Goal: Information Seeking & Learning: Learn about a topic

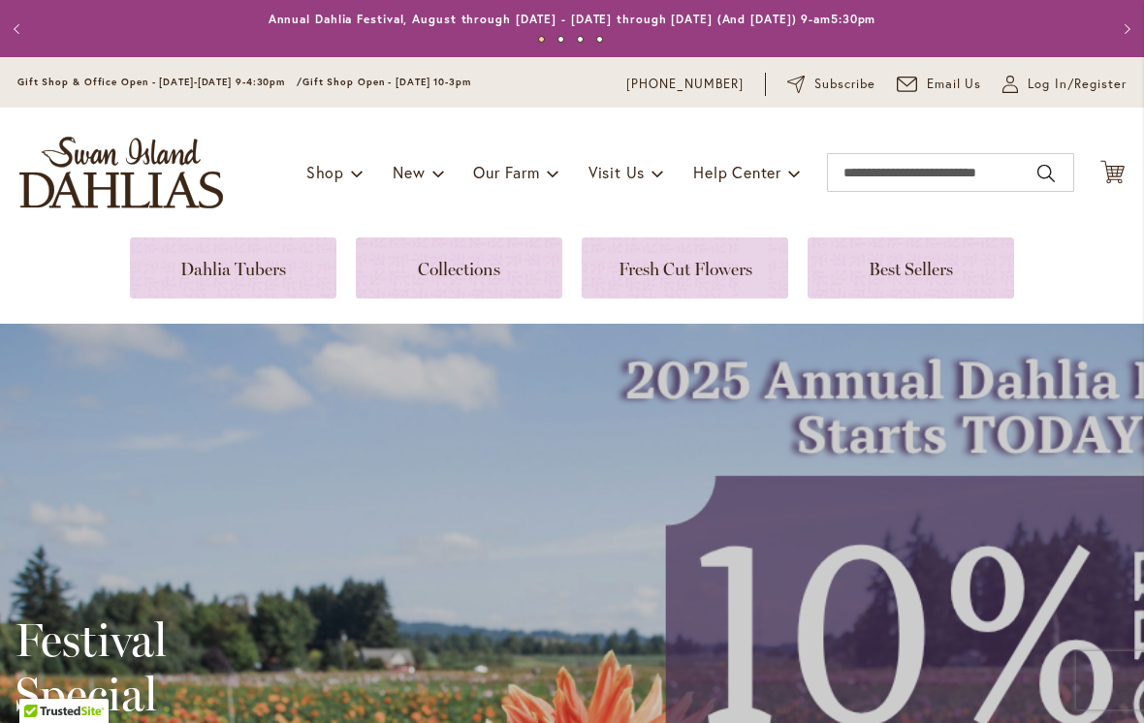
click at [917, 255] on link at bounding box center [910, 267] width 206 height 61
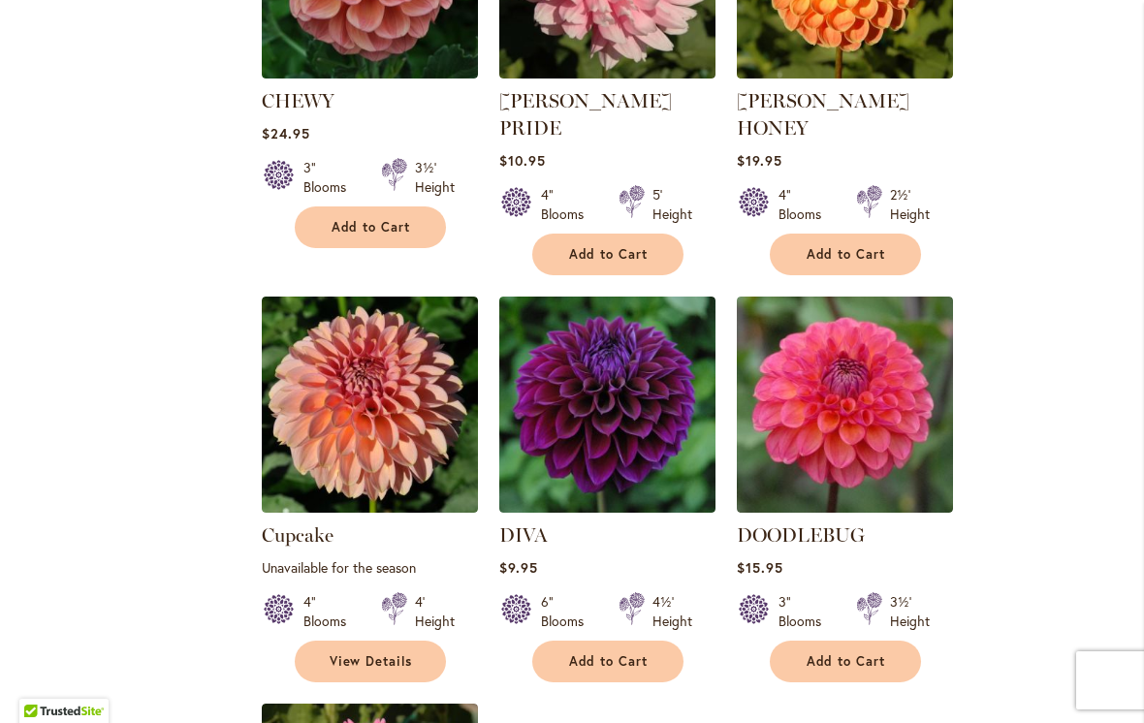
scroll to position [1803, 0]
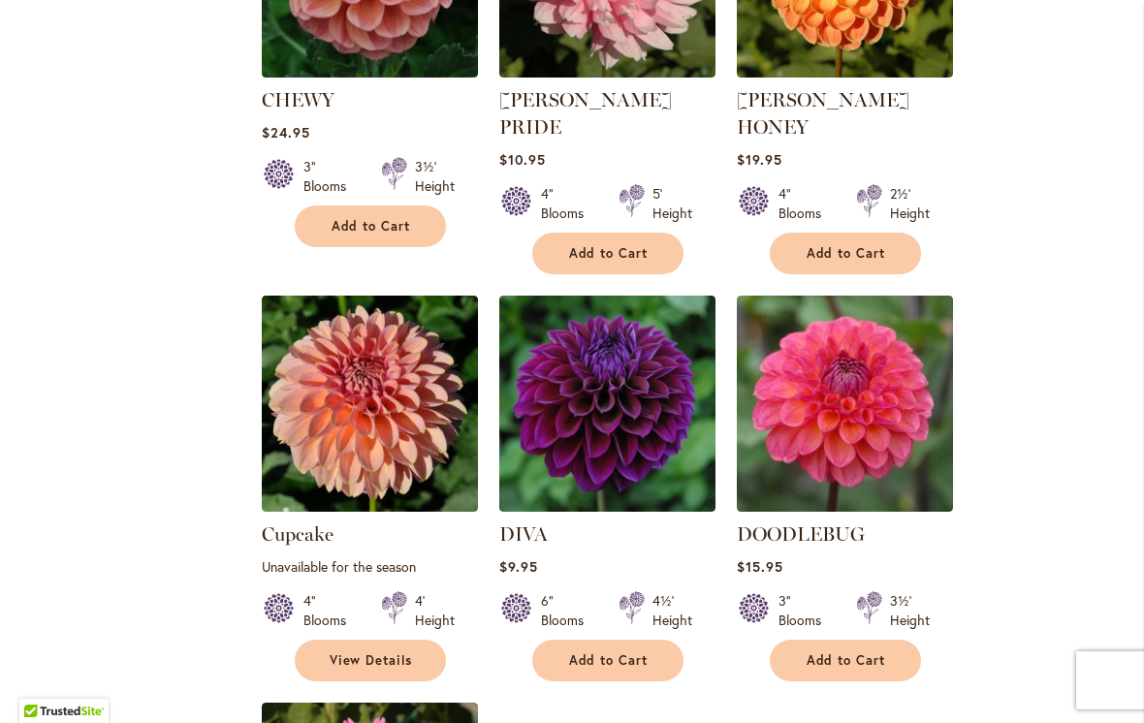
click at [829, 410] on img at bounding box center [845, 404] width 216 height 216
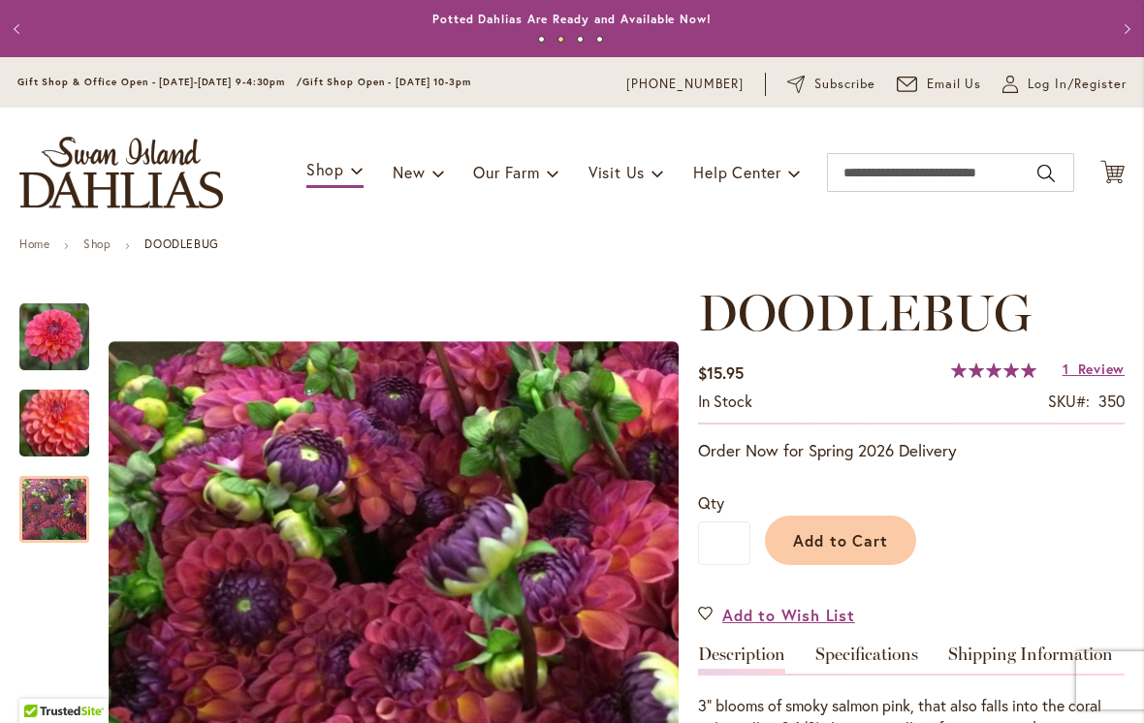
click at [52, 504] on img "DOODLEBUG" at bounding box center [54, 510] width 70 height 70
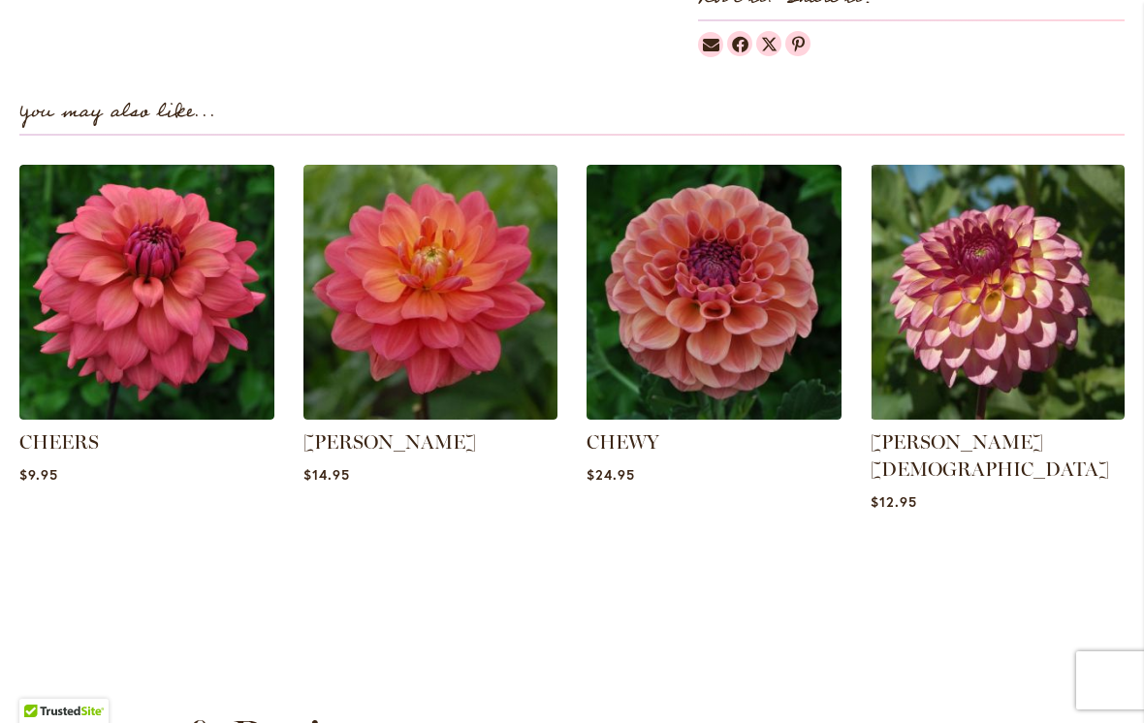
scroll to position [1243, 0]
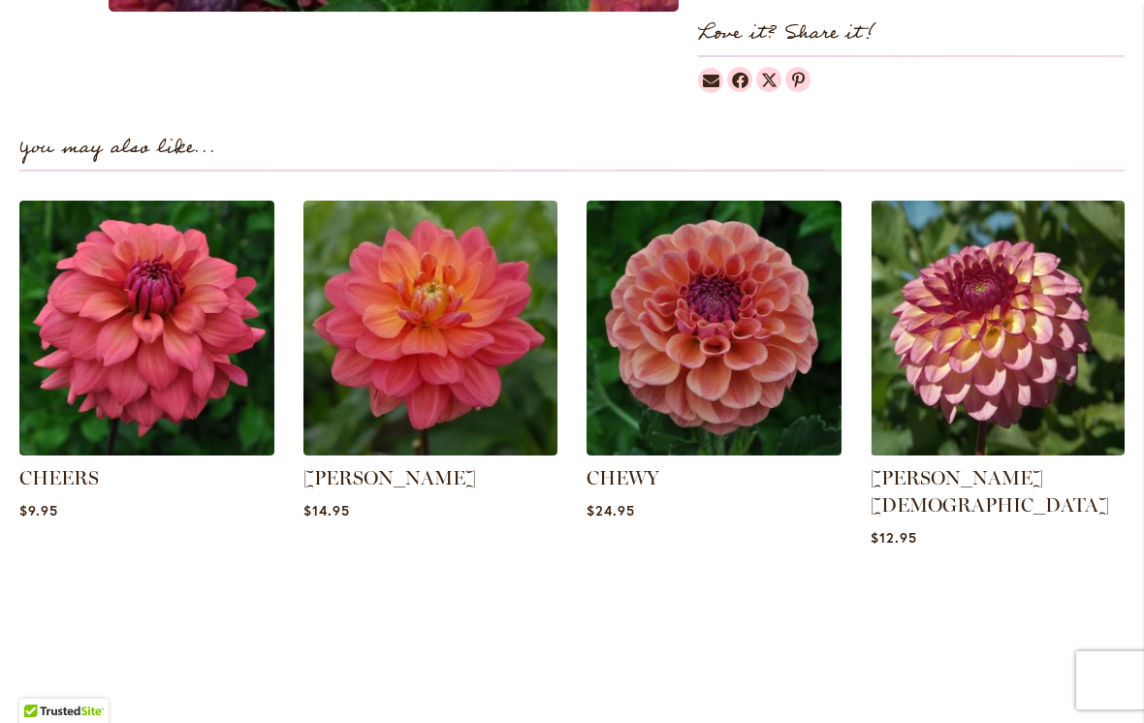
click at [403, 357] on img at bounding box center [430, 328] width 255 height 255
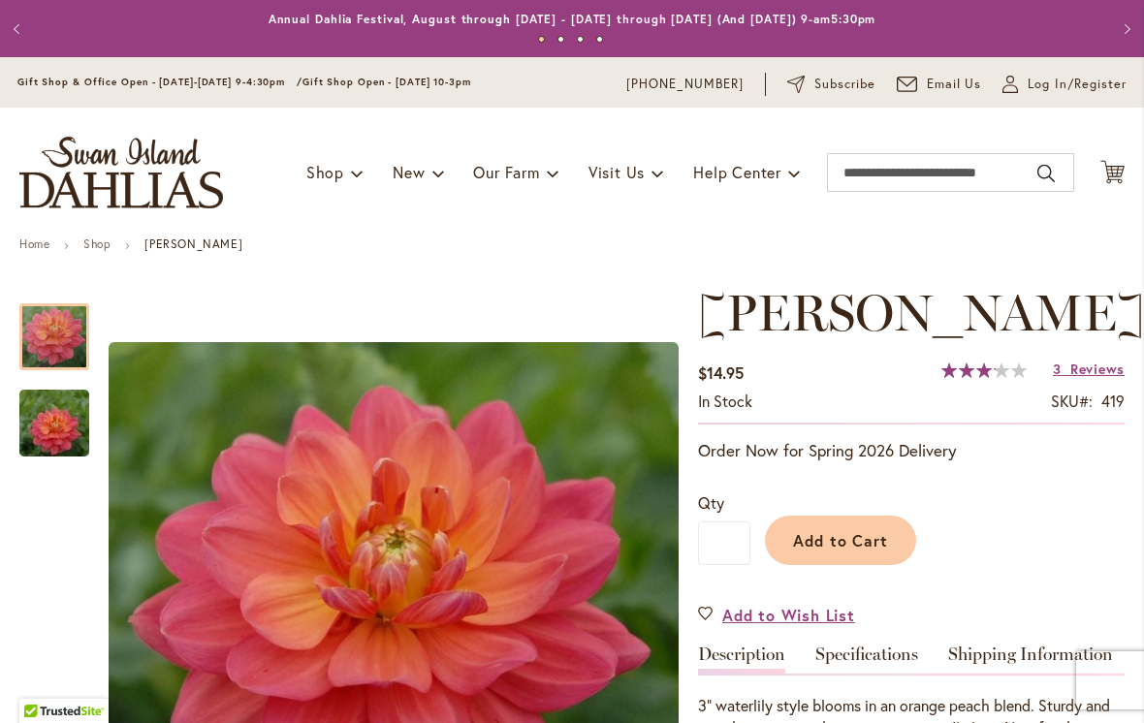
click at [49, 425] on img "LORA ASHLEY" at bounding box center [54, 423] width 140 height 93
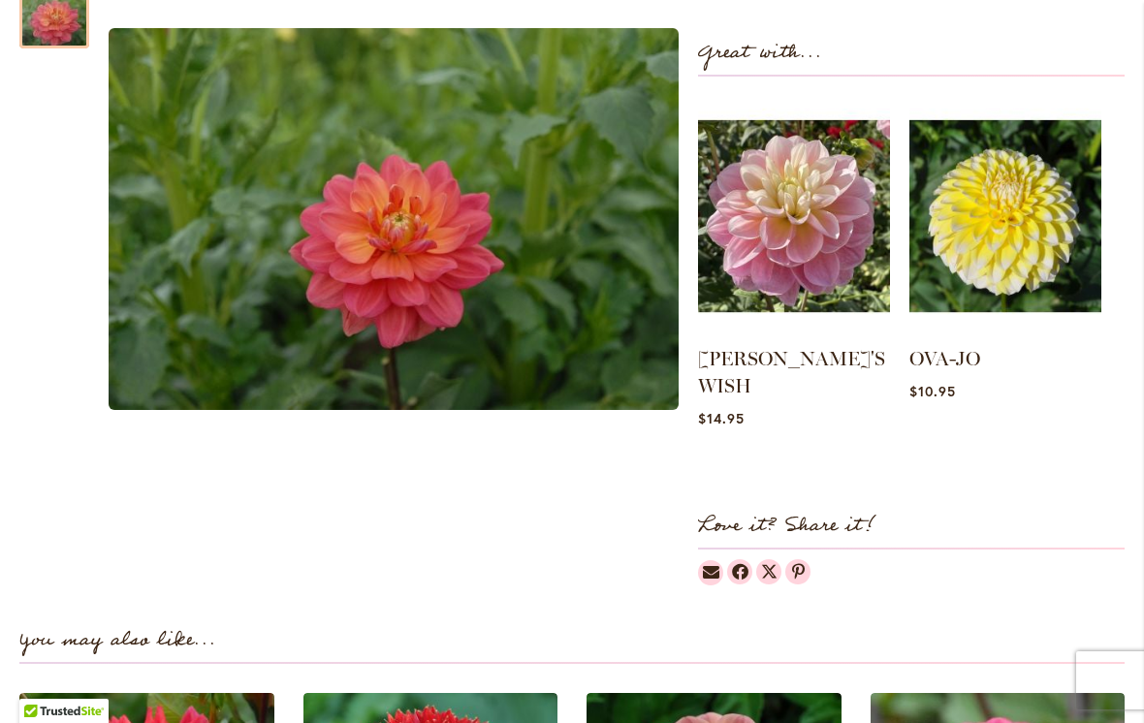
scroll to position [770, 0]
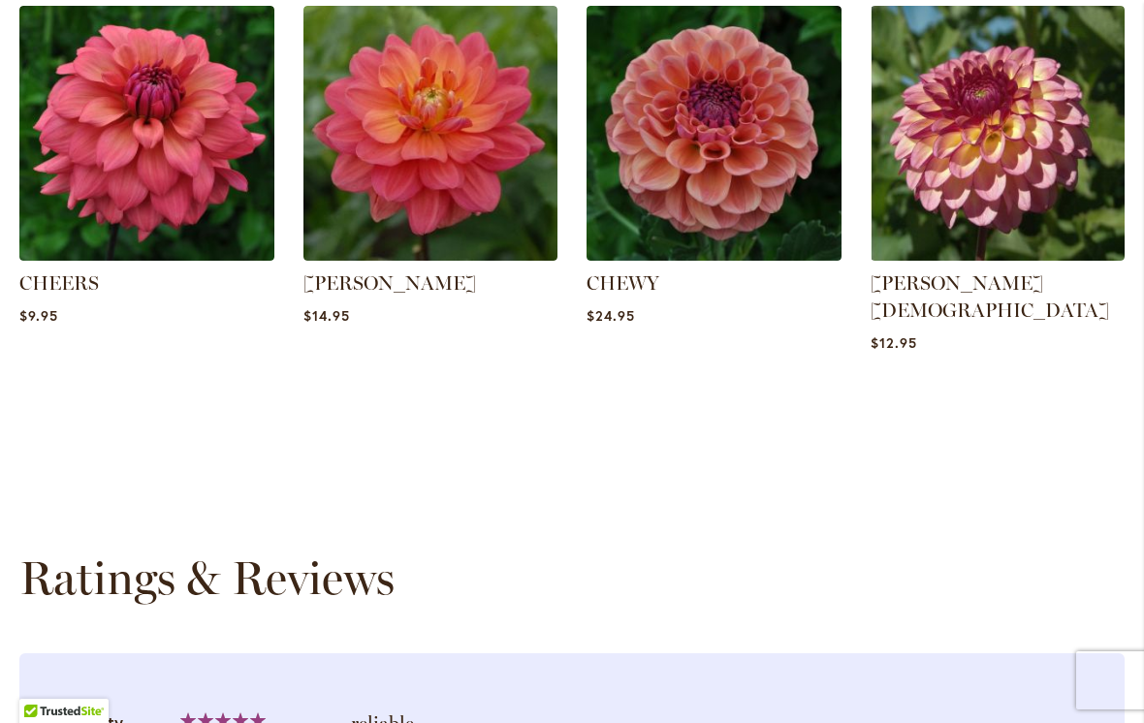
scroll to position [1446, 0]
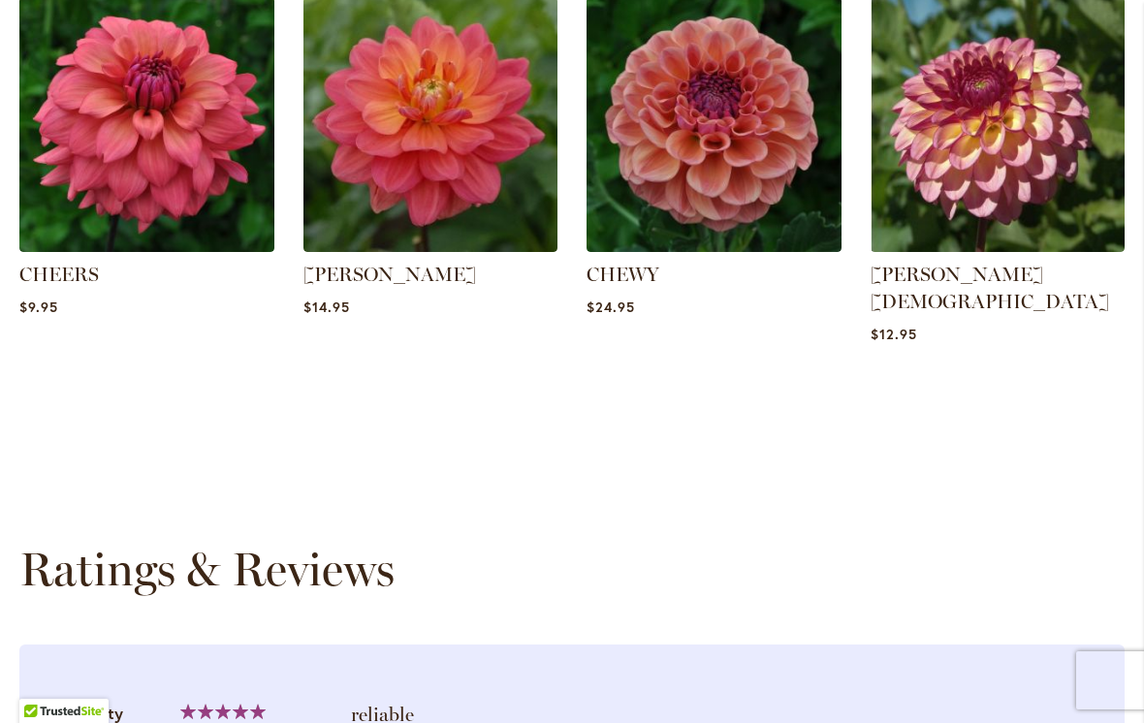
click at [984, 151] on img at bounding box center [997, 124] width 255 height 255
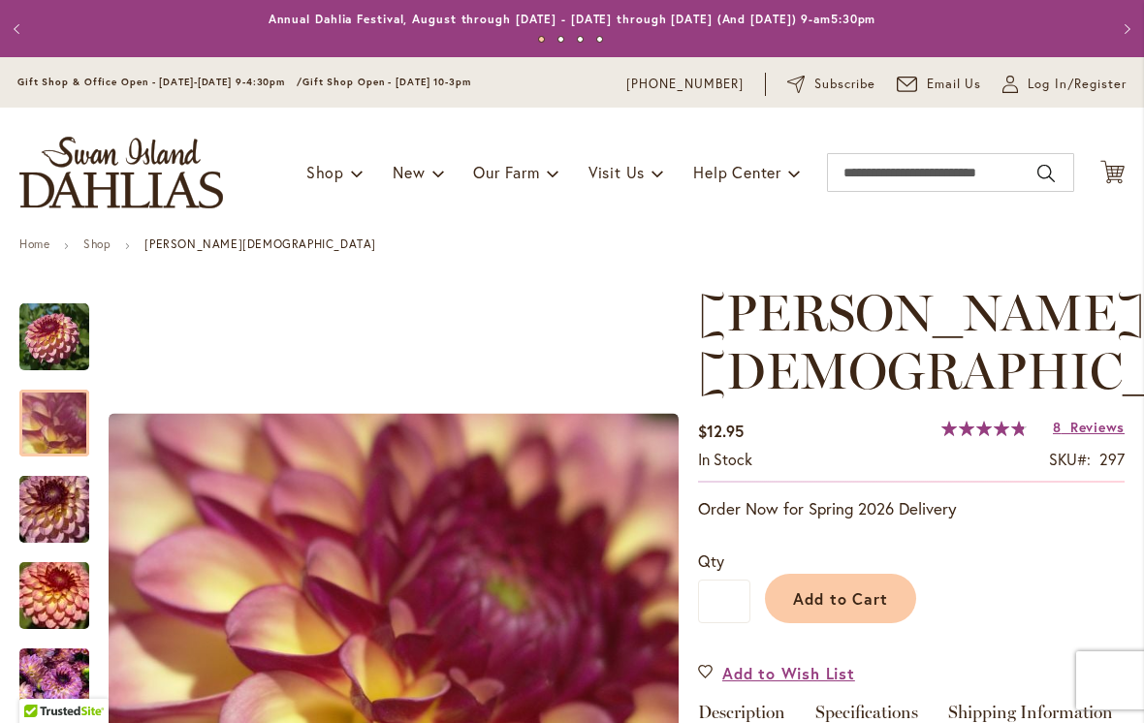
click at [43, 414] on img "Foxy Lady" at bounding box center [54, 423] width 140 height 105
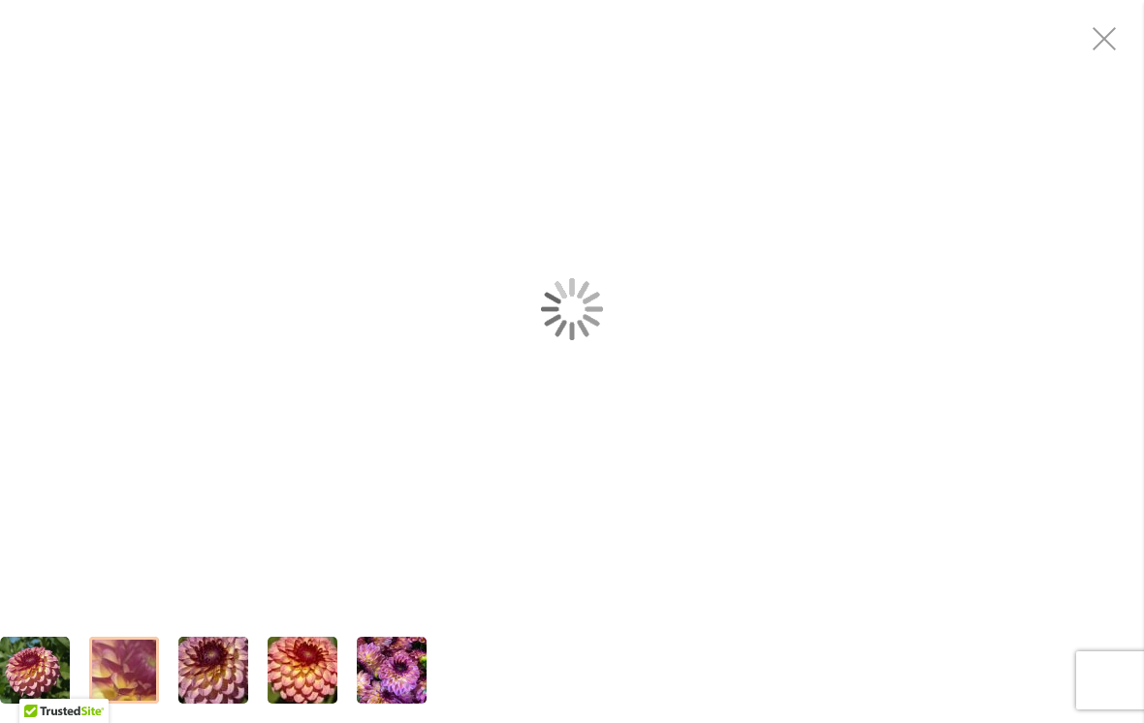
scroll to position [59, 0]
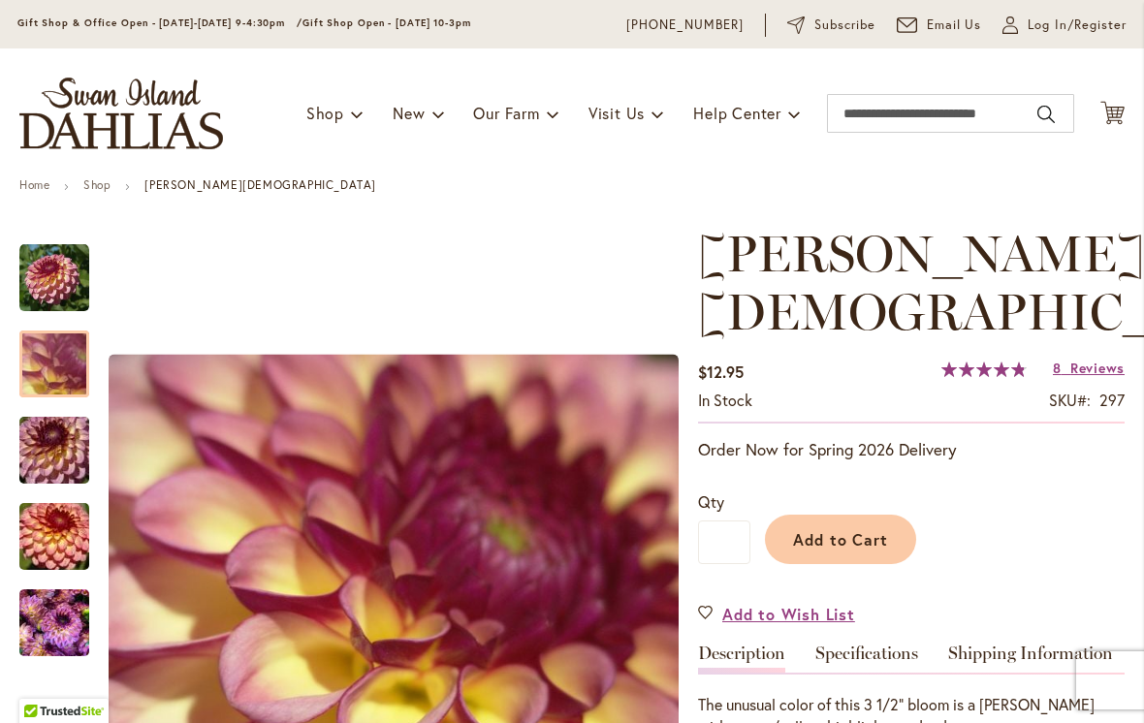
click at [1109, 225] on h1 "Foxy Lady" at bounding box center [911, 283] width 426 height 116
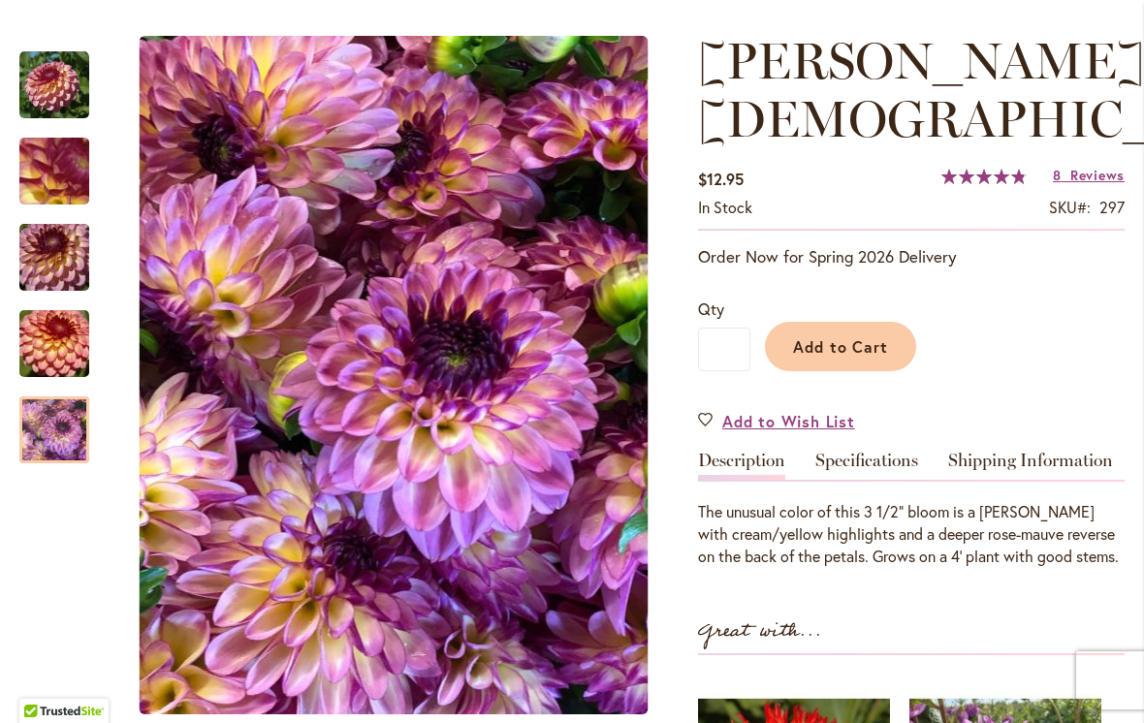
click at [42, 432] on img "Foxy Lady" at bounding box center [54, 430] width 70 height 93
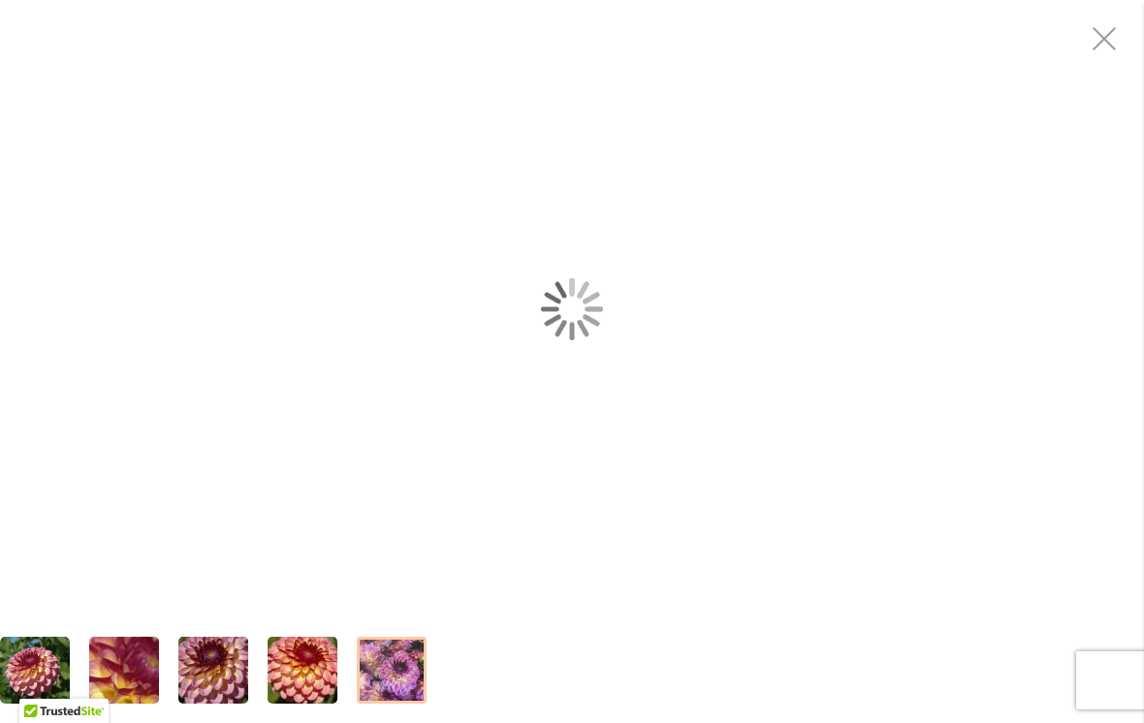
click at [116, 555] on div "Foxy Lady" at bounding box center [572, 308] width 1144 height 617
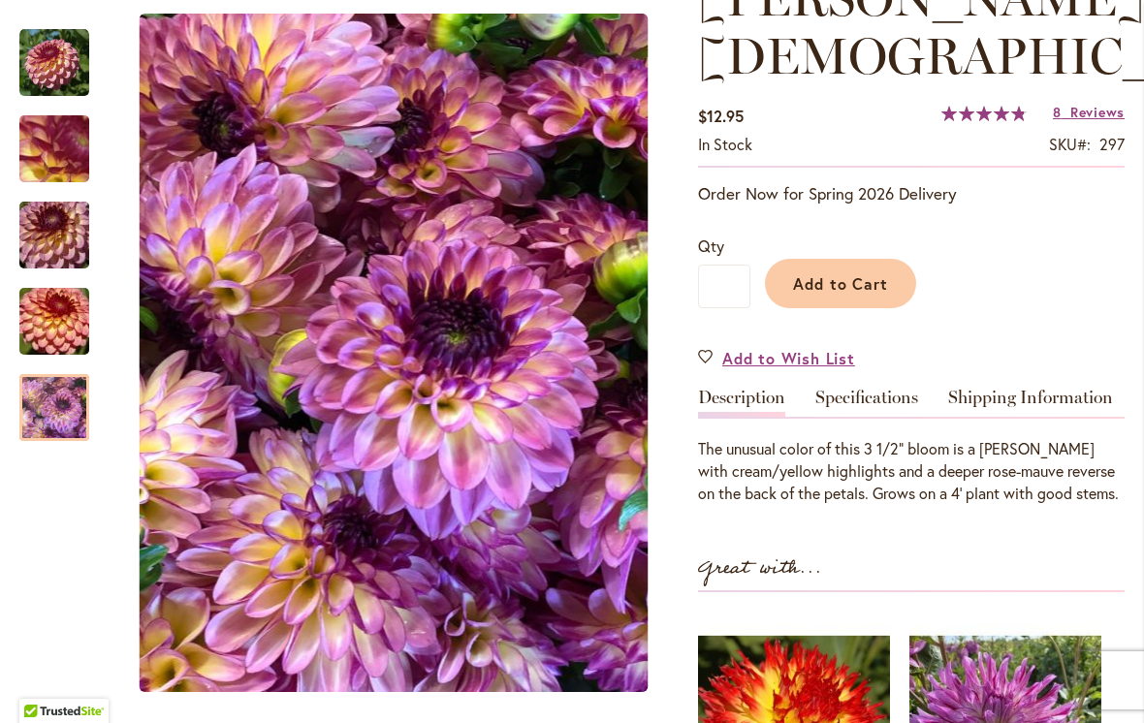
click at [1107, 27] on div "Foxy Lady $12.95 In stock SKU 297 Rating: 97 % of 100 8 Reviews Add Your Review…" at bounding box center [911, 535] width 426 height 1132
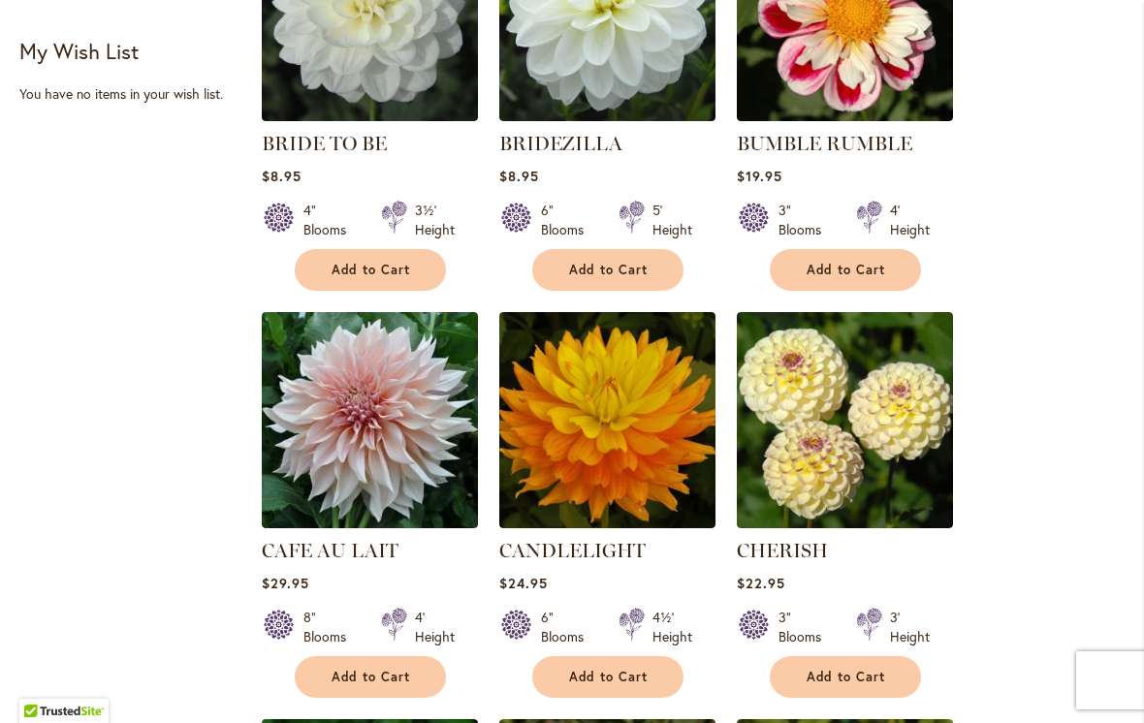
scroll to position [945, 0]
click at [834, 442] on img at bounding box center [845, 420] width 216 height 216
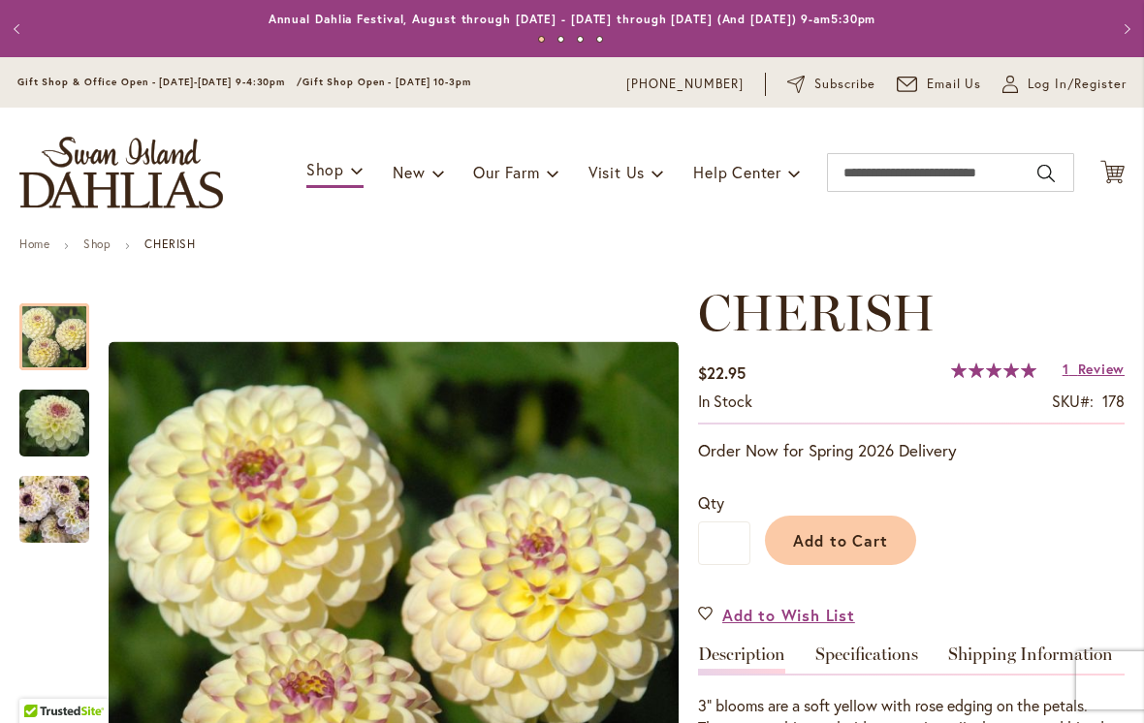
click at [55, 493] on img "CHERISH" at bounding box center [54, 509] width 70 height 93
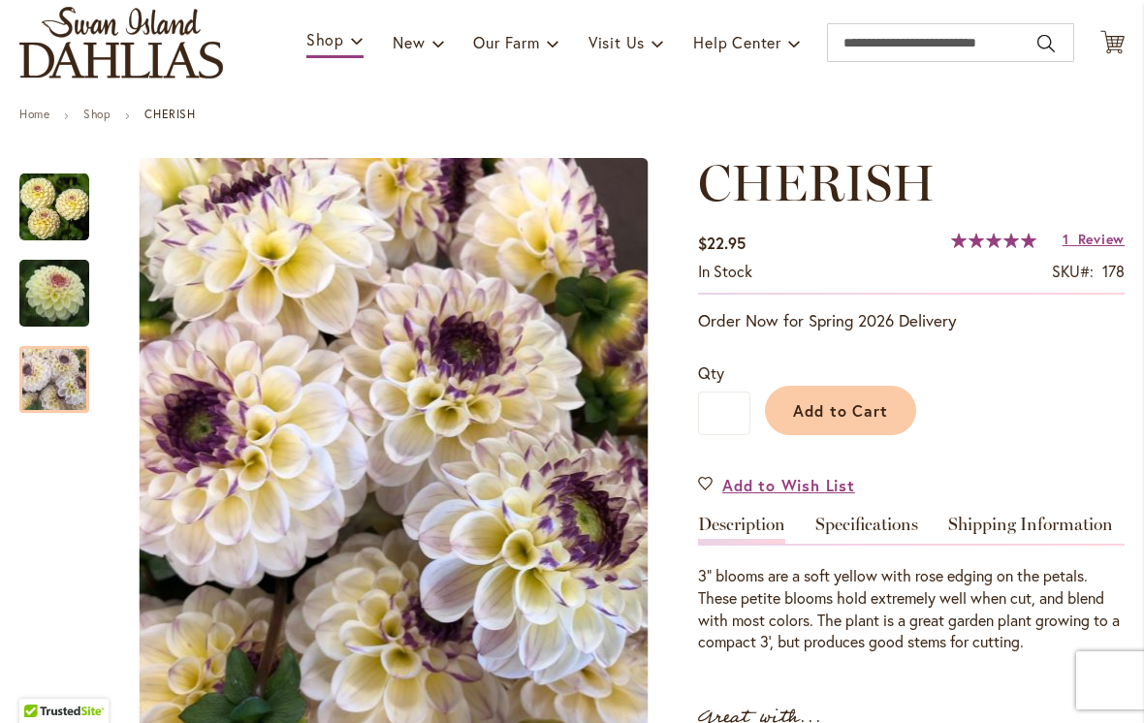
scroll to position [126, 0]
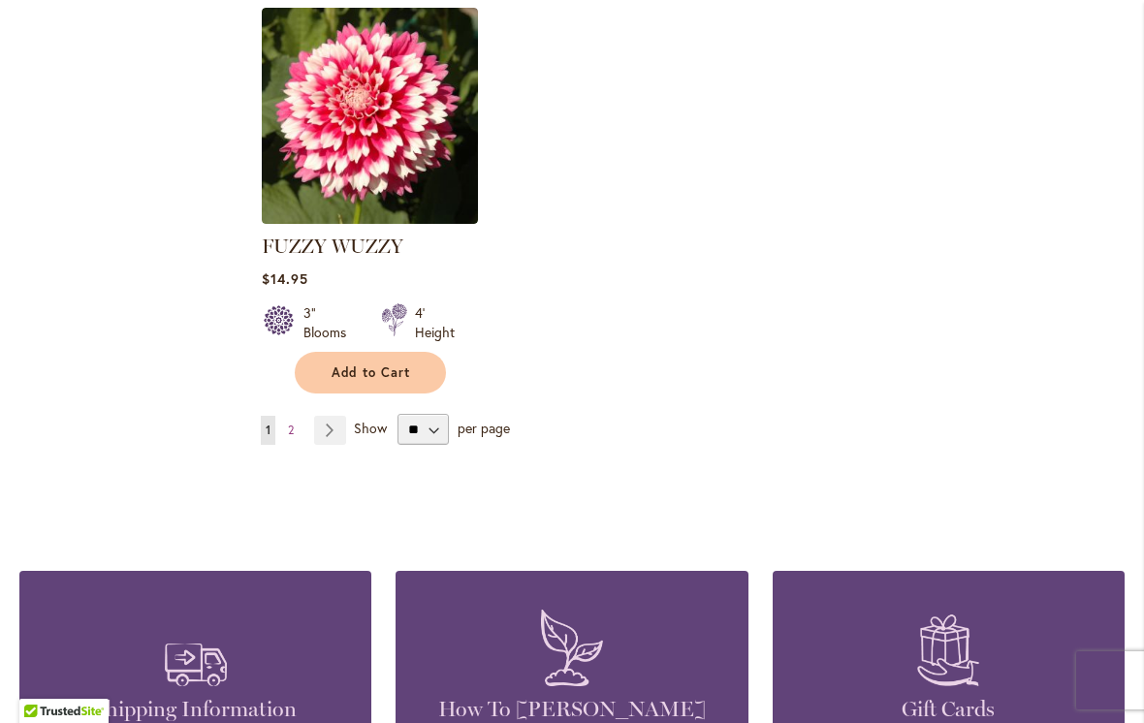
scroll to position [2507, 0]
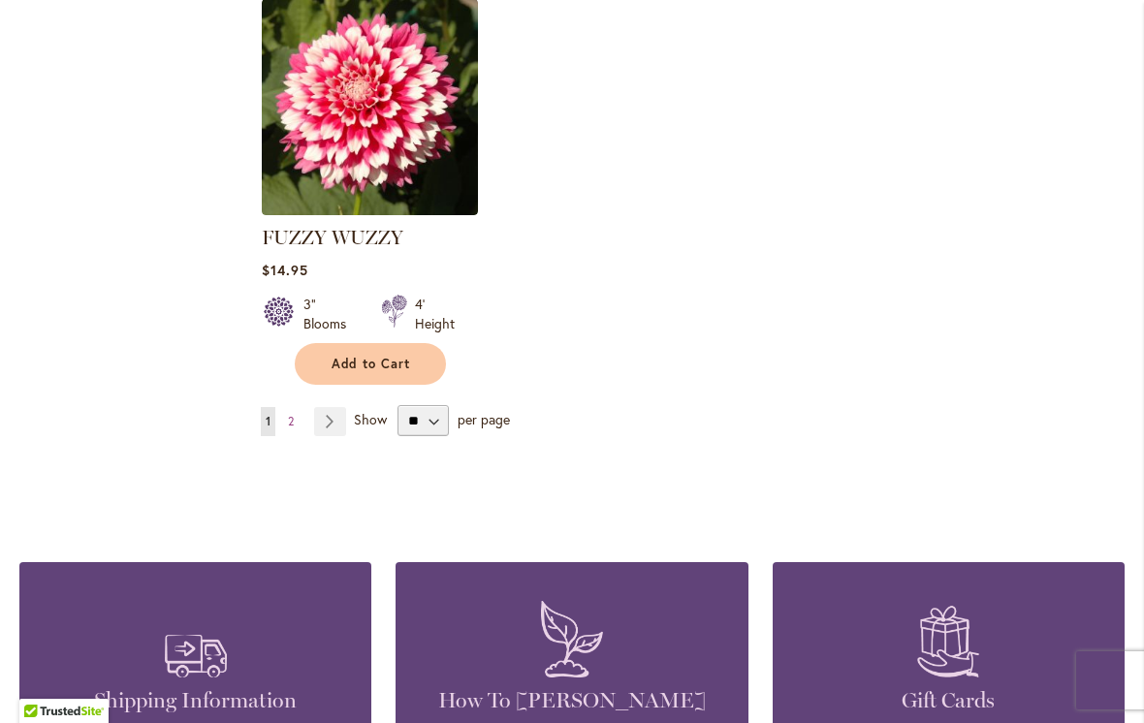
click at [288, 414] on span "2" at bounding box center [291, 421] width 6 height 15
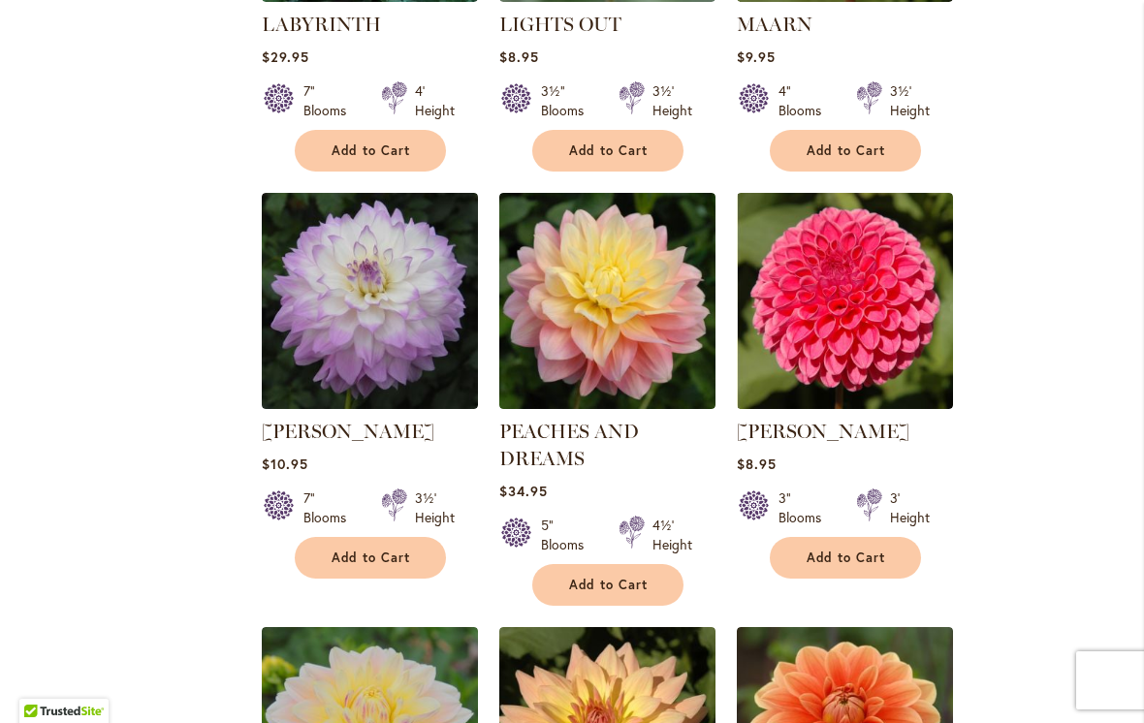
scroll to position [1470, 0]
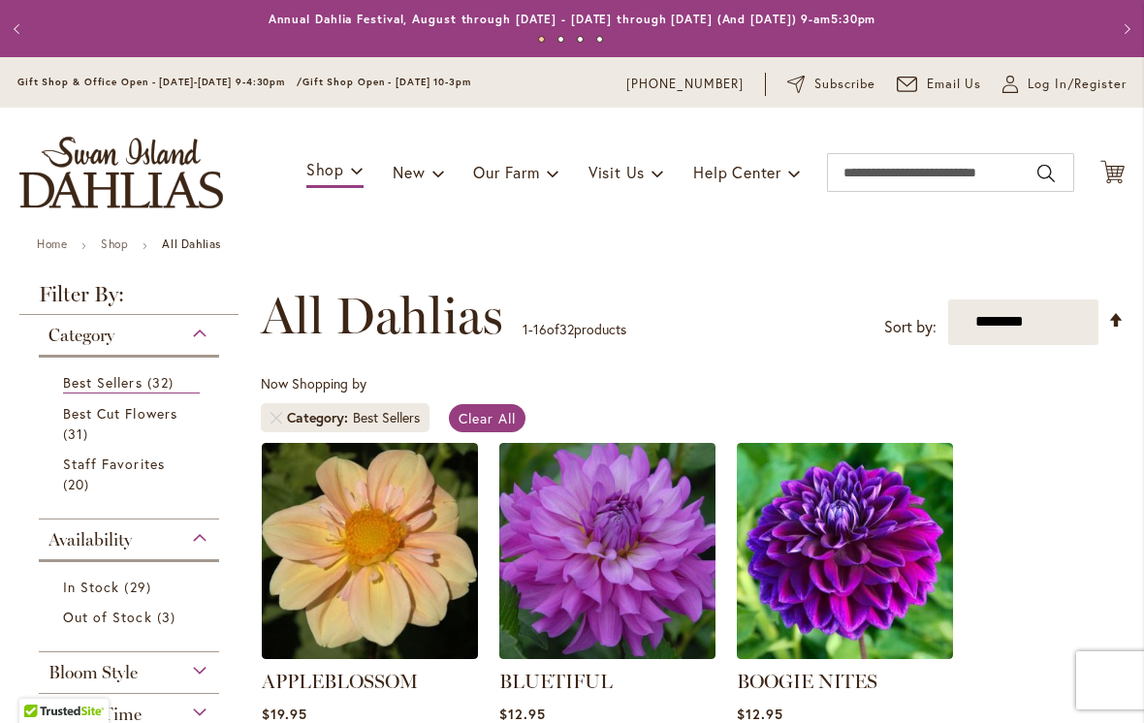
click at [88, 414] on span "Best Cut Flowers" at bounding box center [120, 413] width 114 height 18
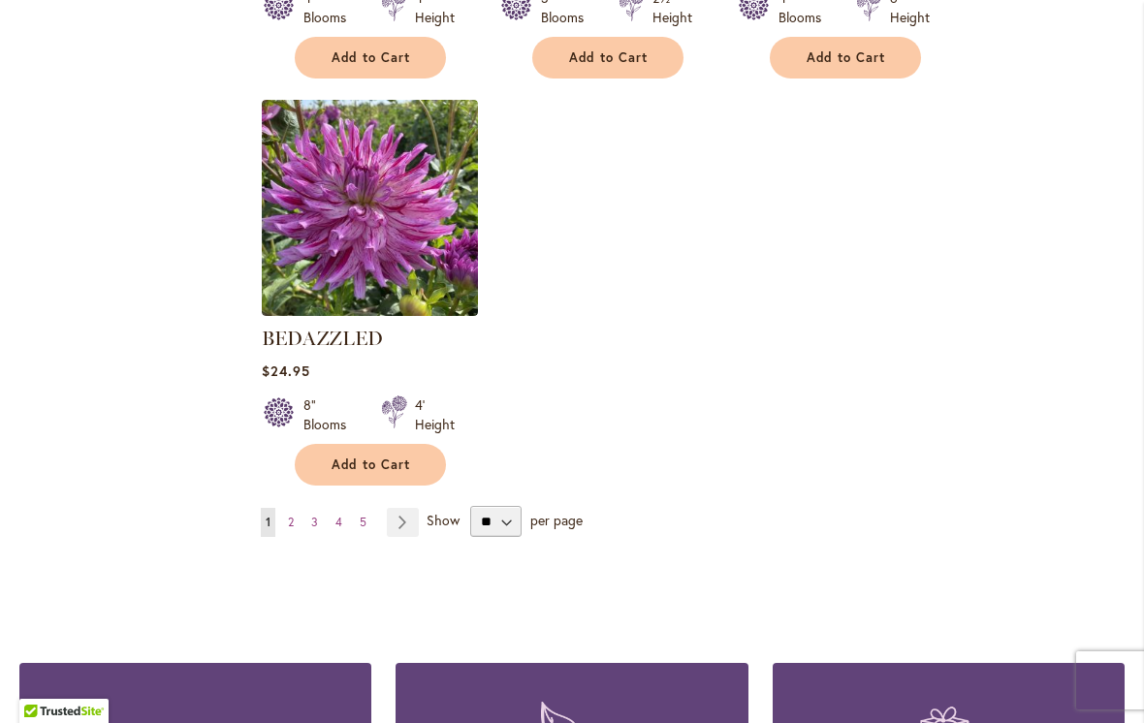
scroll to position [2379, 0]
click at [400, 521] on link "Page Next" at bounding box center [403, 522] width 32 height 29
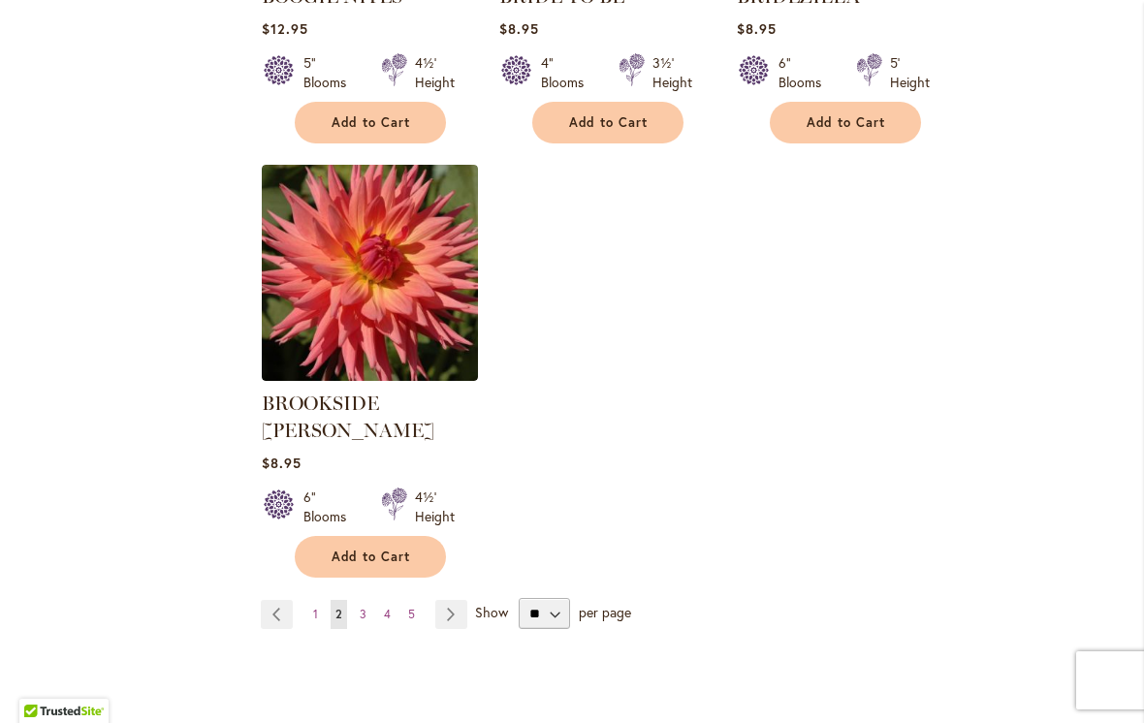
scroll to position [2379, 0]
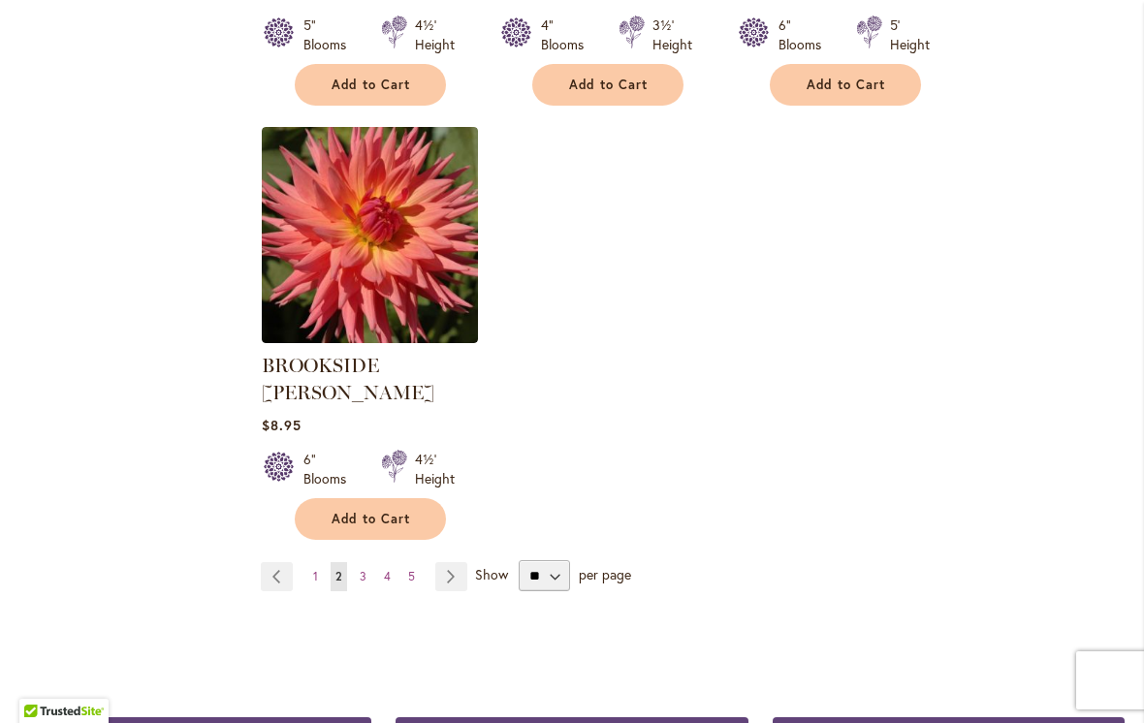
click at [450, 562] on link "Page Next" at bounding box center [451, 576] width 32 height 29
click at [447, 562] on link "Page Next" at bounding box center [451, 576] width 32 height 29
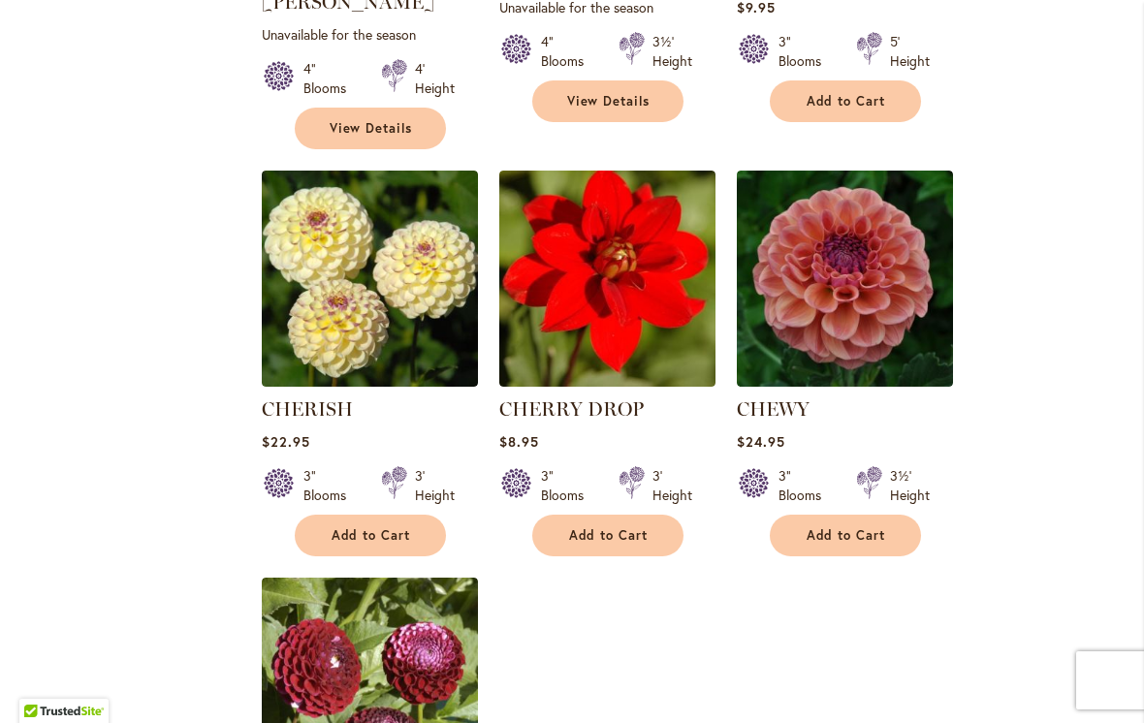
scroll to position [2002, 0]
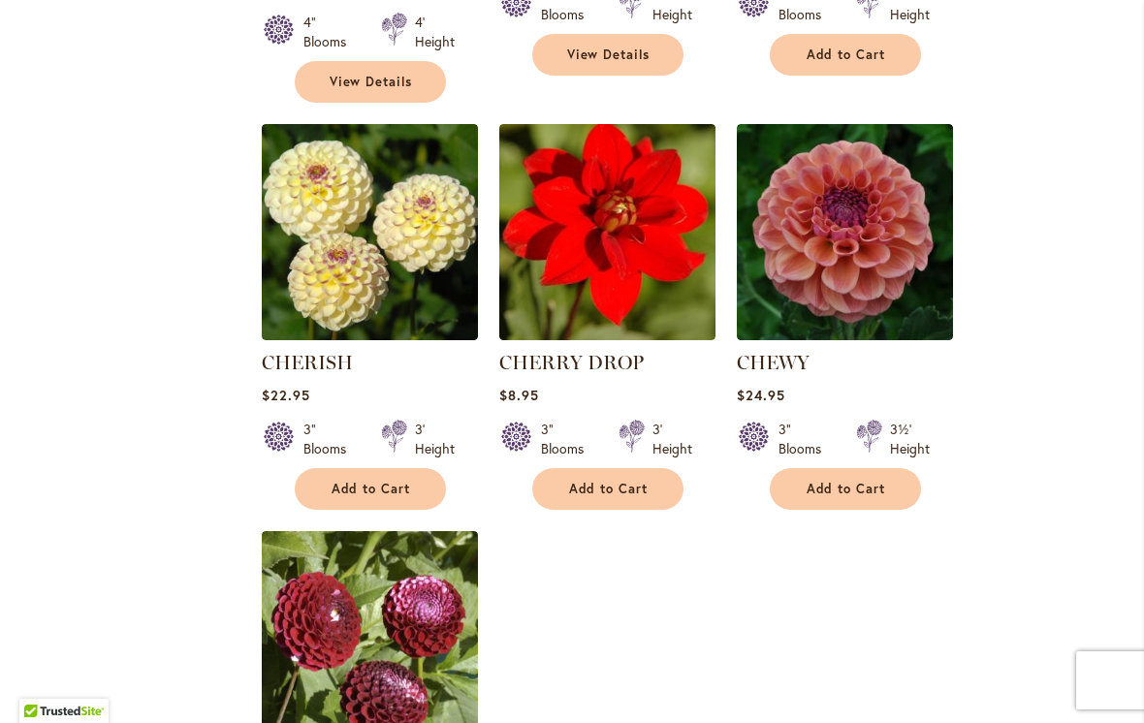
click at [595, 310] on img at bounding box center [607, 232] width 216 height 216
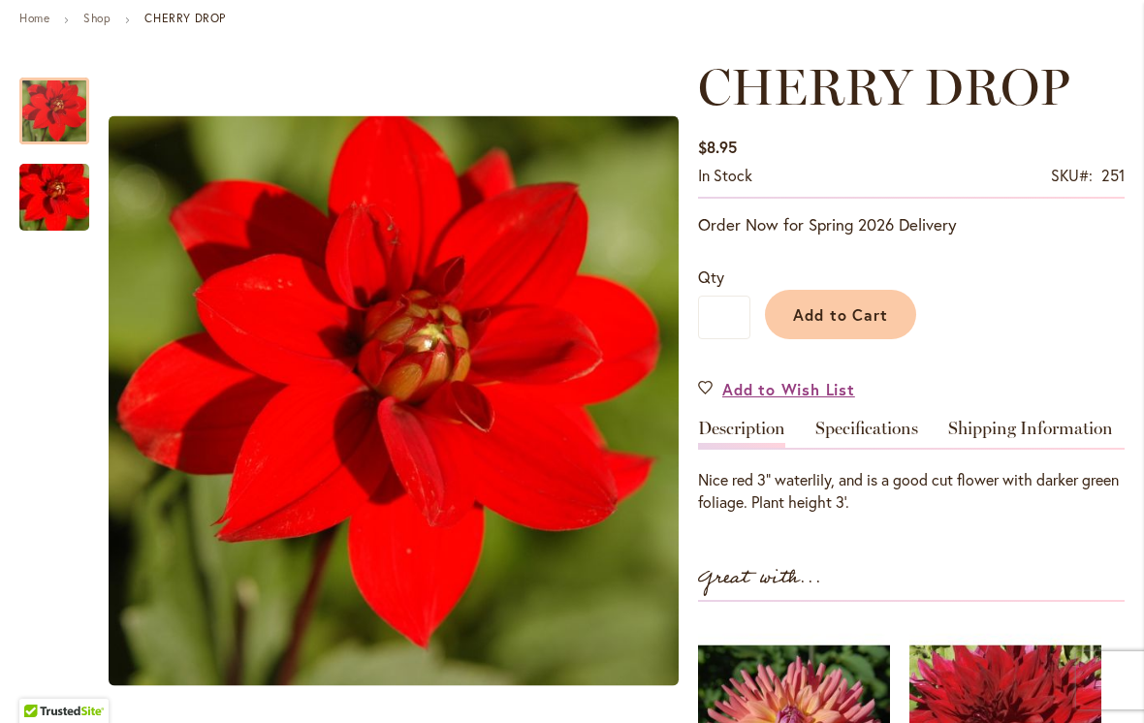
scroll to position [224, 0]
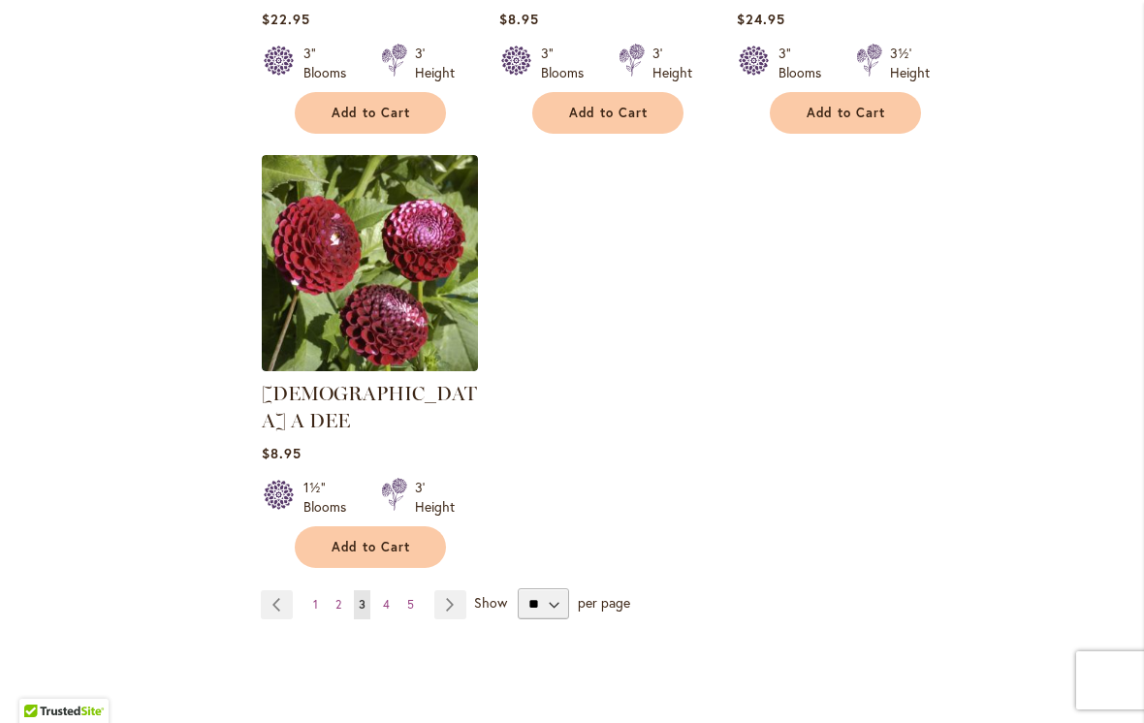
scroll to position [2376, 0]
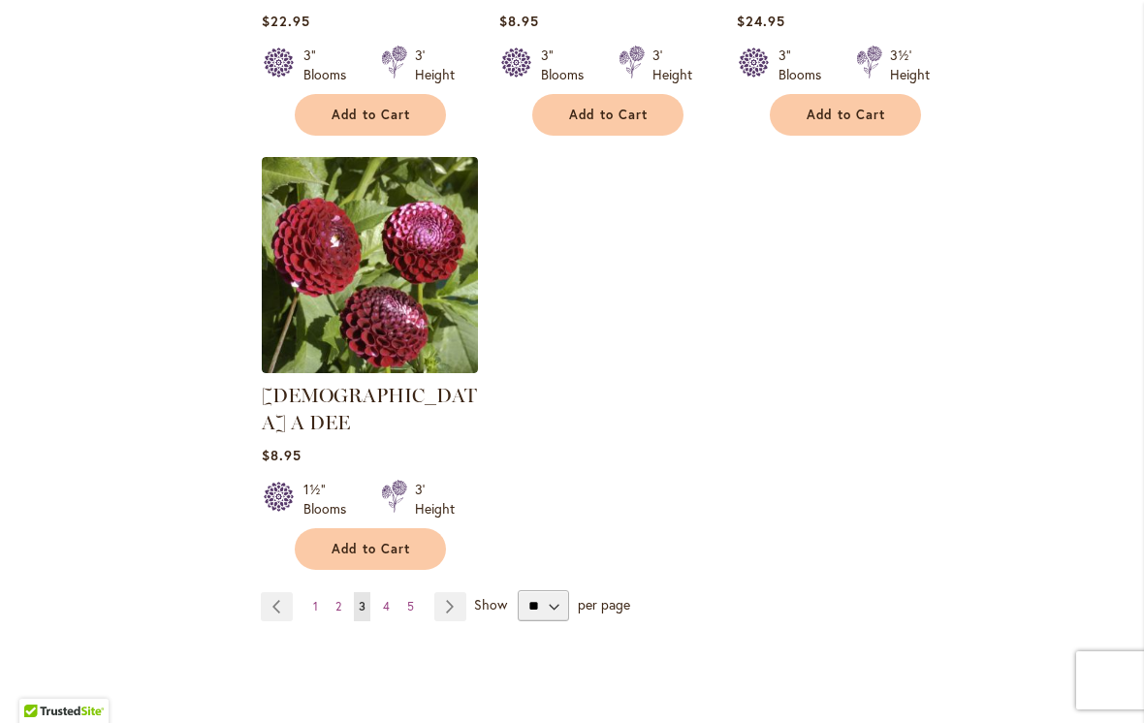
click at [455, 592] on link "Page Next" at bounding box center [450, 606] width 32 height 29
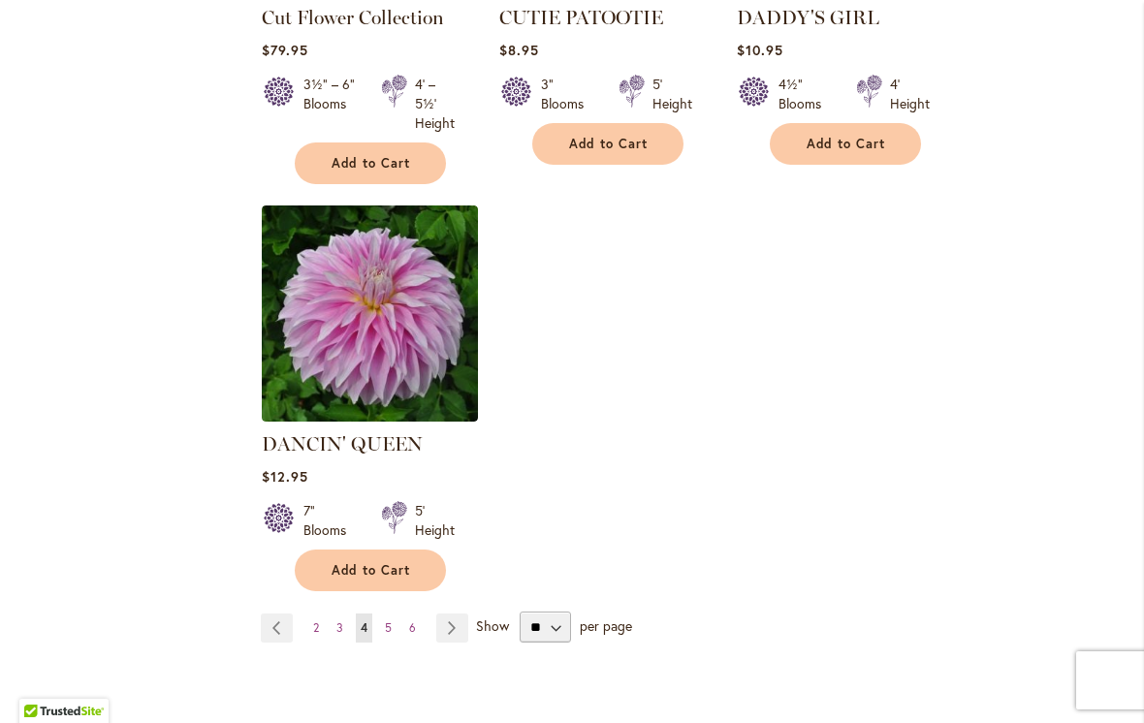
scroll to position [2424, 0]
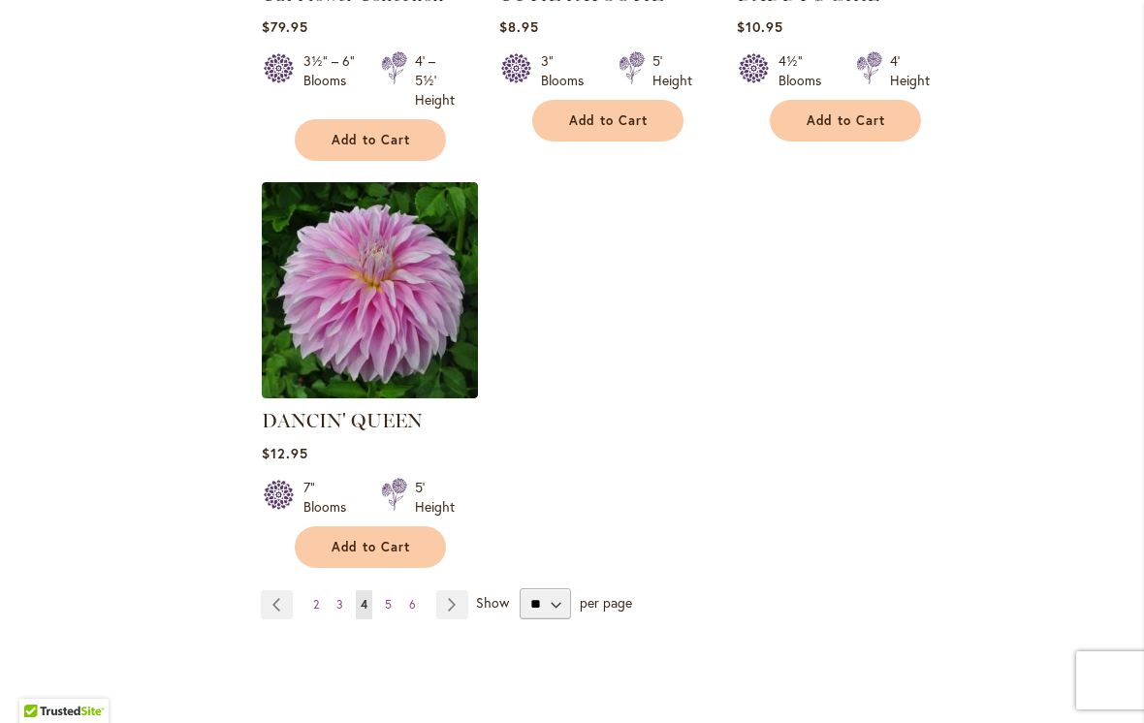
click at [460, 590] on link "Page Next" at bounding box center [452, 604] width 32 height 29
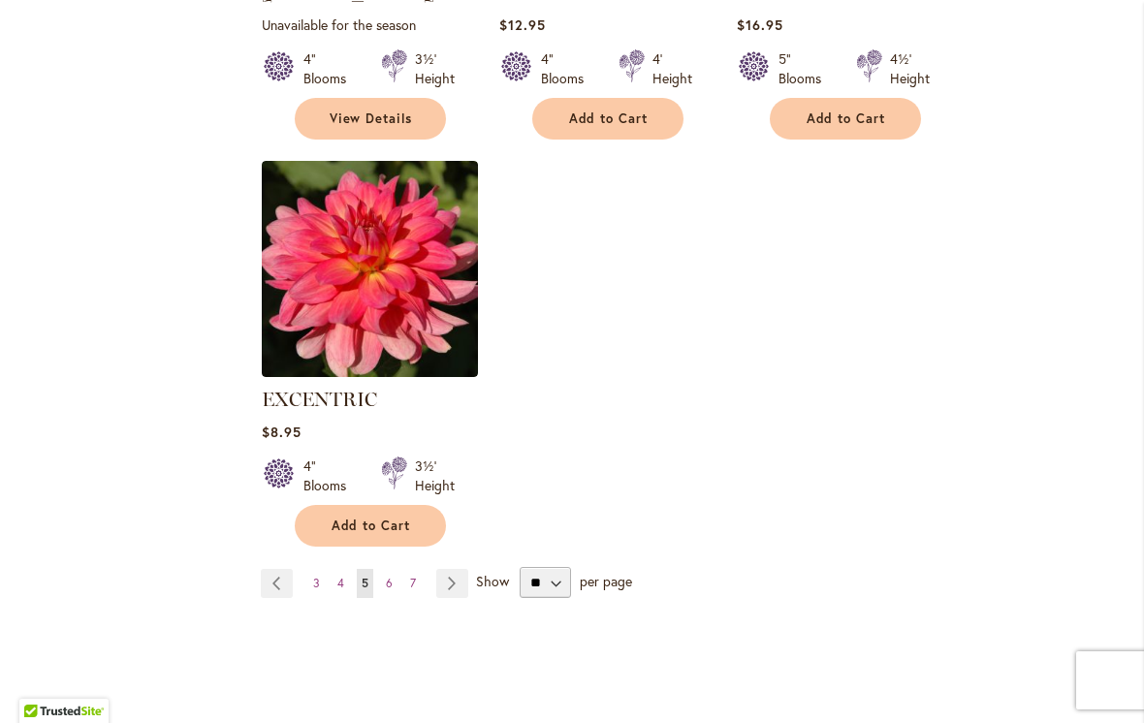
scroll to position [2346, 0]
click at [460, 568] on link "Page Next" at bounding box center [452, 582] width 32 height 29
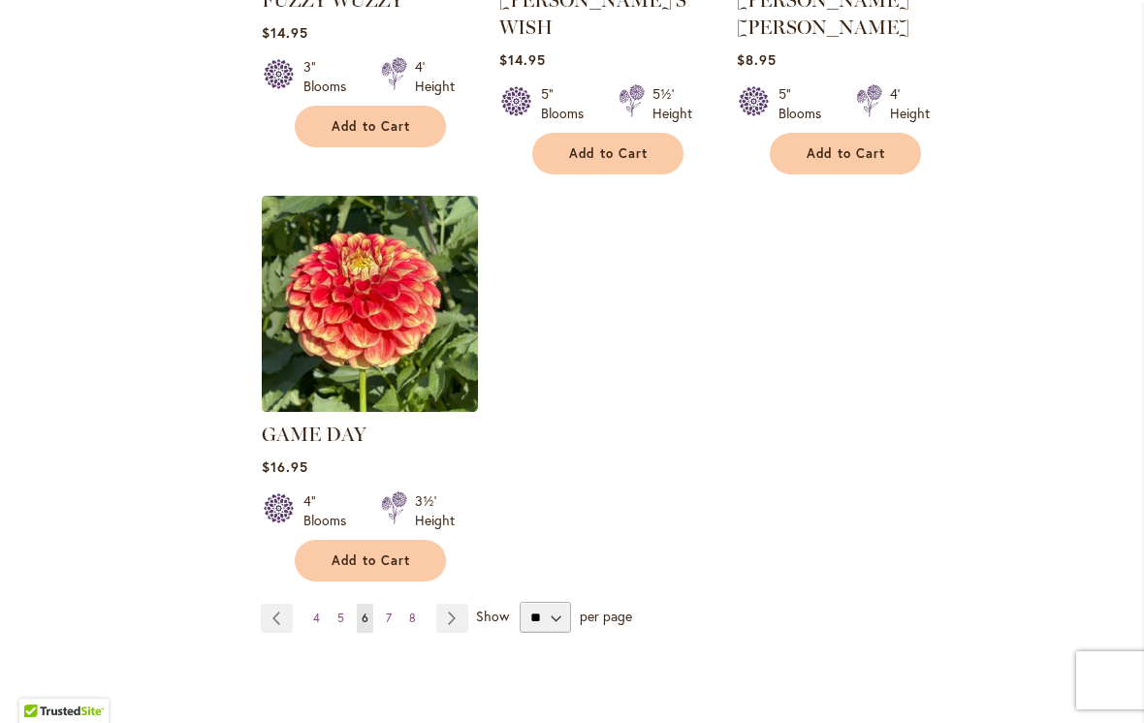
scroll to position [2462, 0]
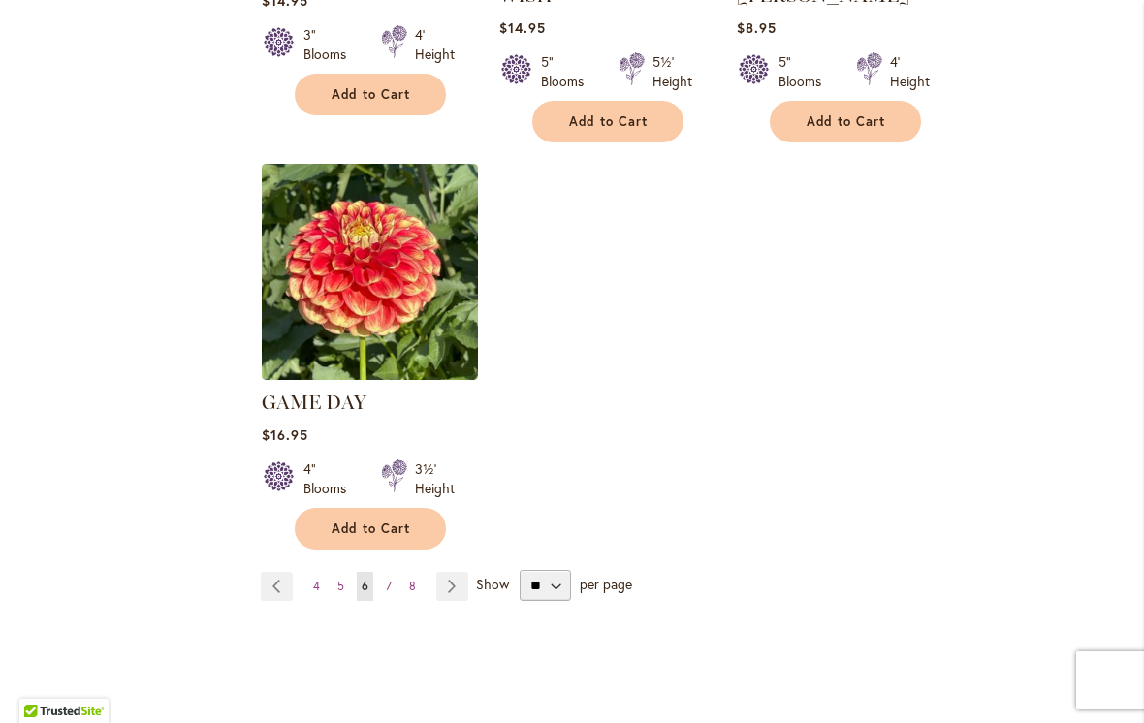
click at [454, 572] on link "Page Next" at bounding box center [452, 586] width 32 height 29
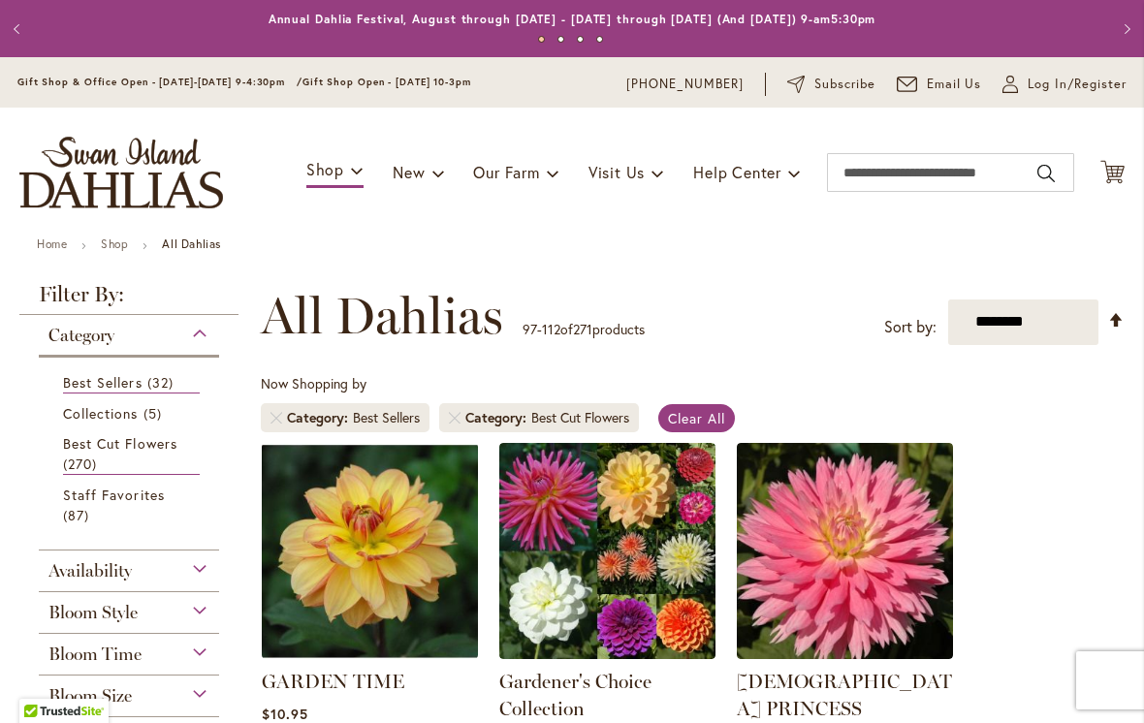
click at [1079, 412] on div "Now Shopping by Category Best Sellers Category Best Cut Flowers Clear All" at bounding box center [693, 408] width 864 height 68
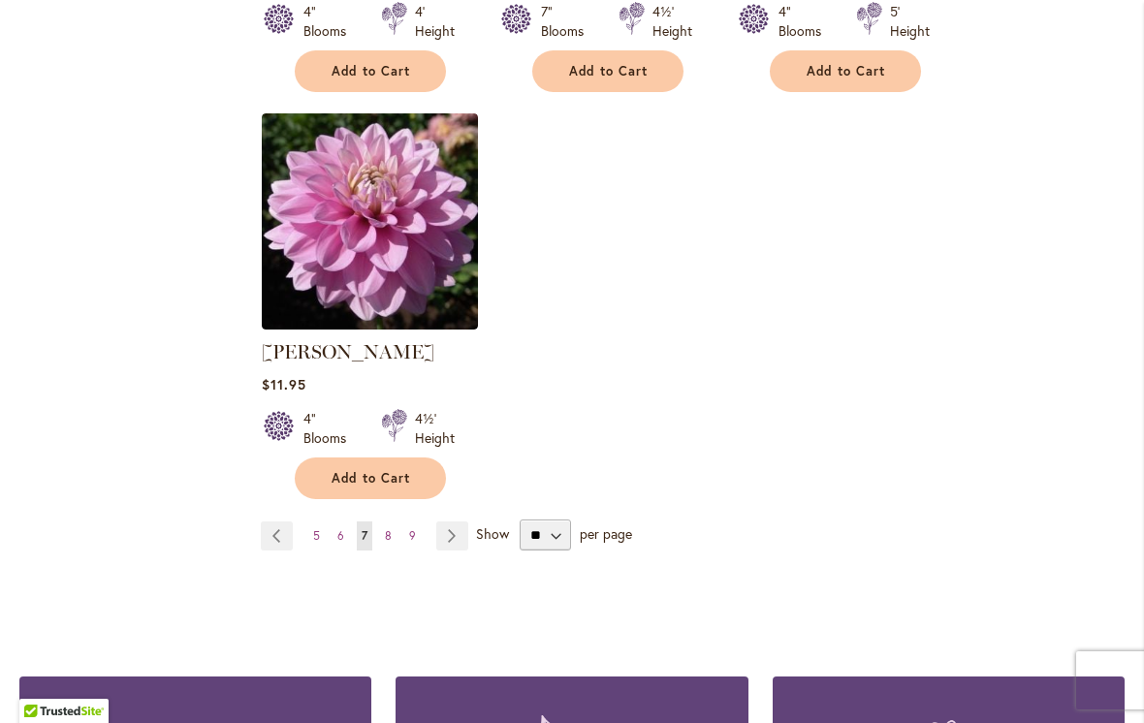
scroll to position [2437, 0]
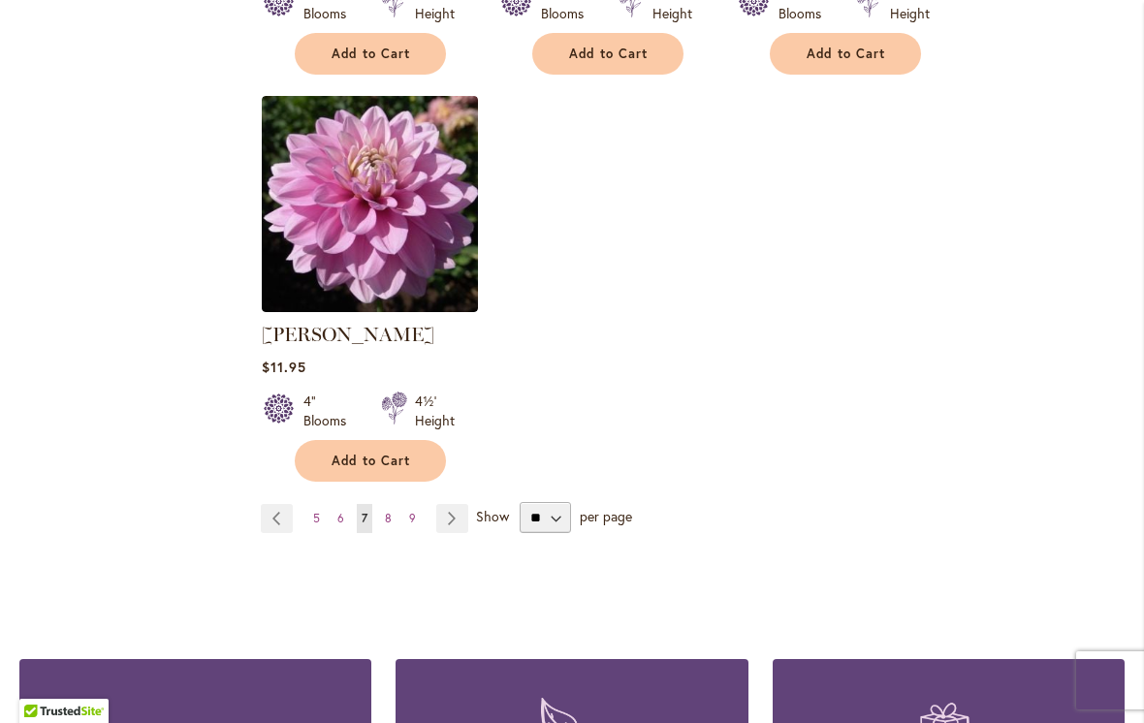
click at [448, 504] on link "Page Next" at bounding box center [452, 518] width 32 height 29
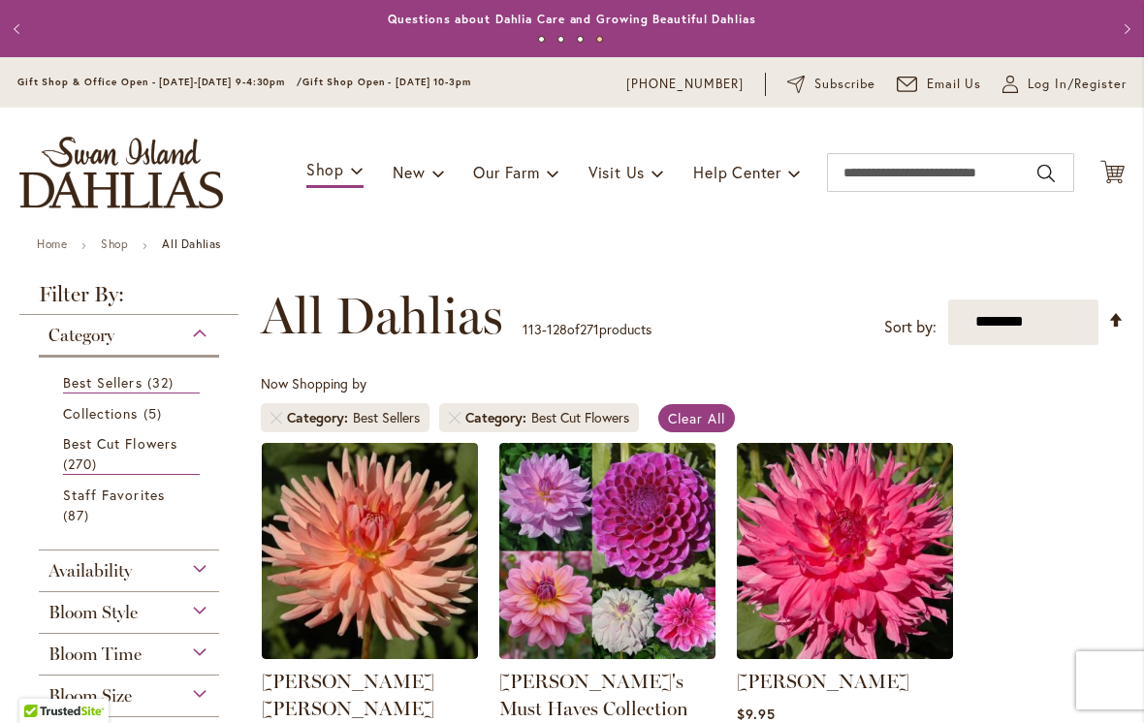
click at [698, 415] on span "Clear All" at bounding box center [696, 418] width 57 height 18
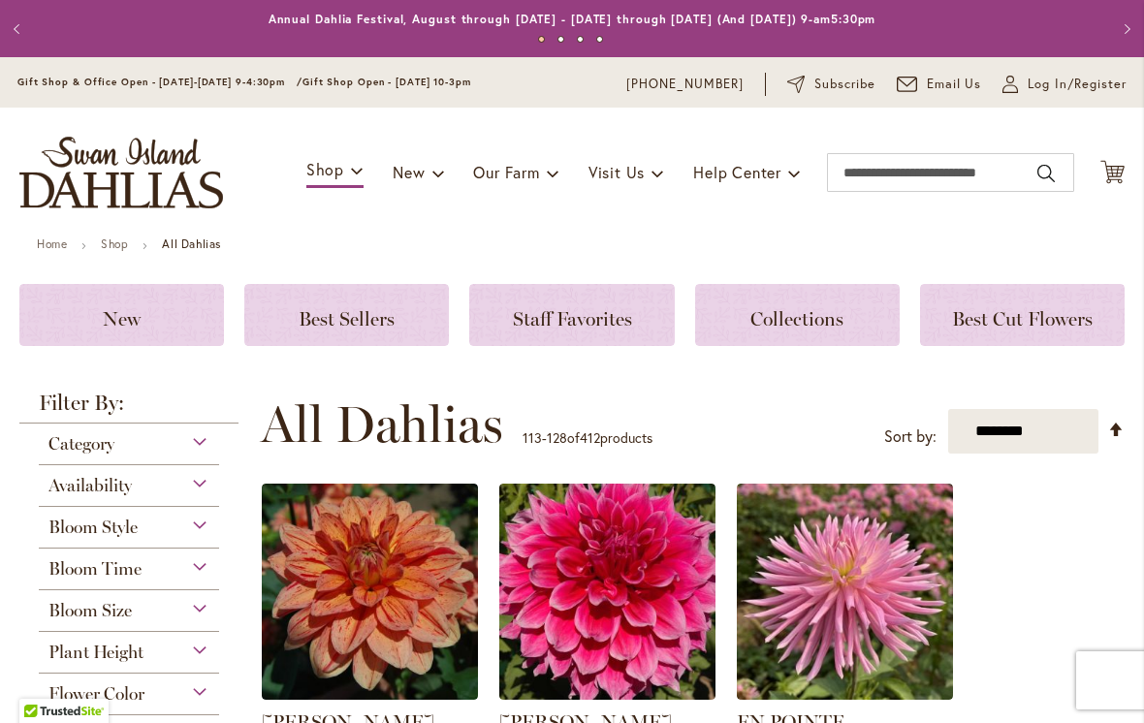
click at [204, 655] on div "Plant Height" at bounding box center [129, 647] width 180 height 31
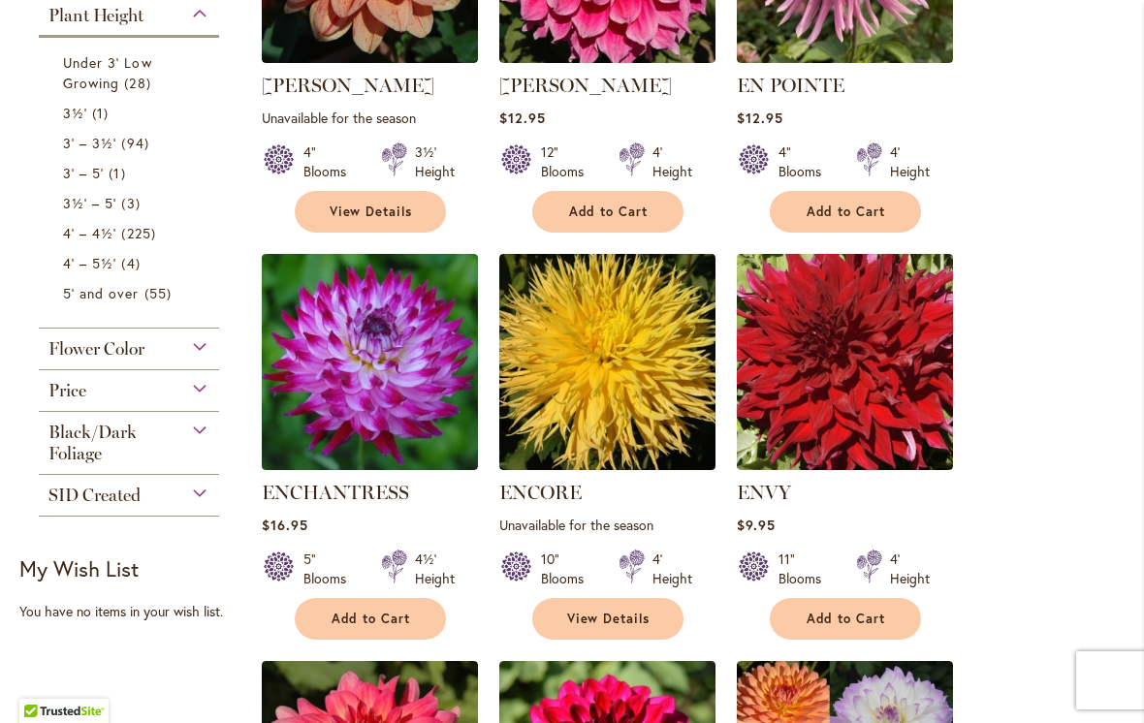
click at [117, 141] on link "3' – 3½' 94 items" at bounding box center [131, 143] width 137 height 20
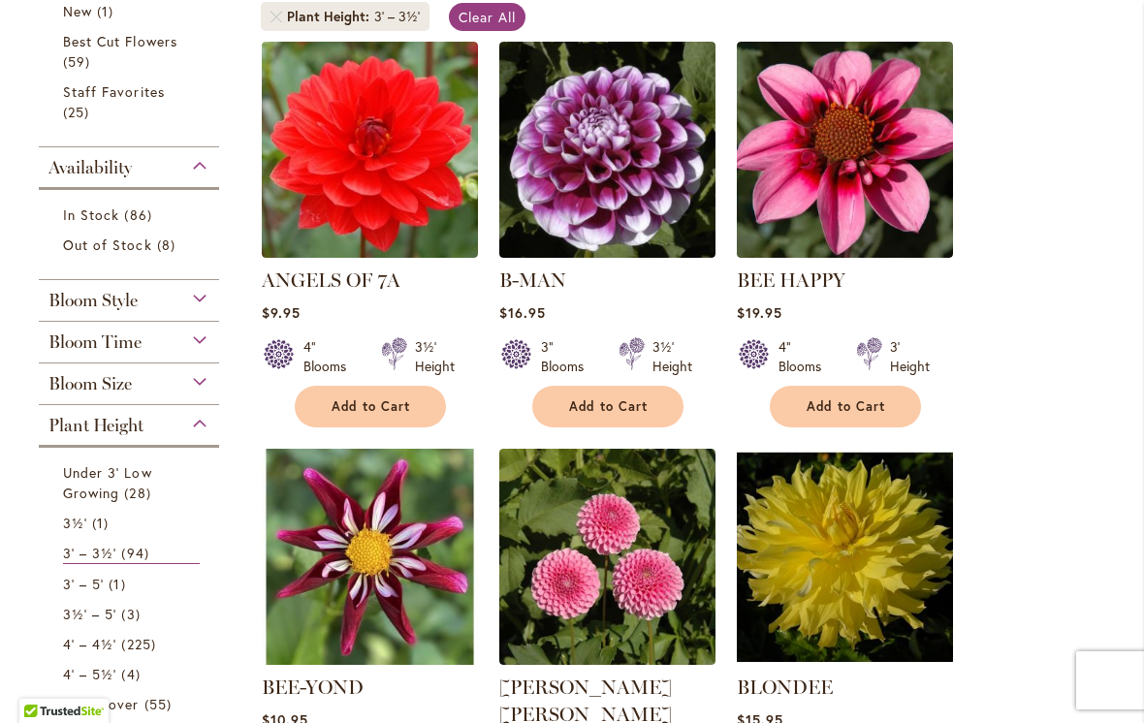
scroll to position [402, 0]
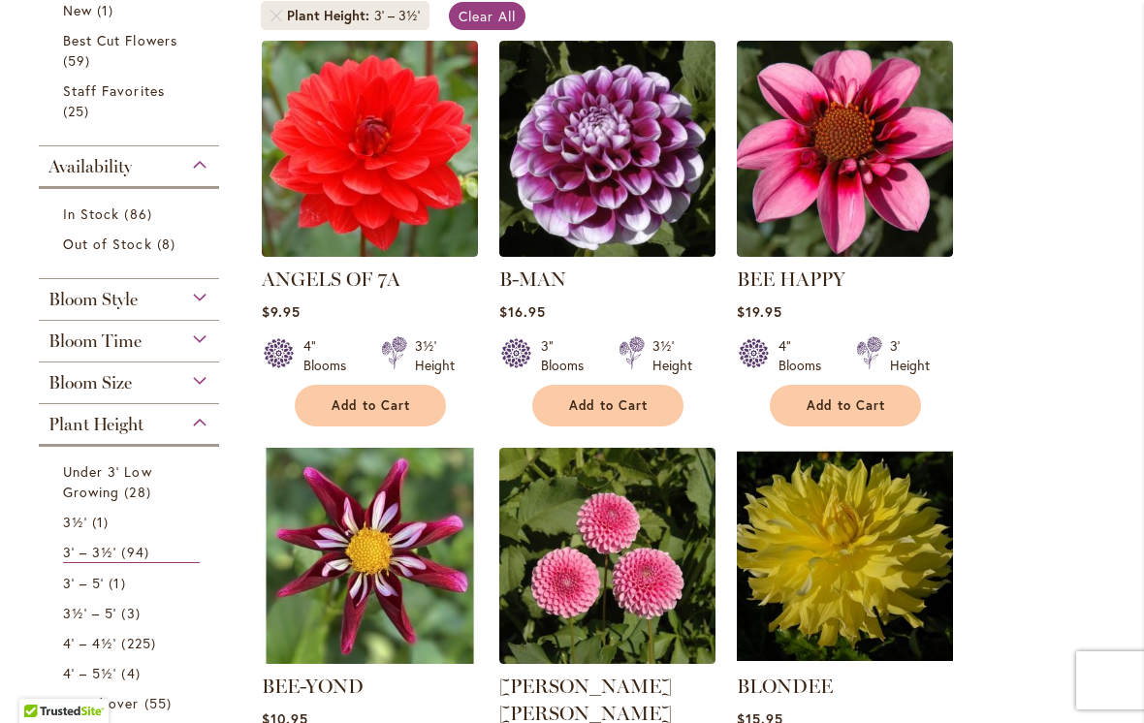
click at [859, 227] on img at bounding box center [845, 149] width 216 height 216
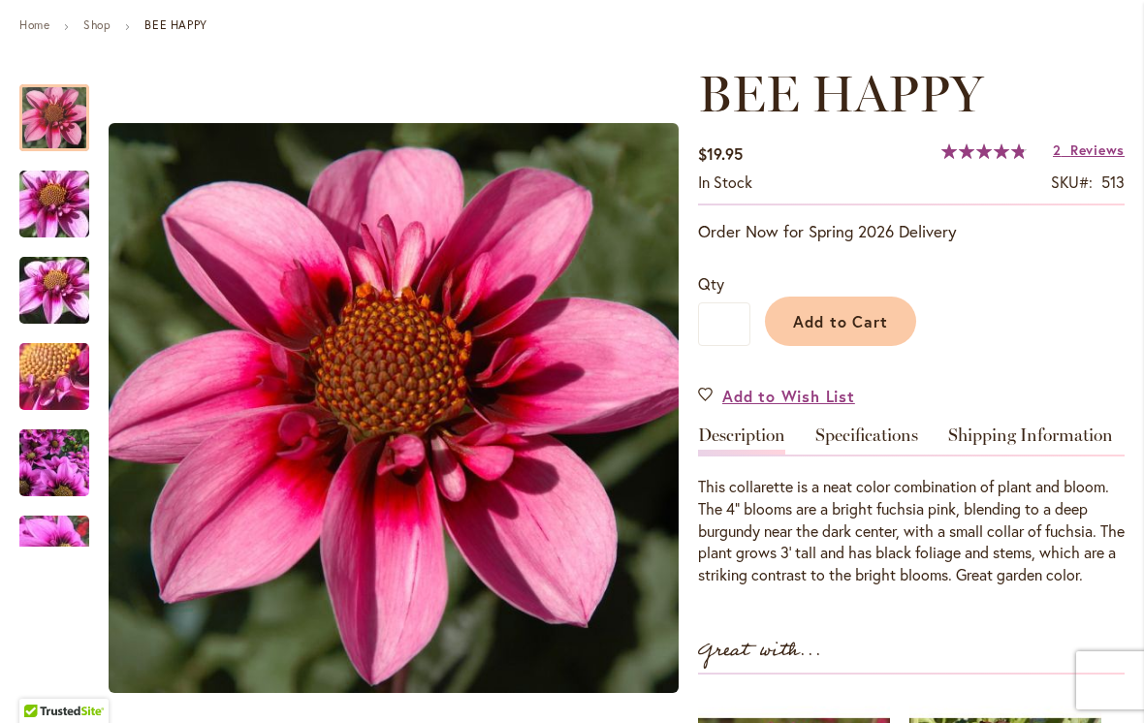
scroll to position [220, 0]
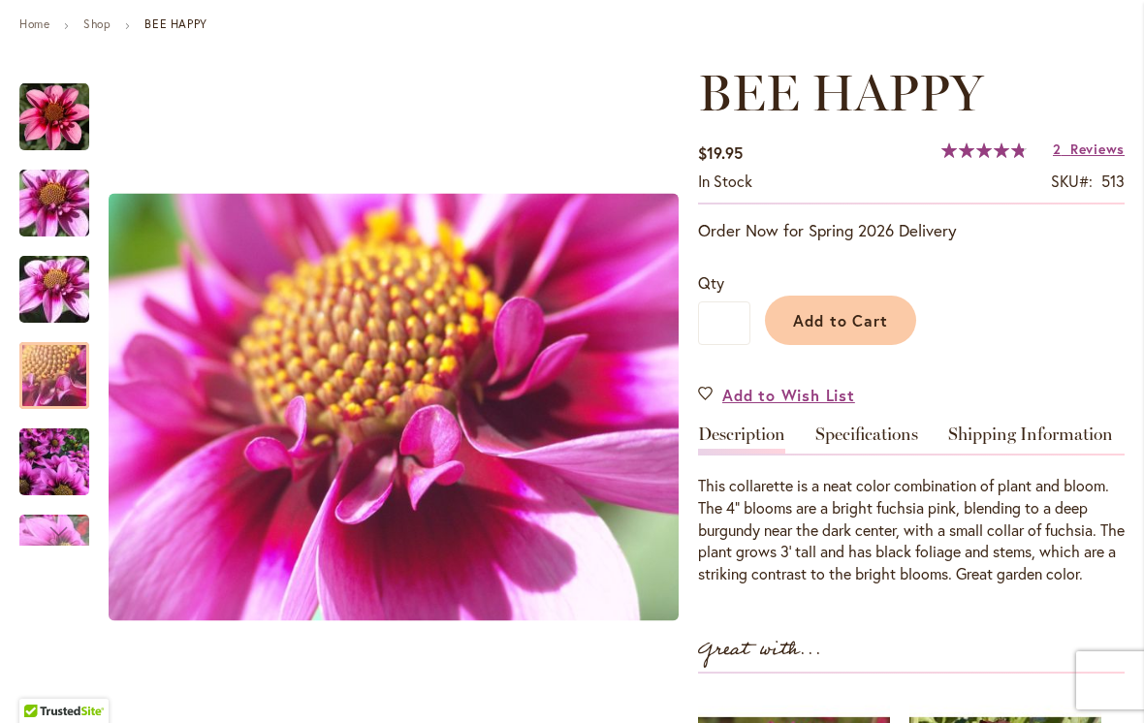
click at [60, 454] on img "BEE HAPPY" at bounding box center [54, 462] width 70 height 93
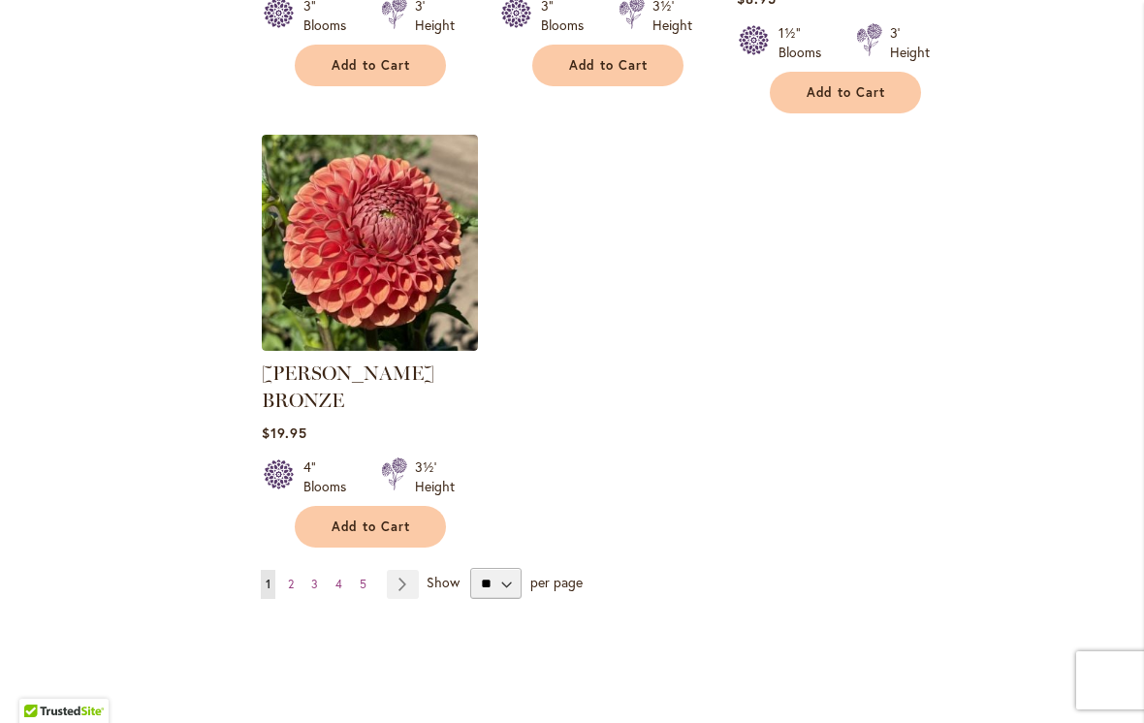
scroll to position [2406, 0]
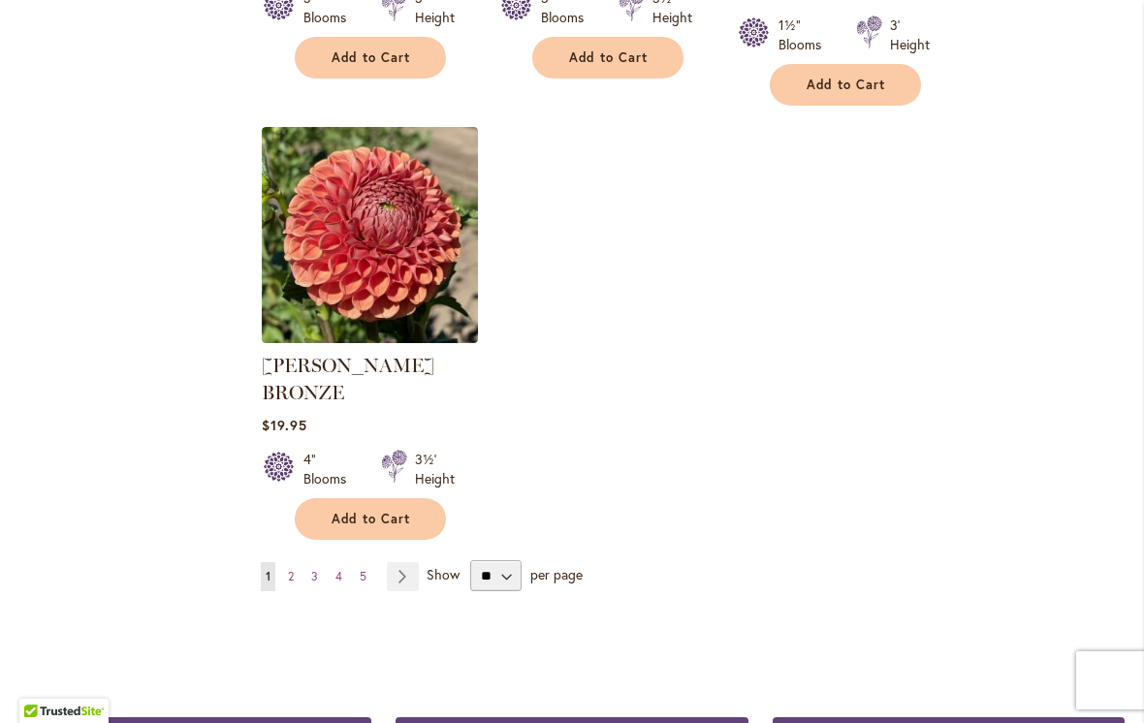
click at [415, 562] on link "Page Next" at bounding box center [403, 576] width 32 height 29
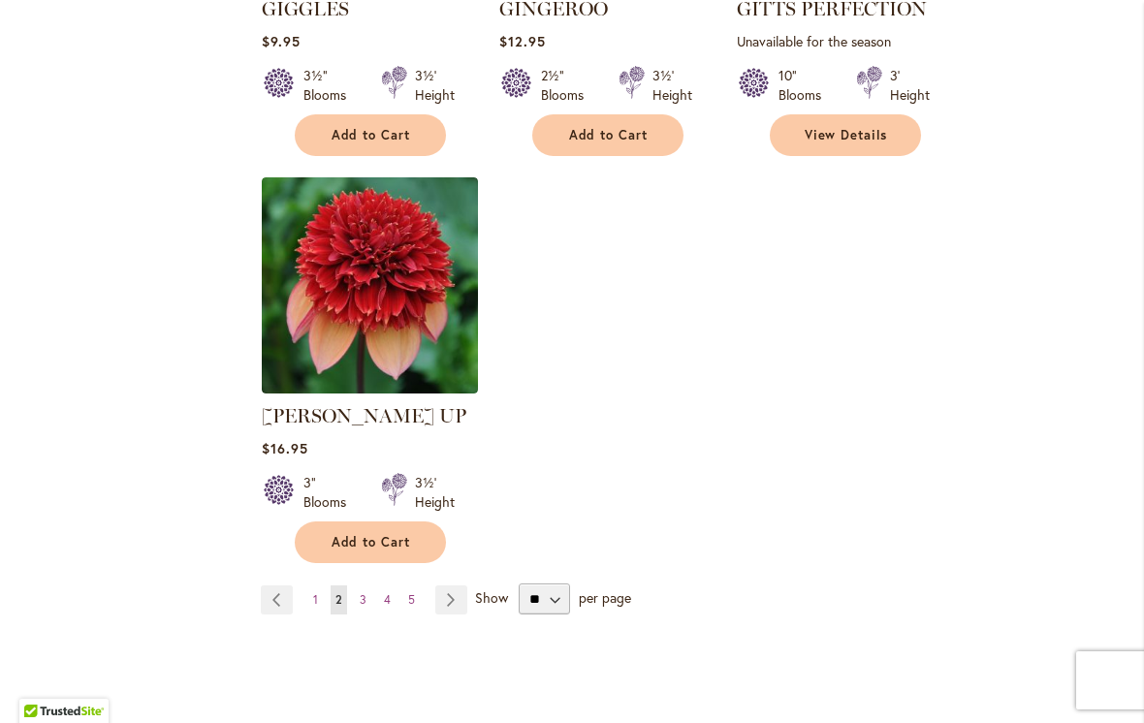
scroll to position [2373, 0]
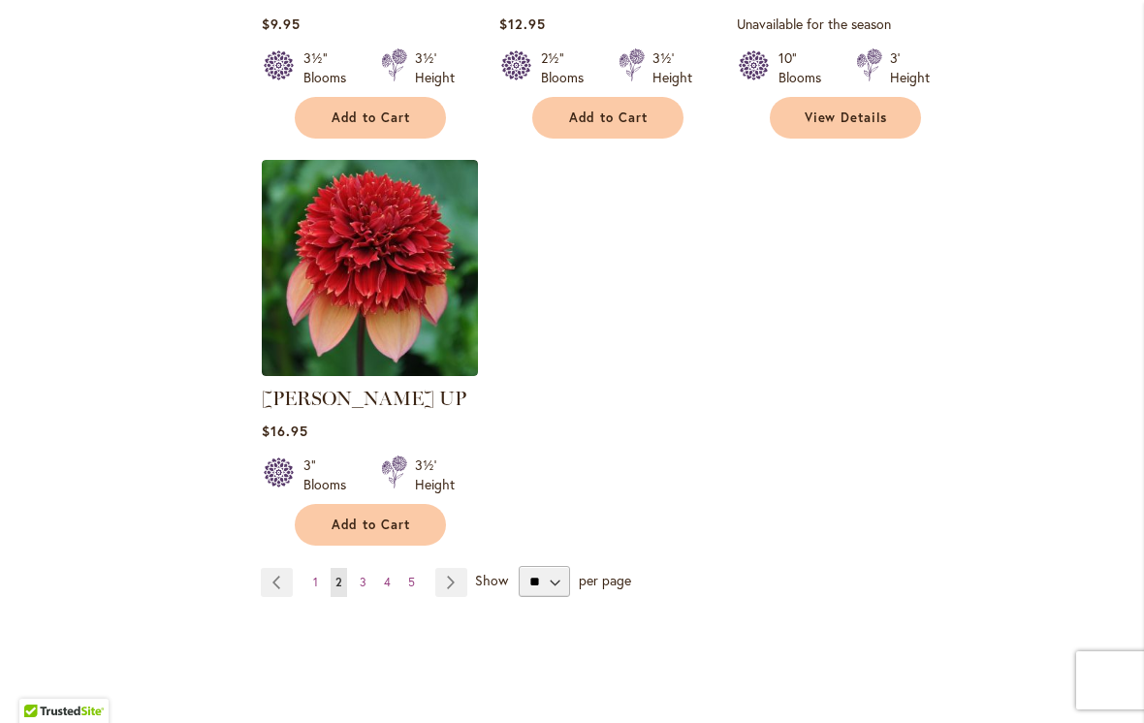
click at [391, 289] on img at bounding box center [370, 268] width 216 height 216
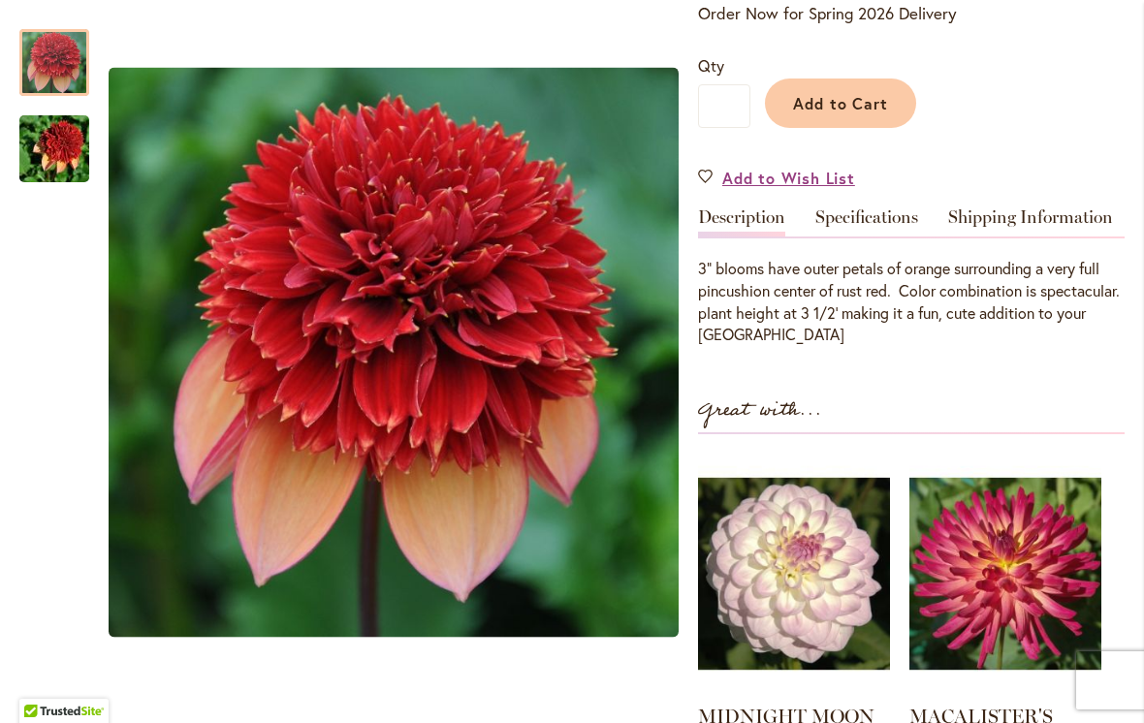
scroll to position [495, 0]
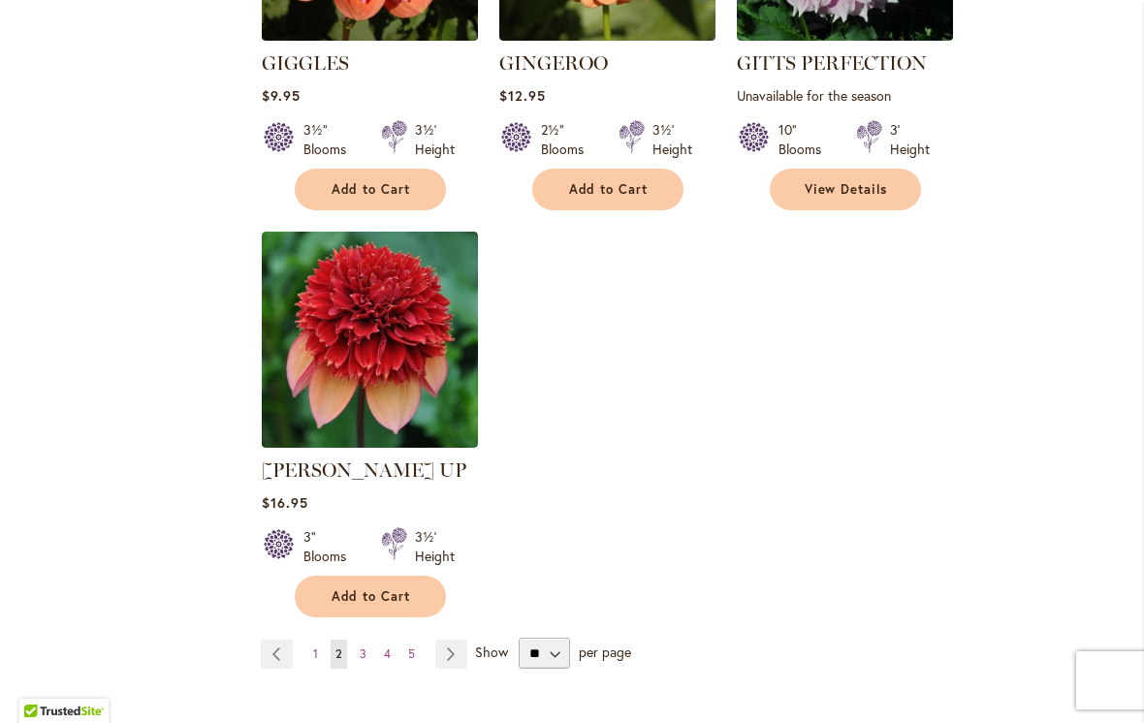
scroll to position [2303, 0]
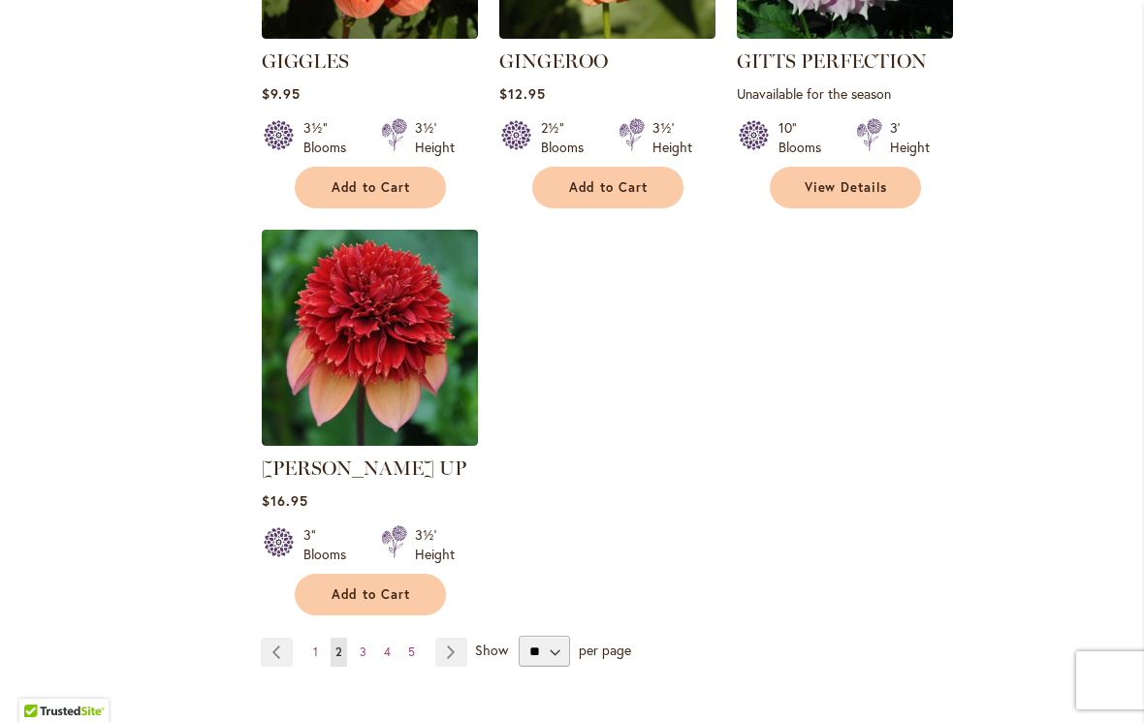
click at [455, 638] on link "Page Next" at bounding box center [451, 652] width 32 height 29
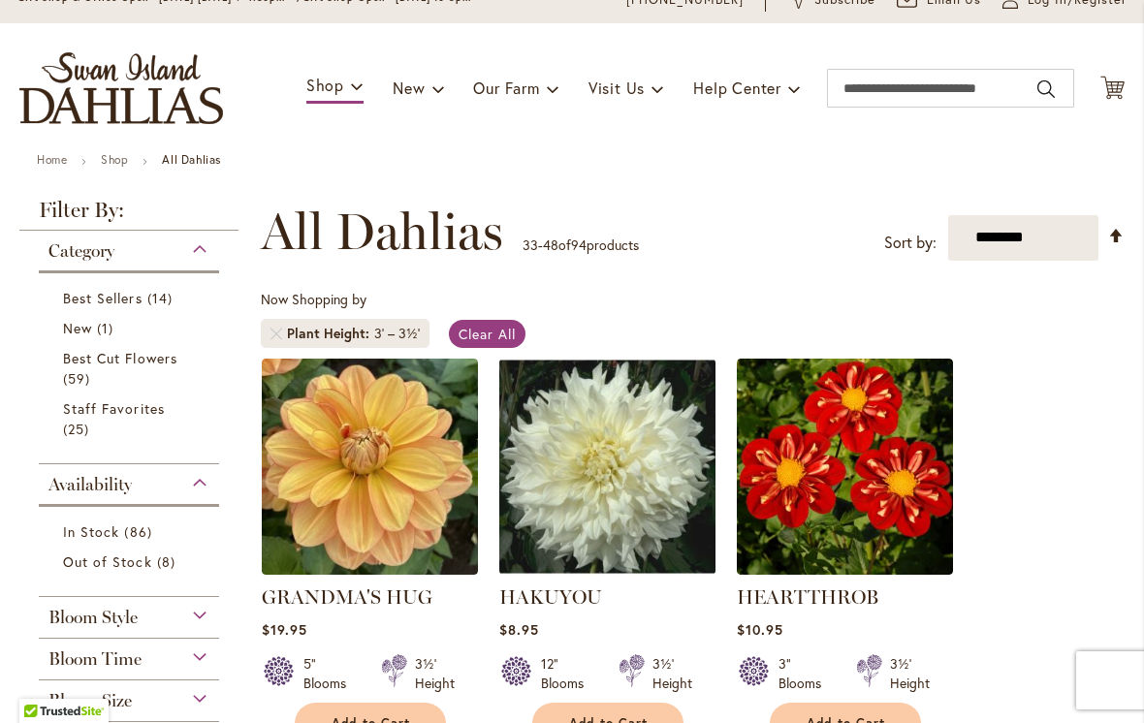
scroll to position [83, 0]
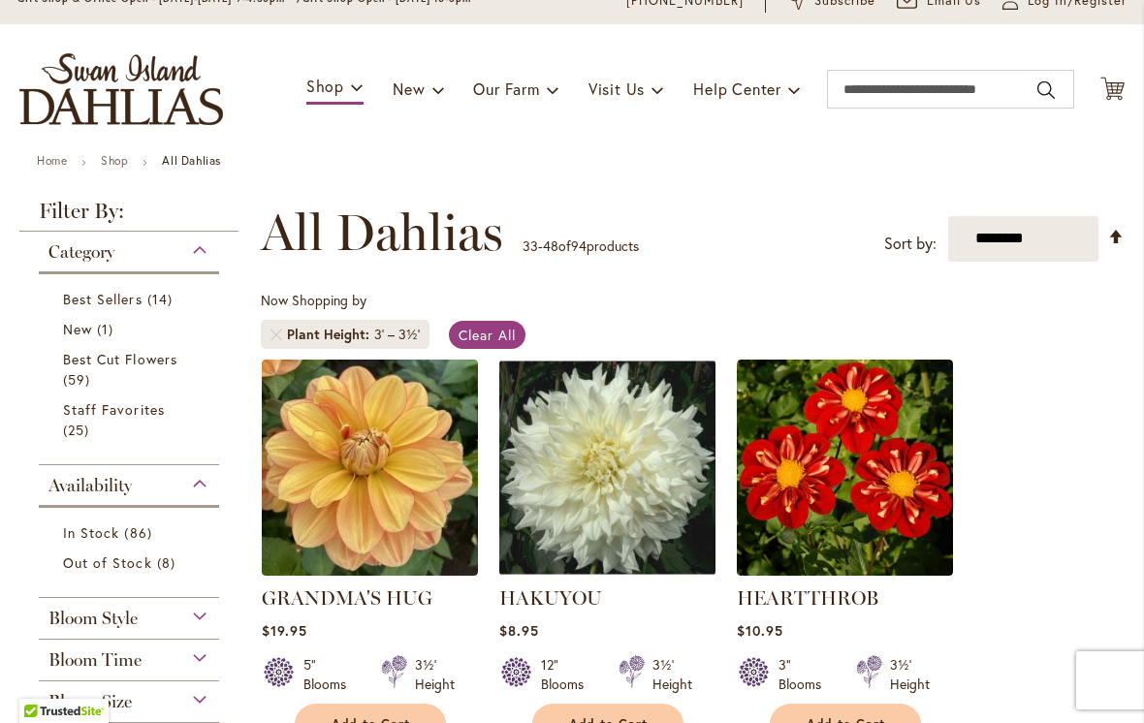
click at [395, 508] on img at bounding box center [370, 468] width 216 height 216
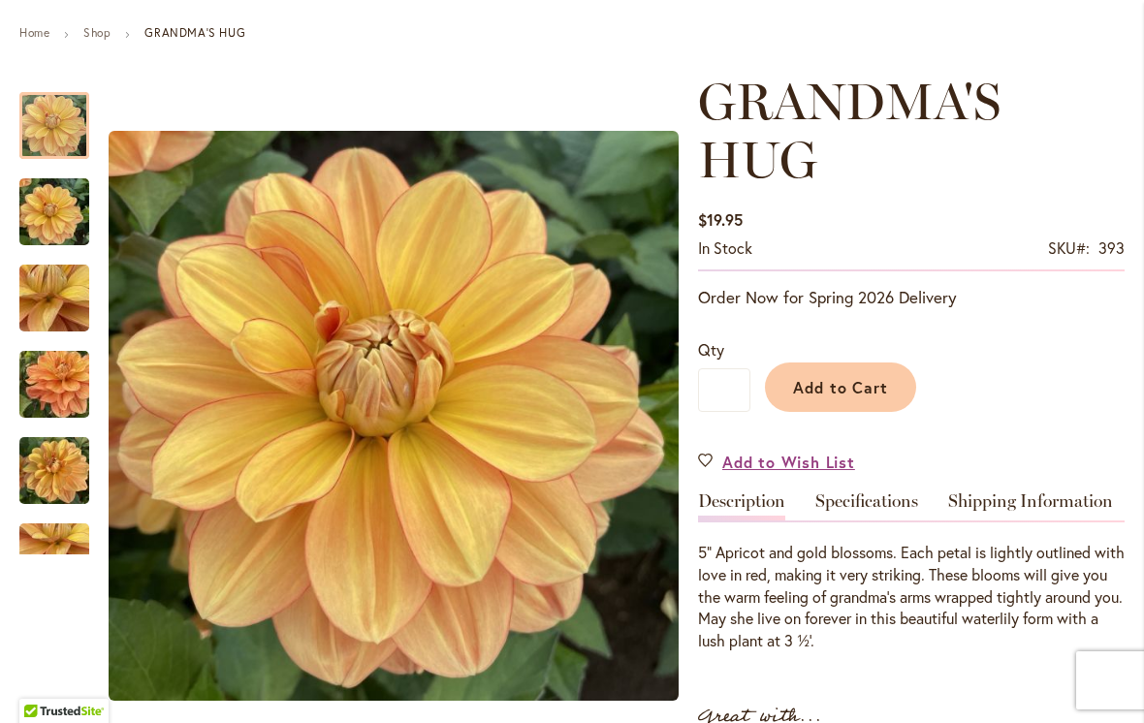
scroll to position [277, 0]
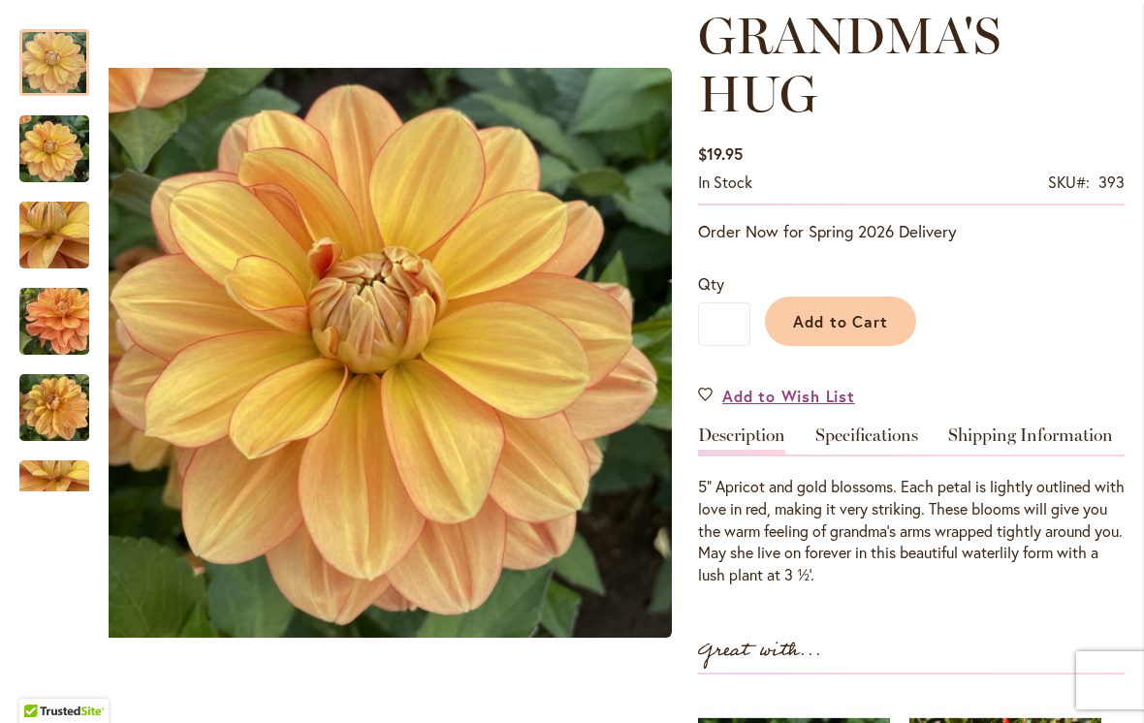
click at [68, 319] on img "GRANDMA'S HUG" at bounding box center [54, 321] width 140 height 105
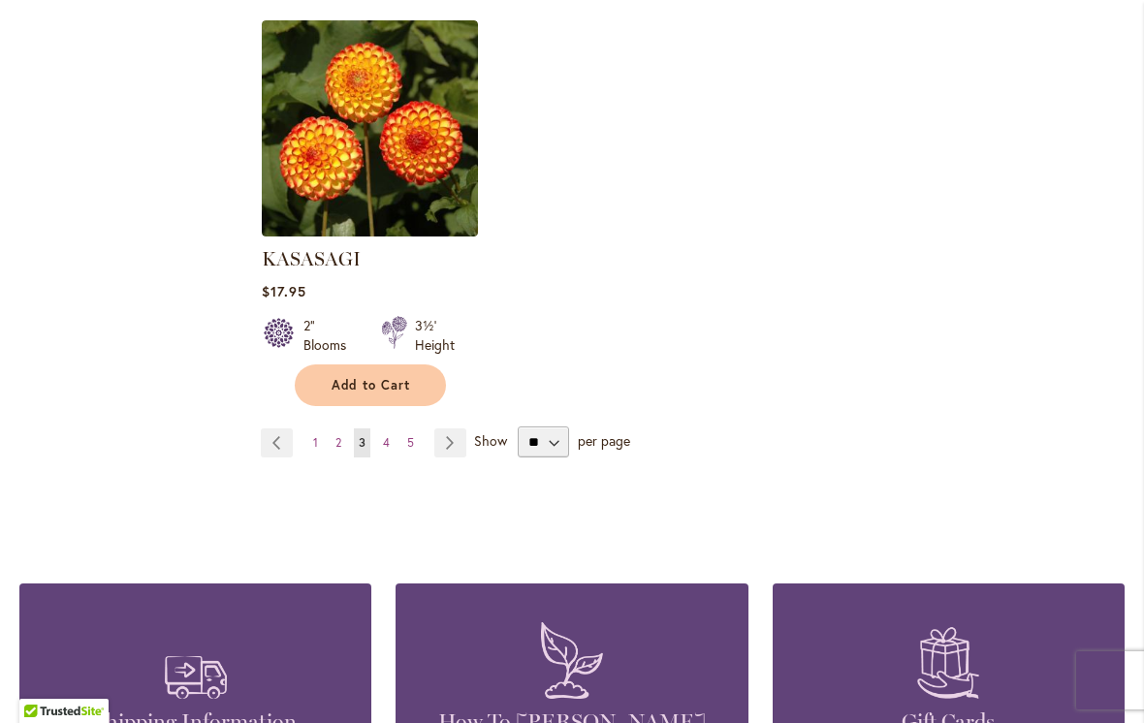
scroll to position [2465, 0]
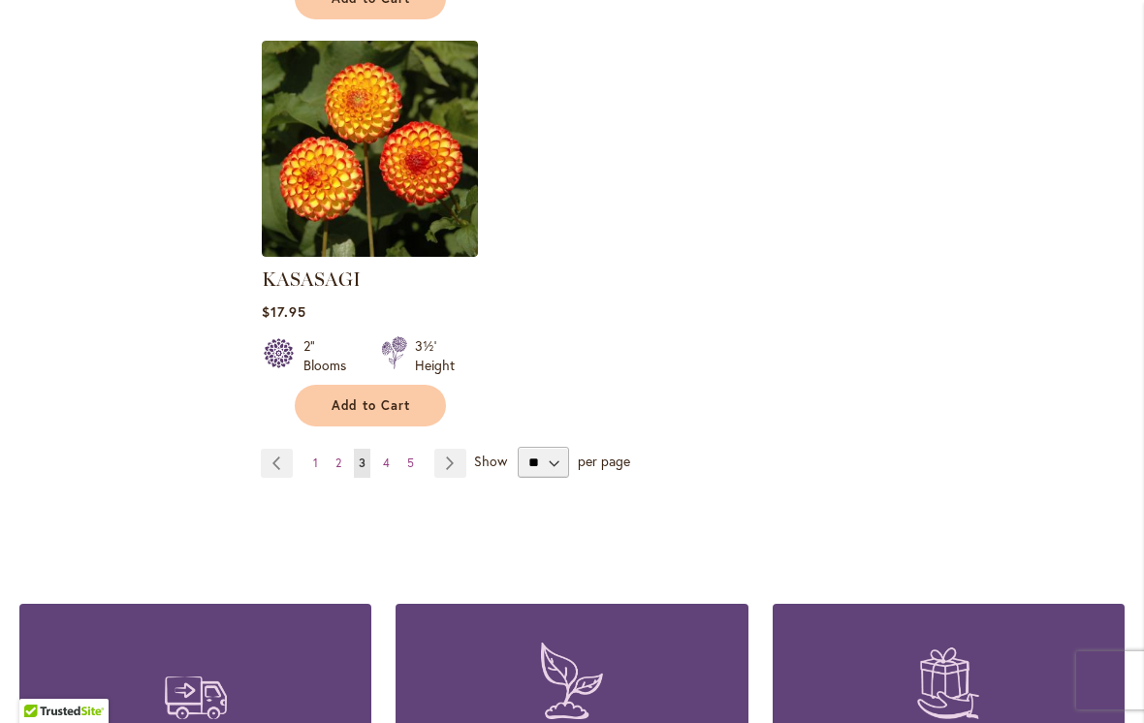
click at [454, 449] on link "Page Next" at bounding box center [450, 463] width 32 height 29
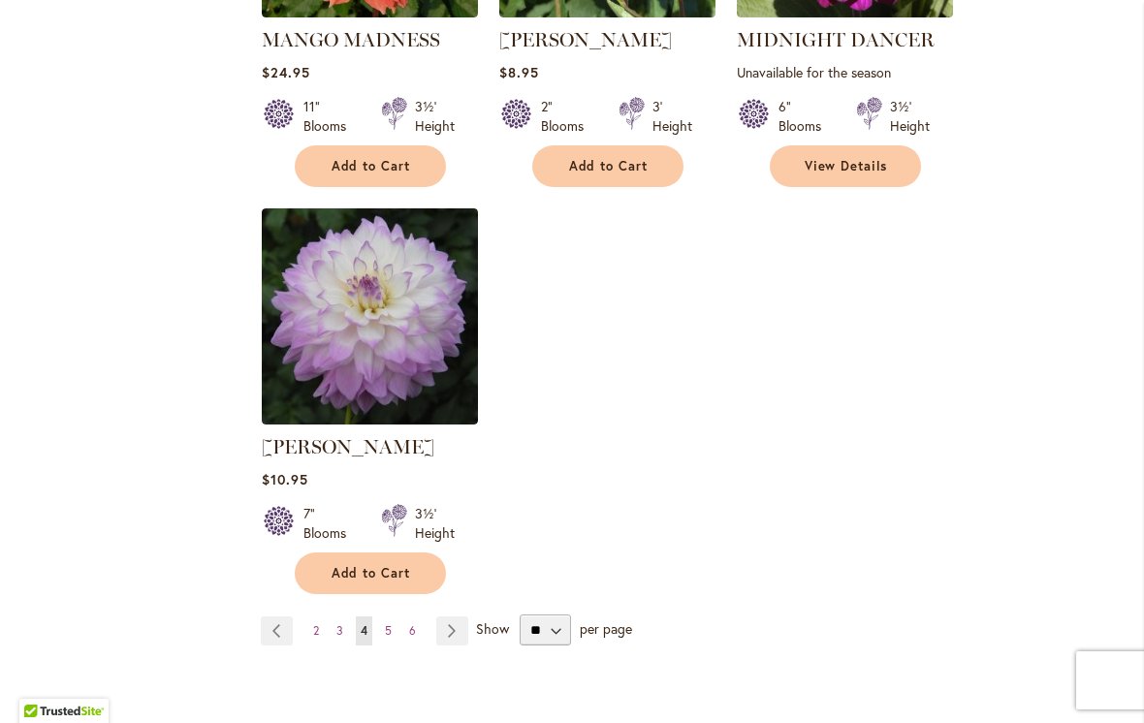
scroll to position [2366, 0]
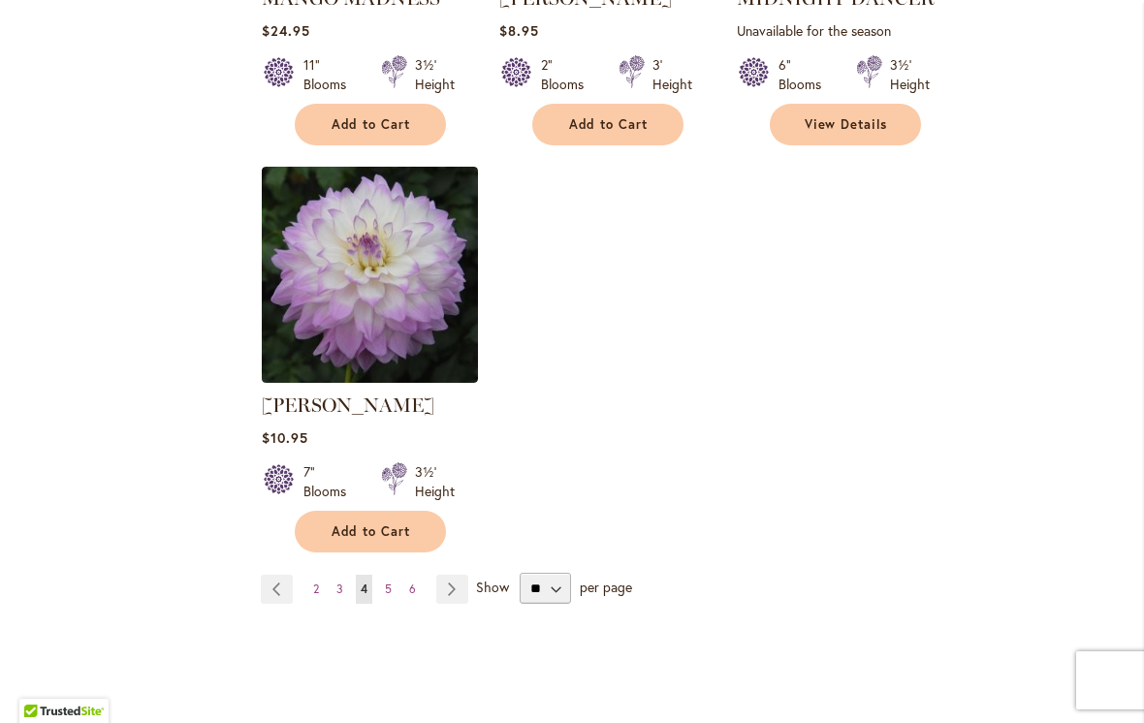
click at [462, 575] on link "Page Next" at bounding box center [452, 589] width 32 height 29
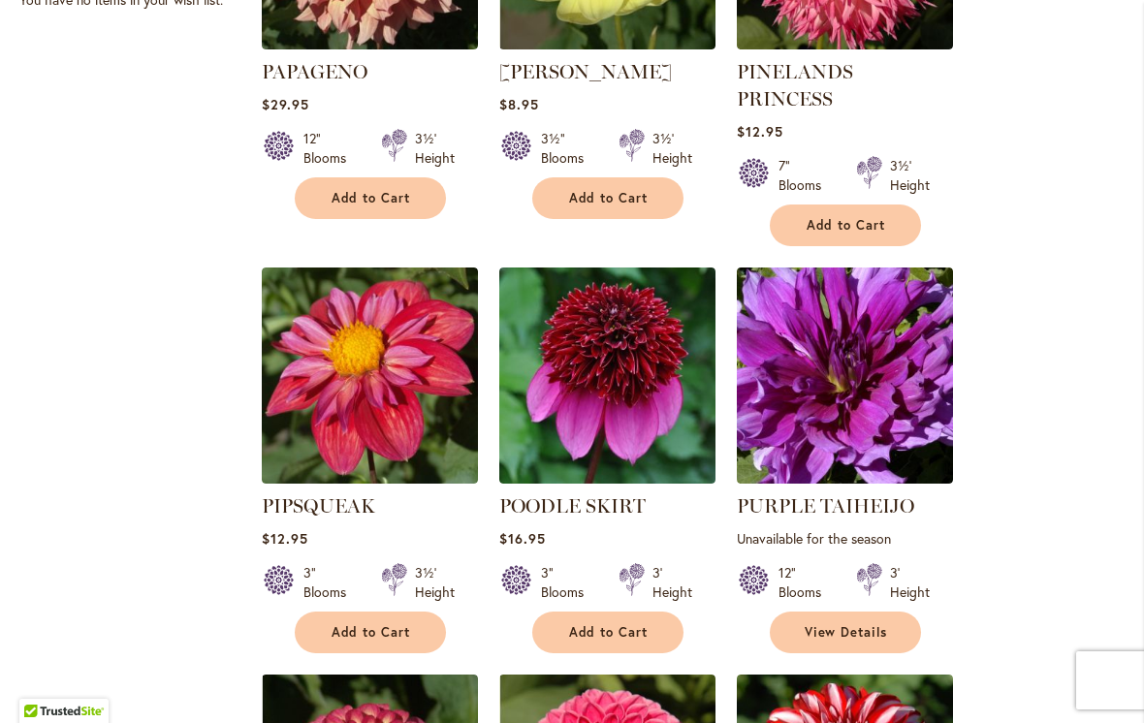
scroll to position [1426, 0]
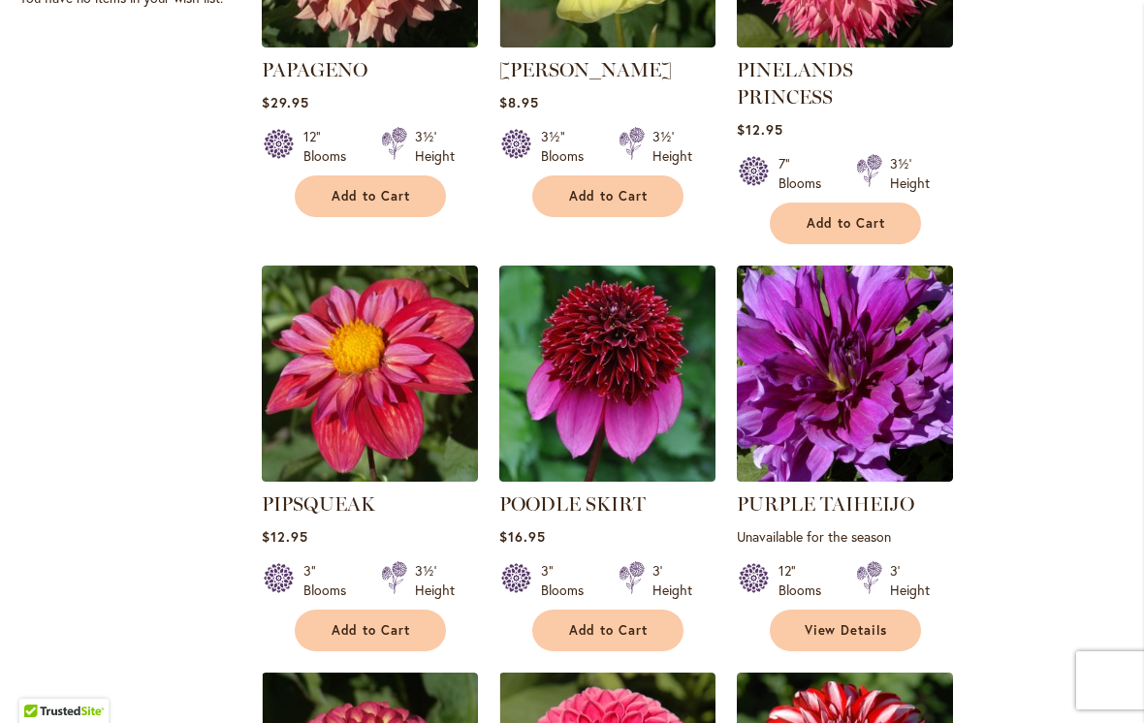
click at [374, 390] on img at bounding box center [370, 374] width 216 height 216
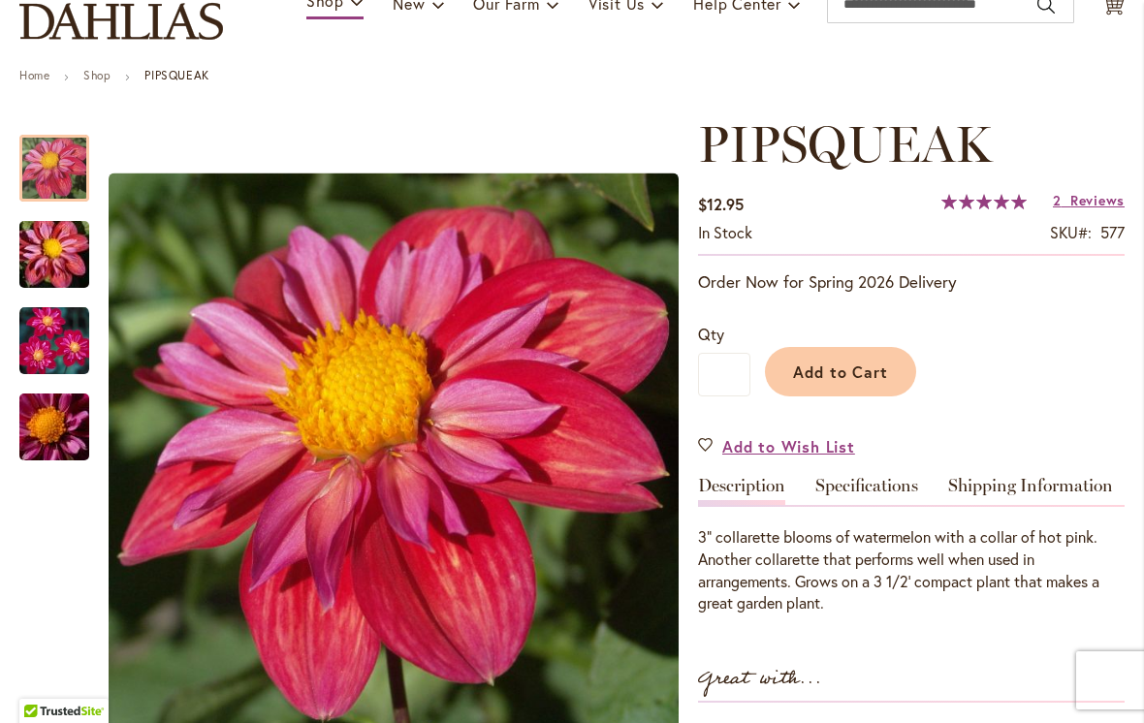
scroll to position [172, 0]
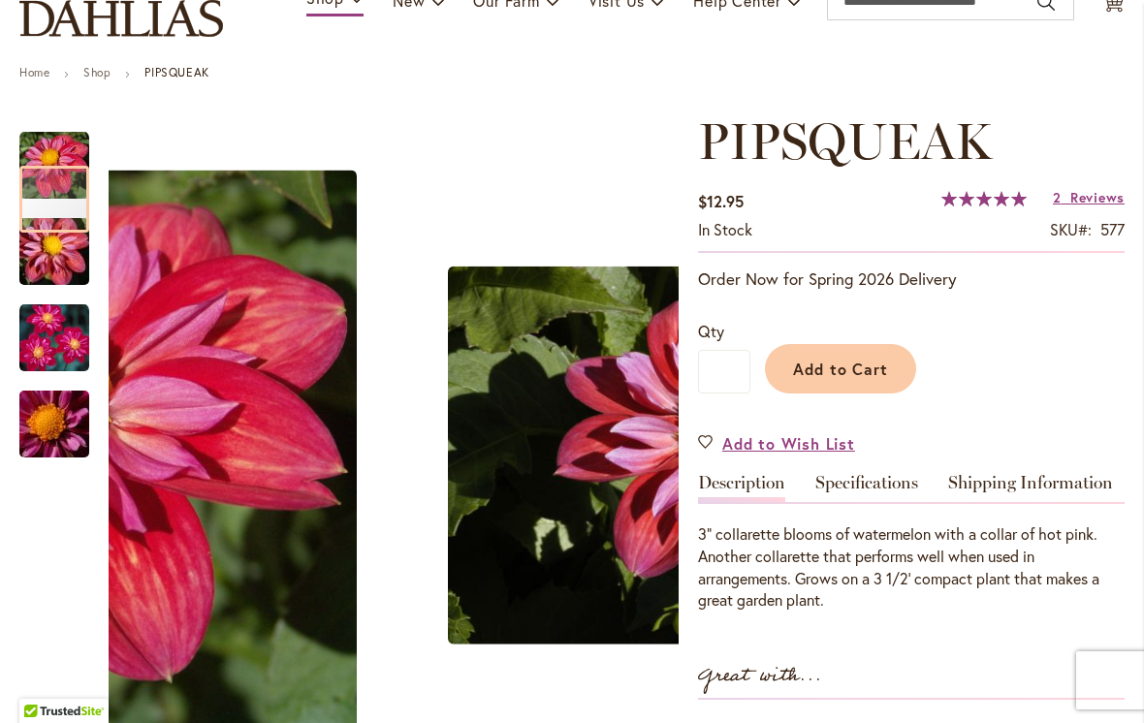
click at [75, 344] on img "PIPSQUEAK" at bounding box center [54, 338] width 70 height 70
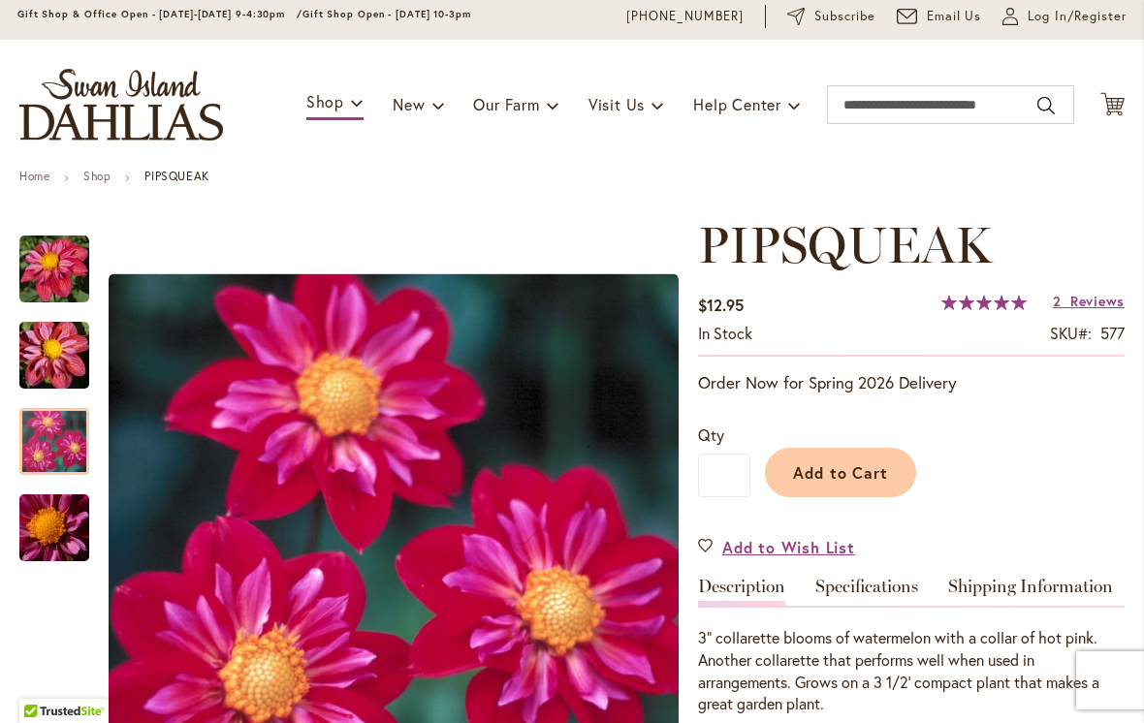
scroll to position [67, 0]
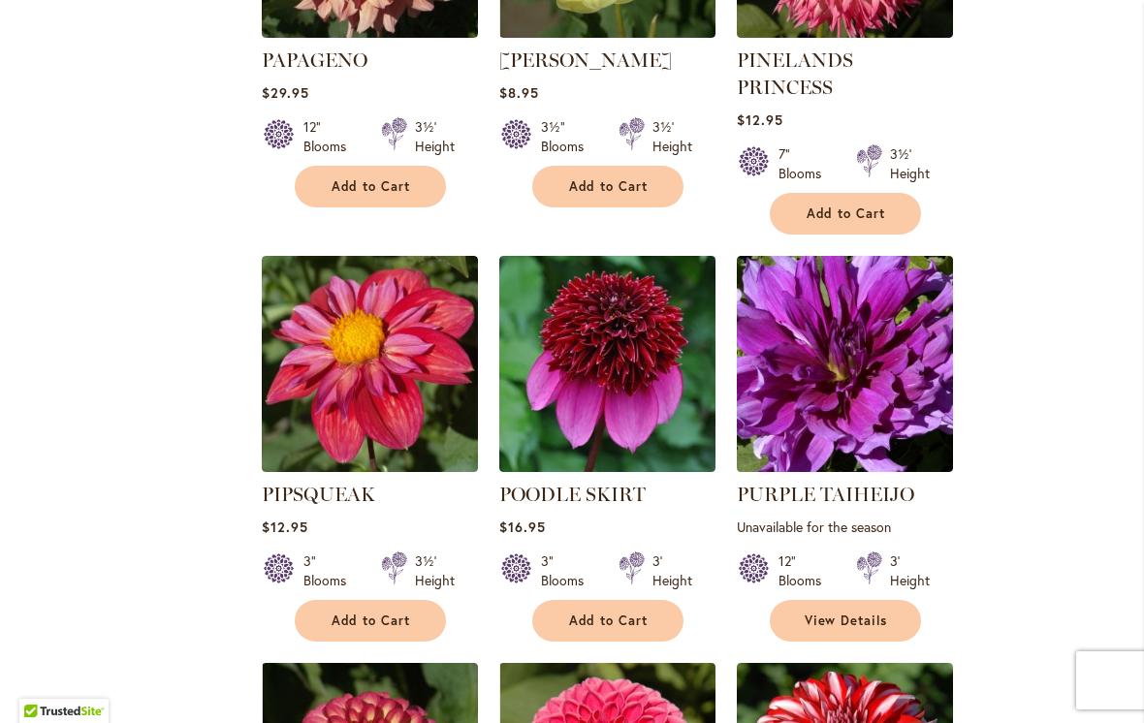
scroll to position [1436, 0]
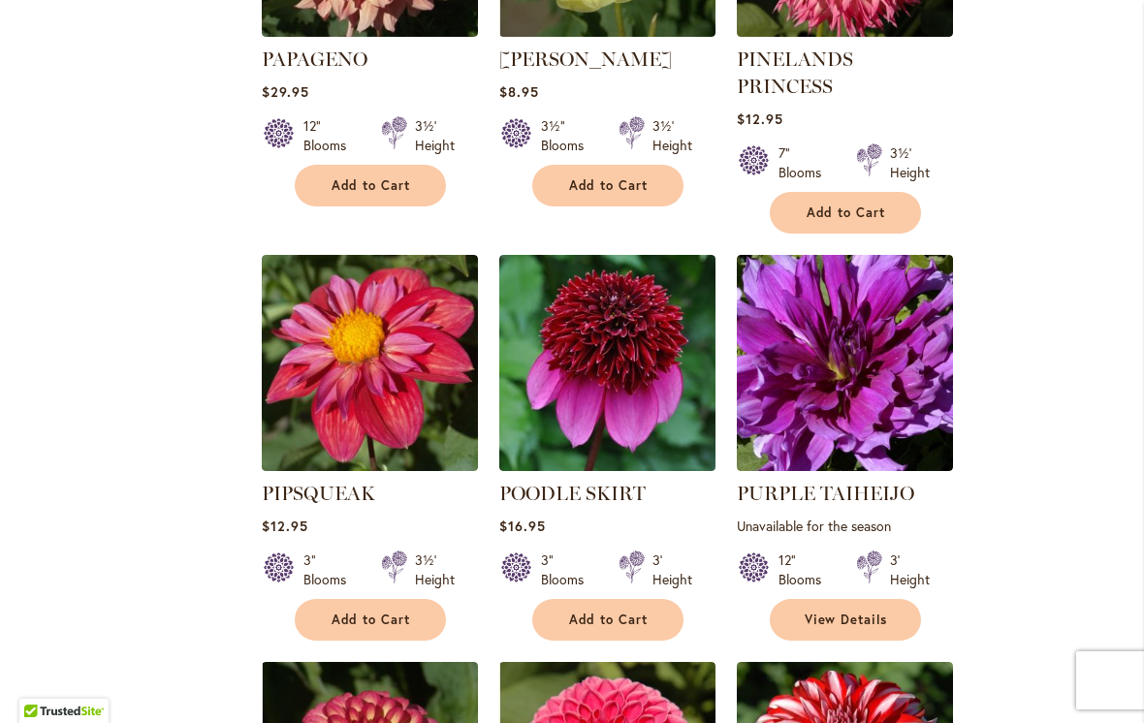
click at [372, 345] on img at bounding box center [370, 363] width 216 height 216
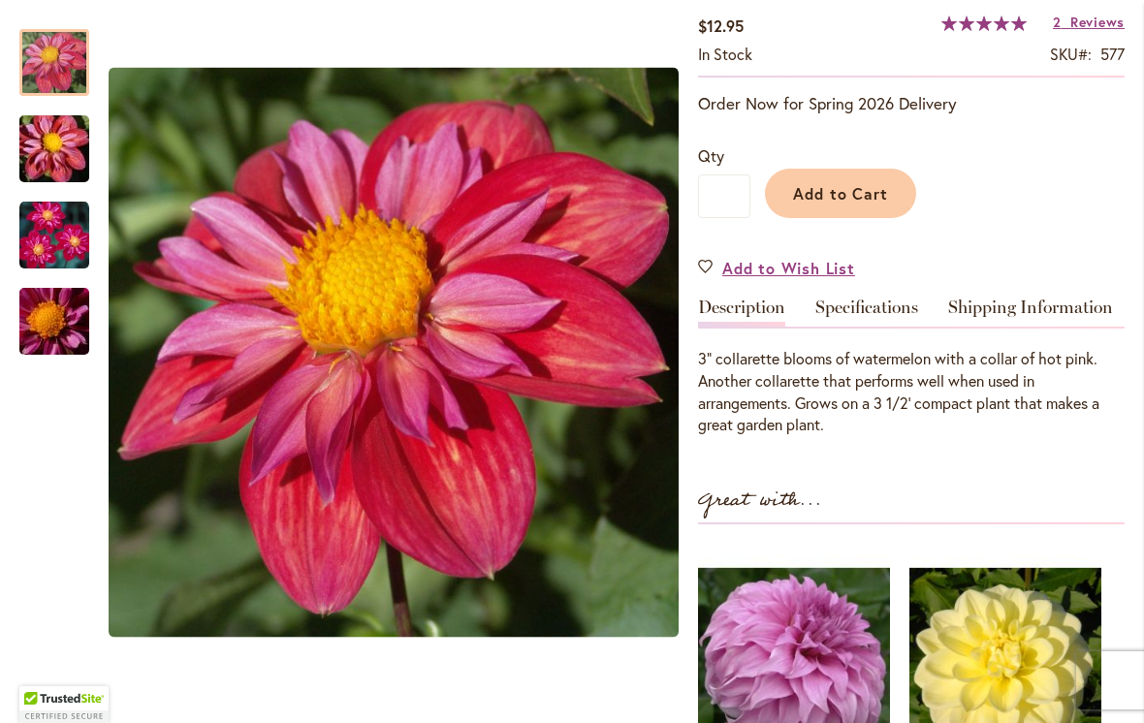
scroll to position [350, 0]
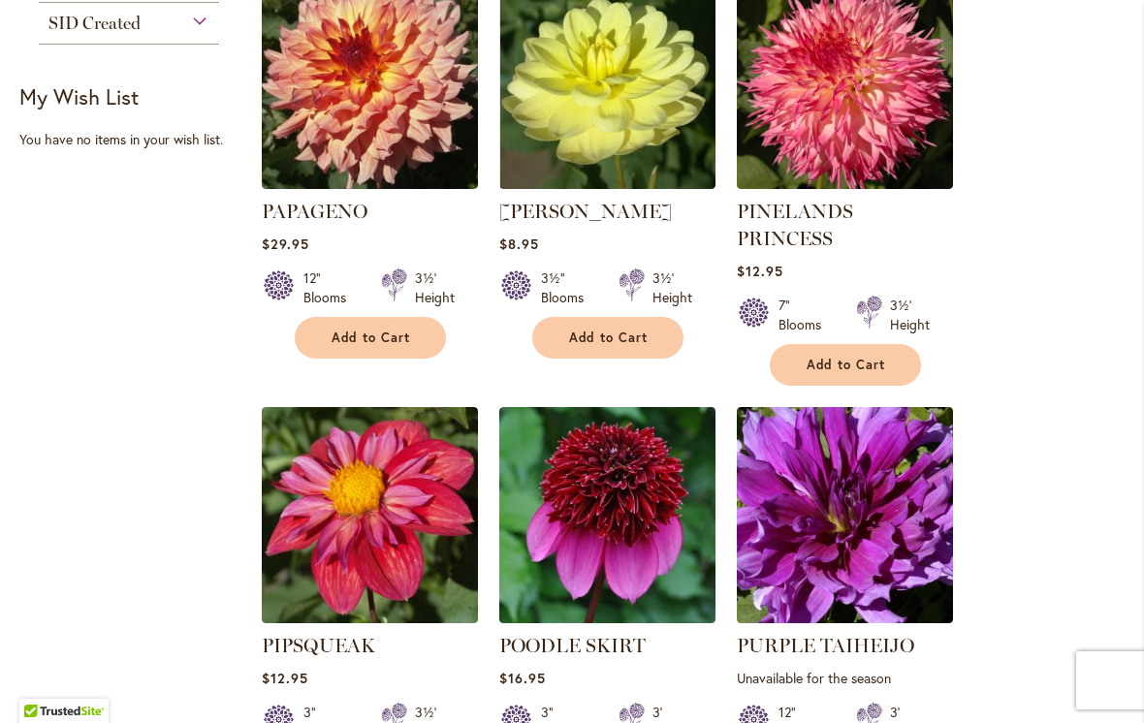
scroll to position [1293, 0]
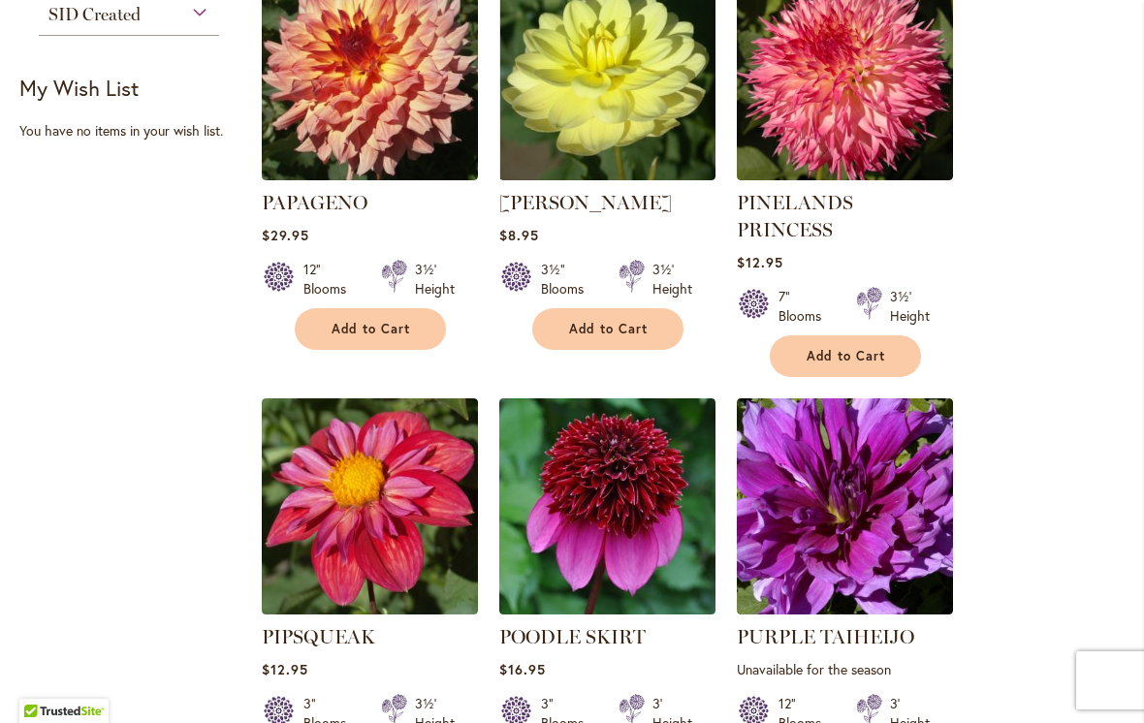
click at [363, 521] on img at bounding box center [370, 506] width 216 height 216
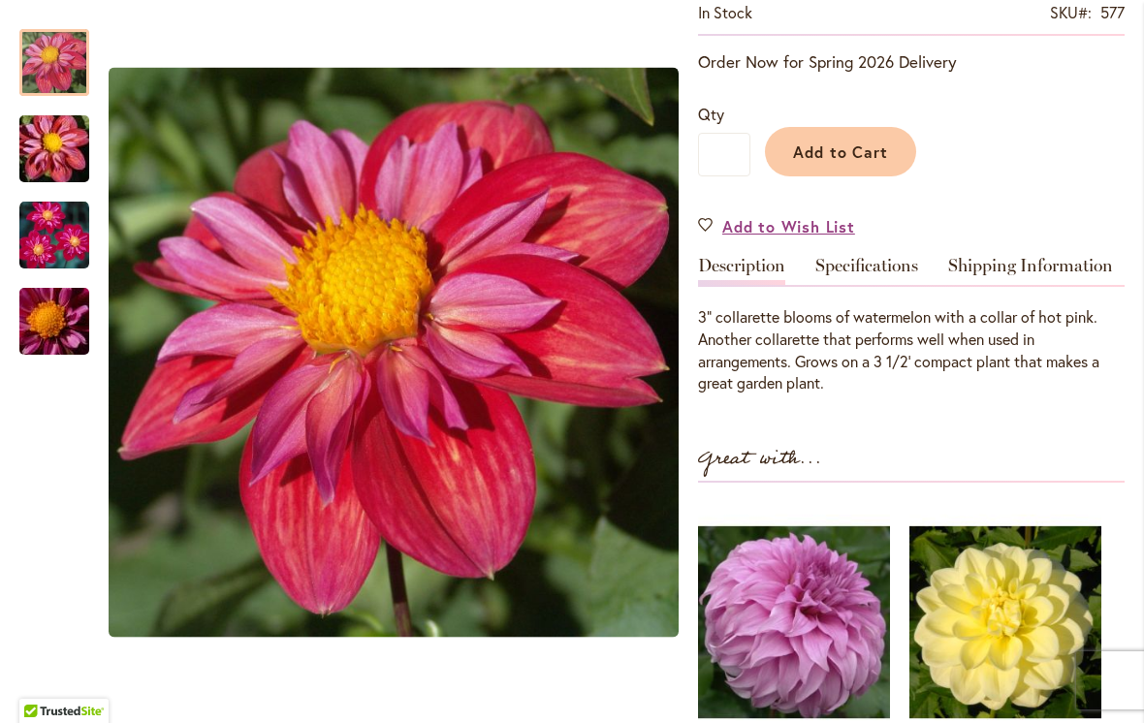
scroll to position [391, 0]
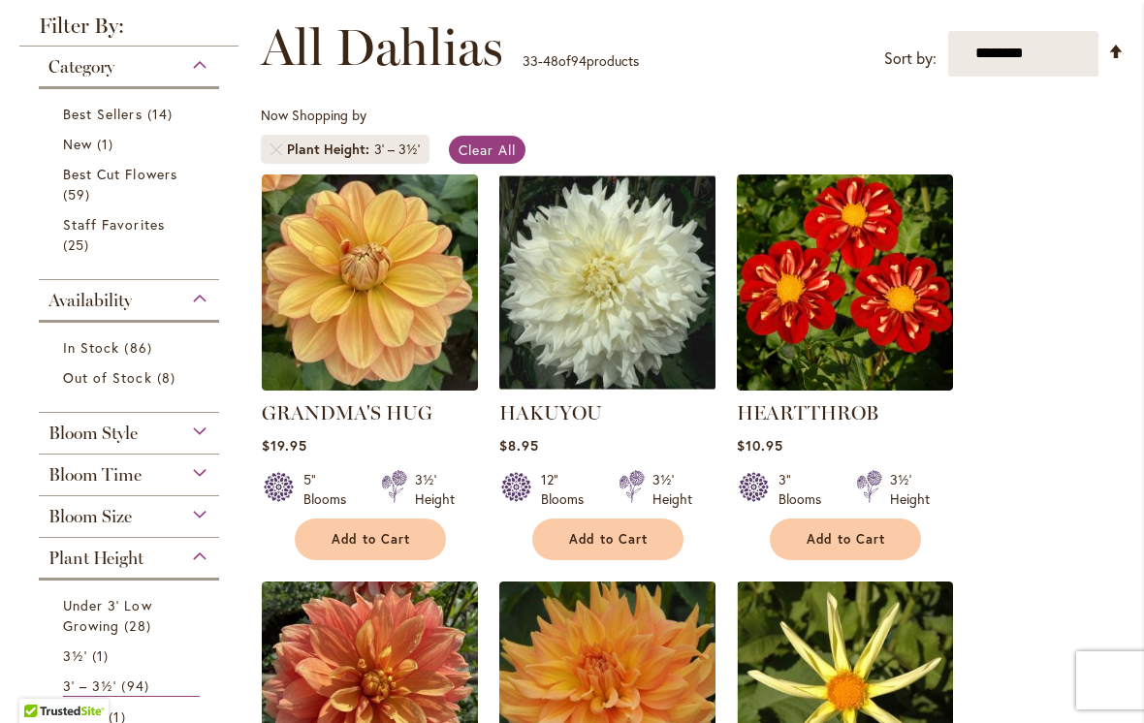
scroll to position [268, 0]
click at [364, 315] on img at bounding box center [370, 282] width 216 height 216
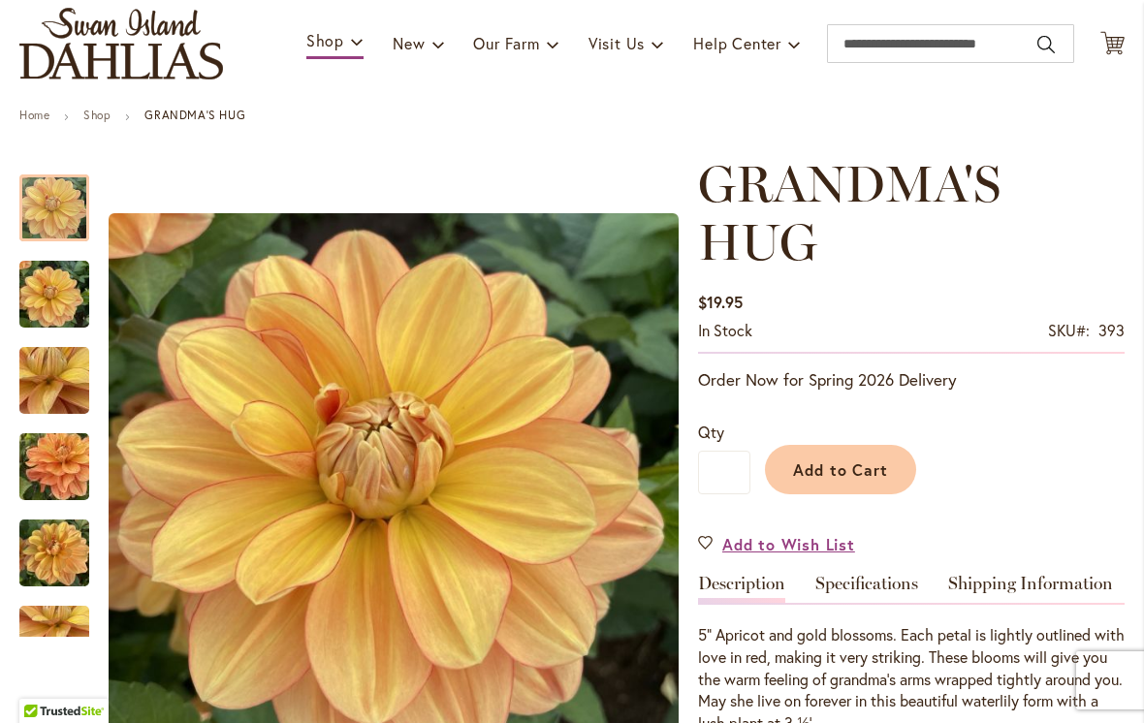
scroll to position [125, 0]
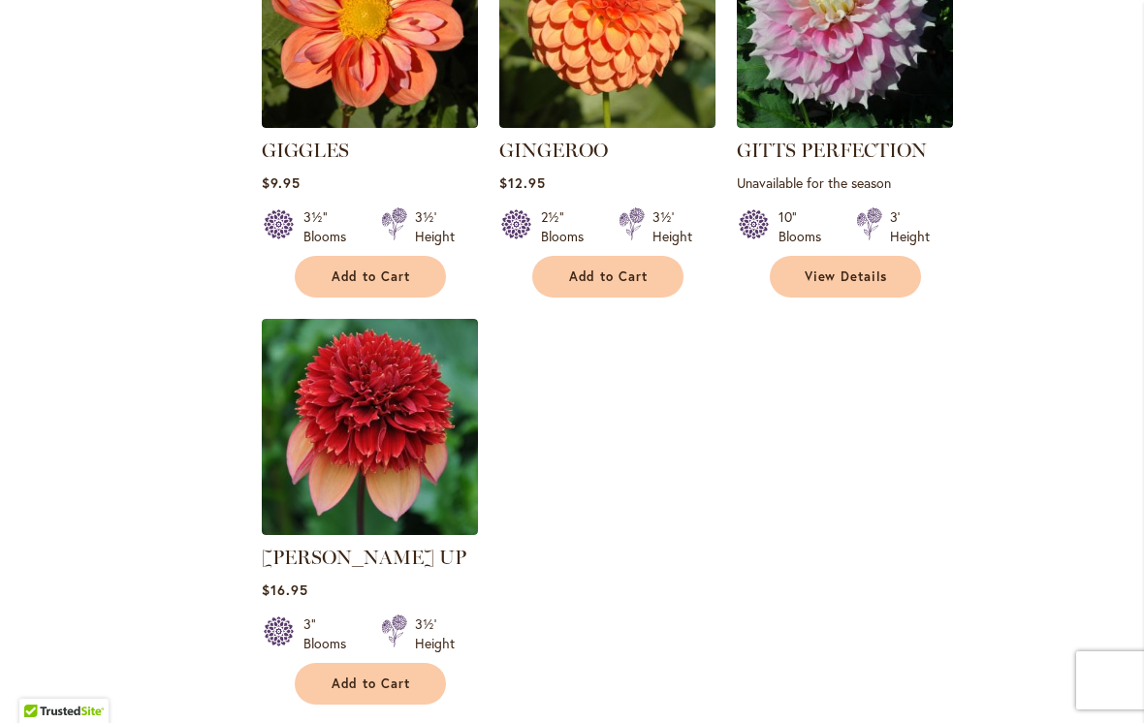
scroll to position [2215, 0]
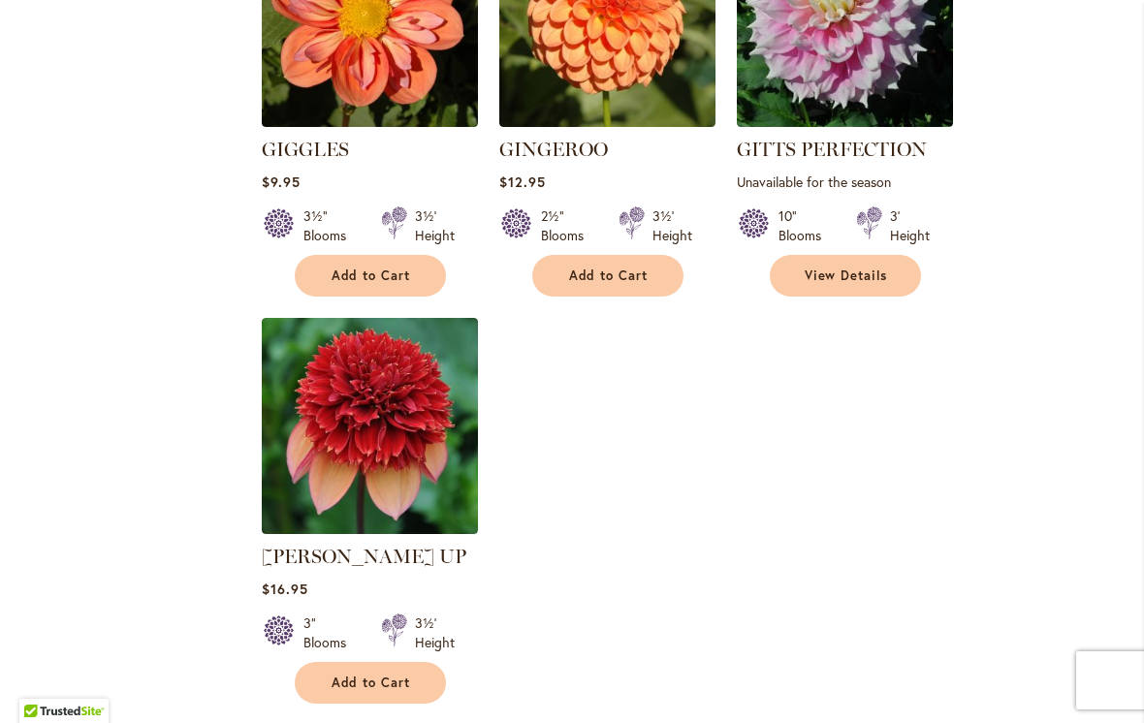
click at [382, 426] on img at bounding box center [370, 426] width 216 height 216
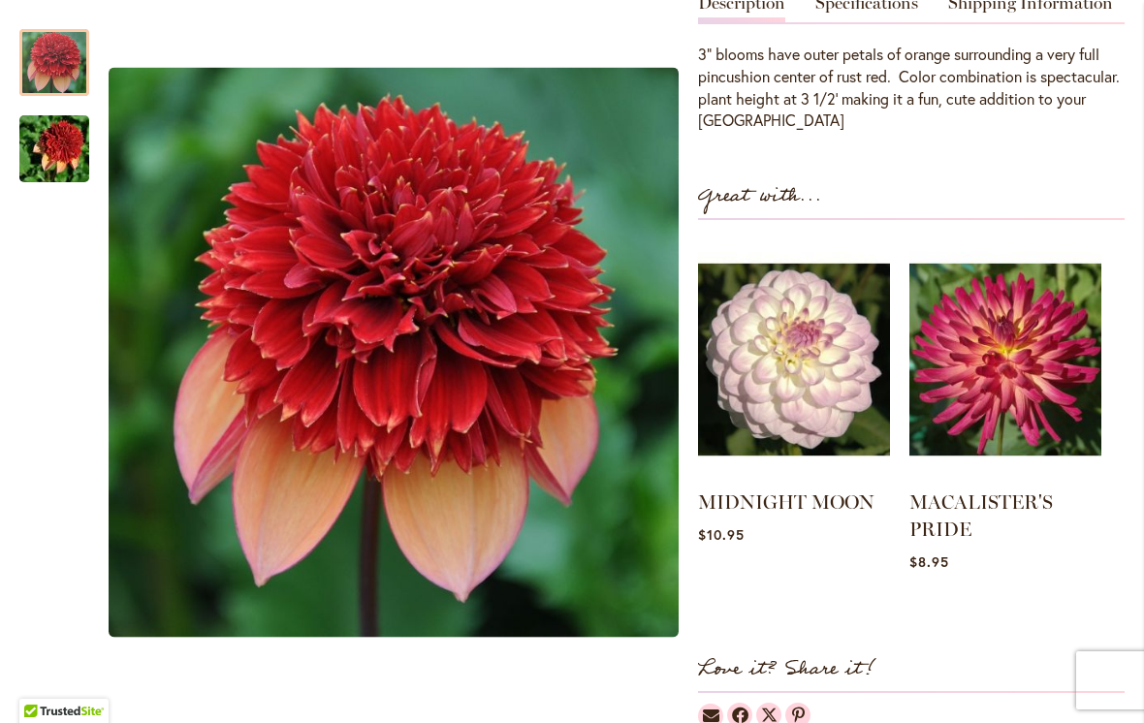
scroll to position [703, 0]
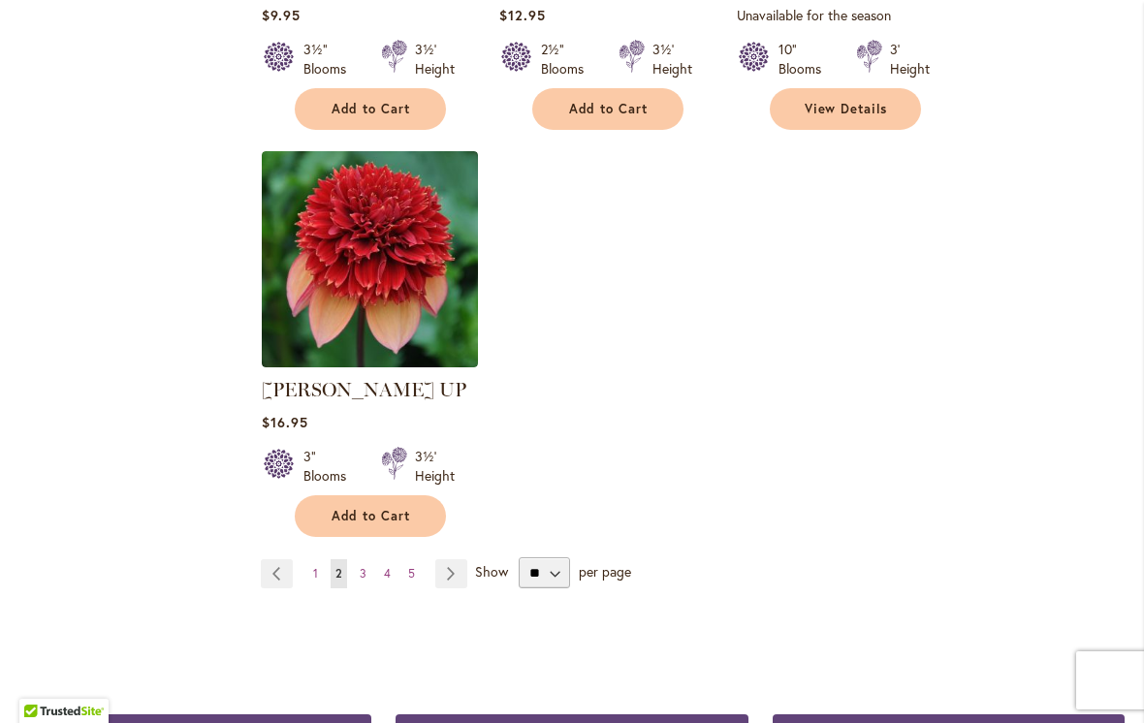
scroll to position [2379, 0]
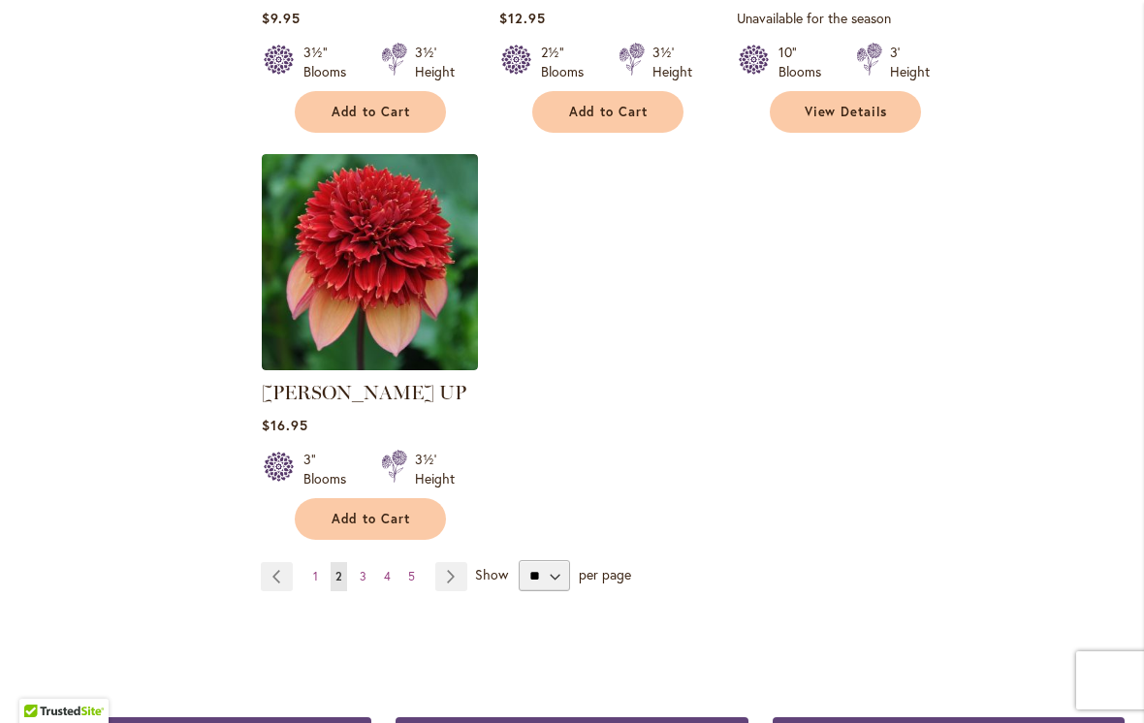
click at [444, 562] on link "Page Next" at bounding box center [451, 576] width 32 height 29
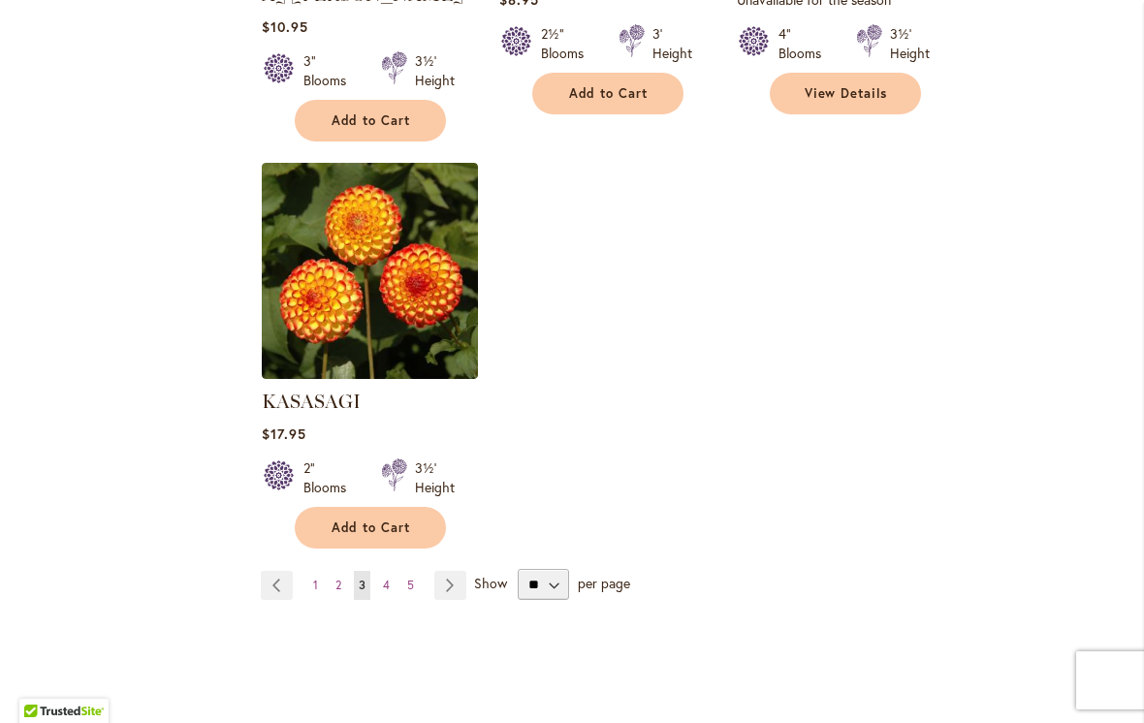
scroll to position [2423, 0]
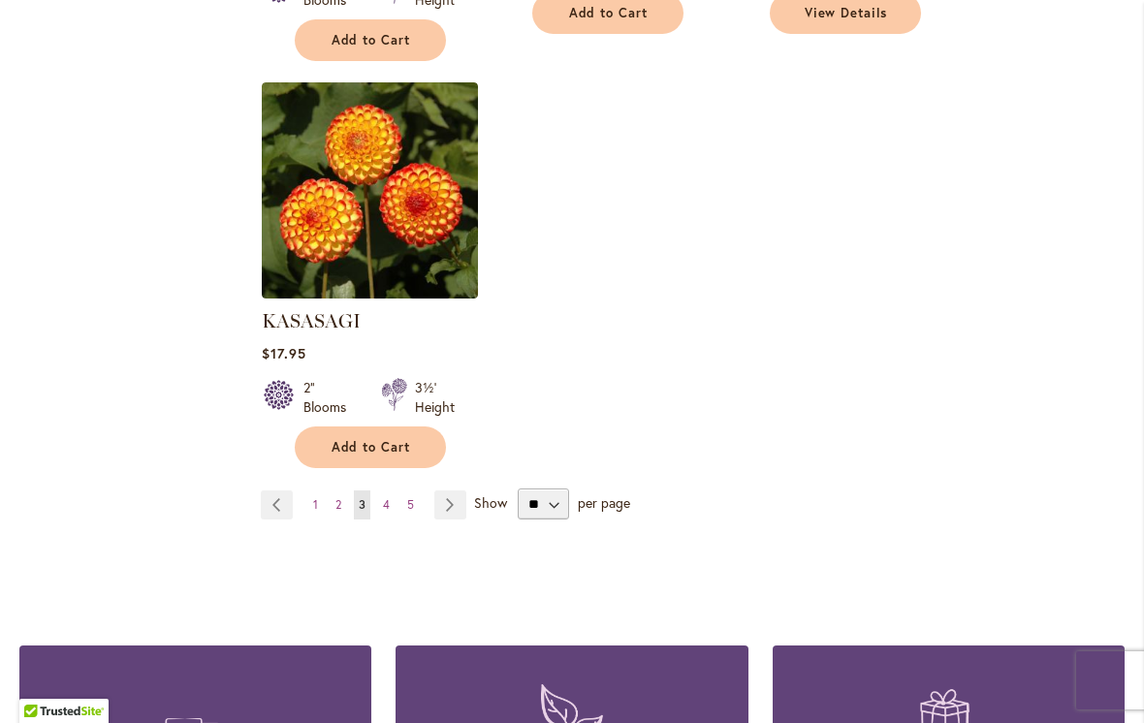
click at [443, 490] on link "Page Next" at bounding box center [450, 504] width 32 height 29
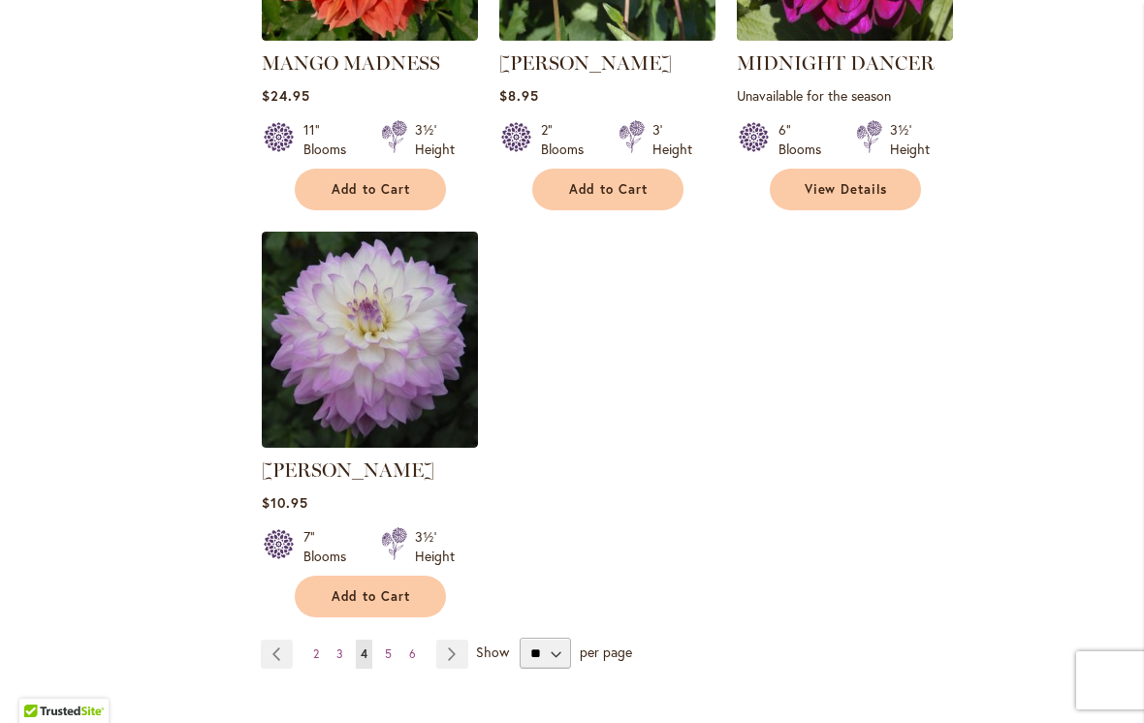
scroll to position [2383, 0]
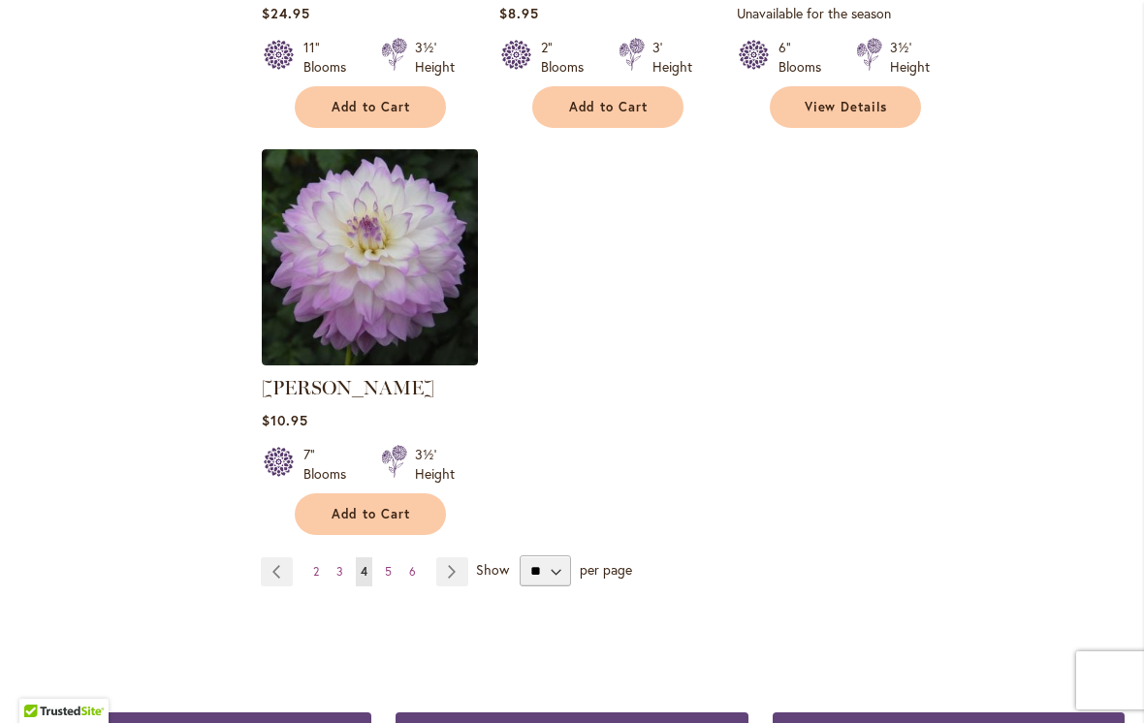
click at [436, 557] on link "Page Next" at bounding box center [452, 571] width 32 height 29
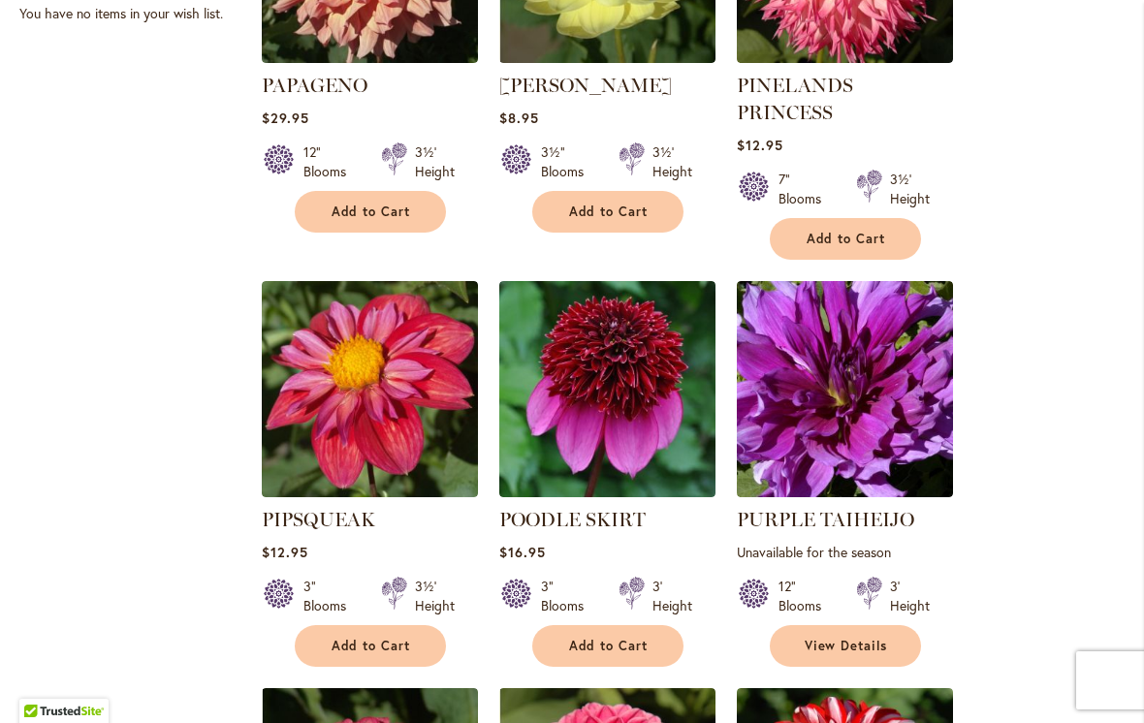
scroll to position [1405, 0]
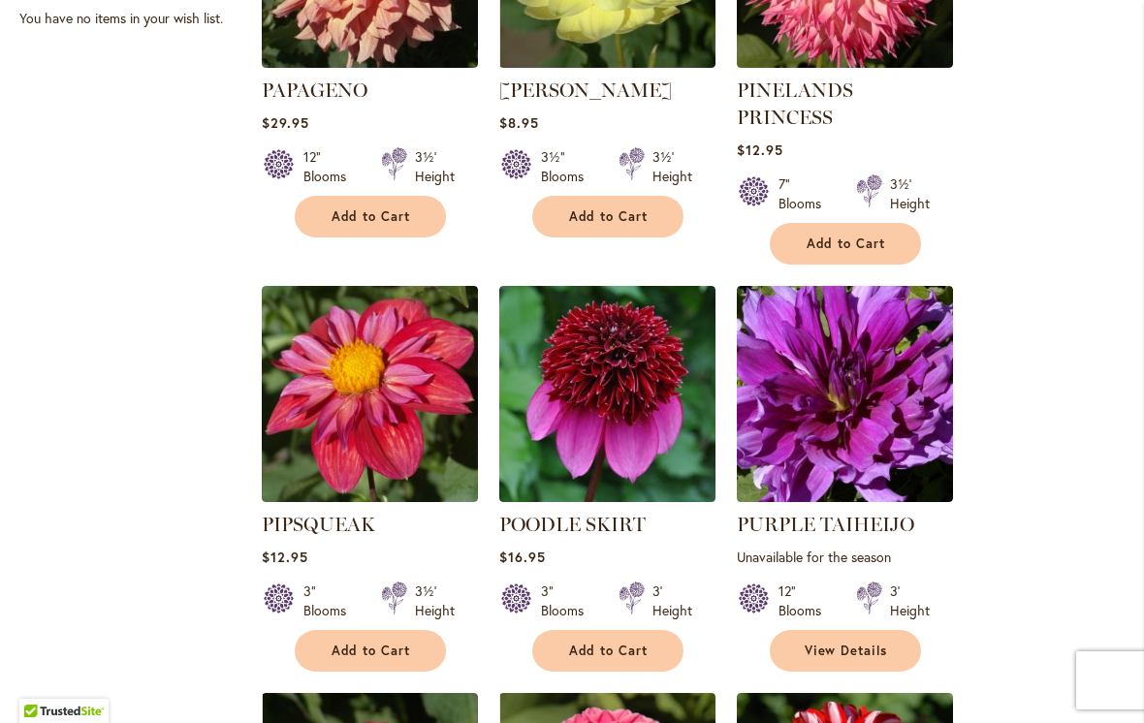
click at [605, 373] on img at bounding box center [607, 394] width 216 height 216
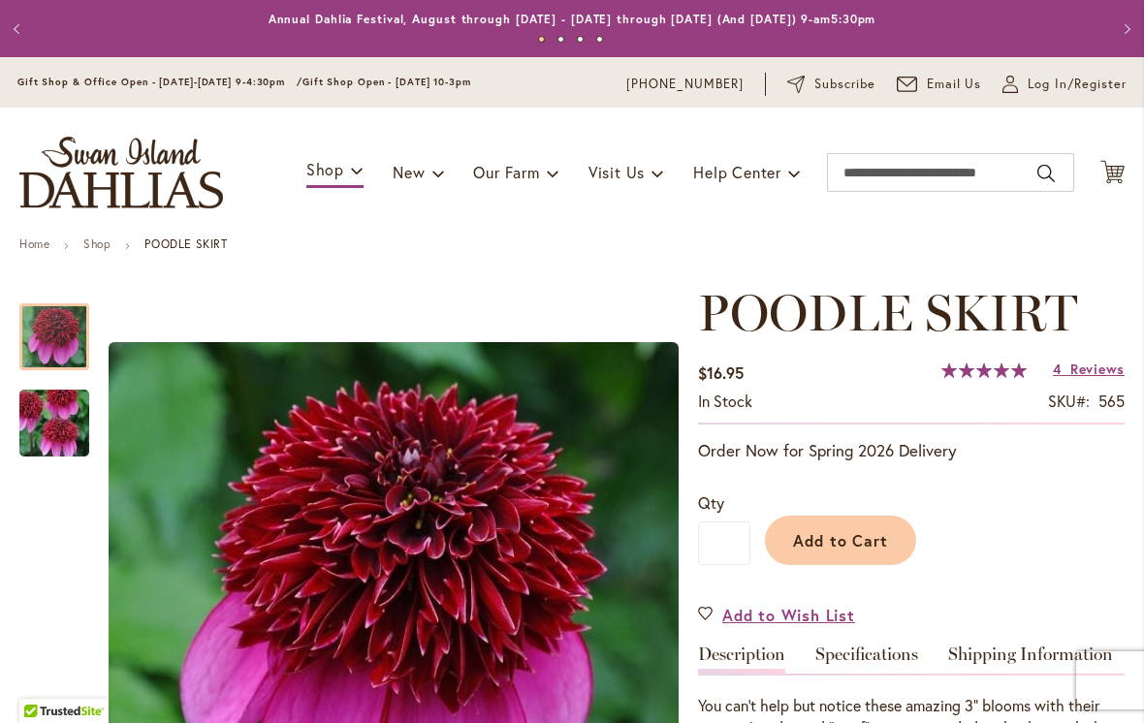
click at [73, 421] on img "POODLE SKIRT" at bounding box center [54, 423] width 140 height 93
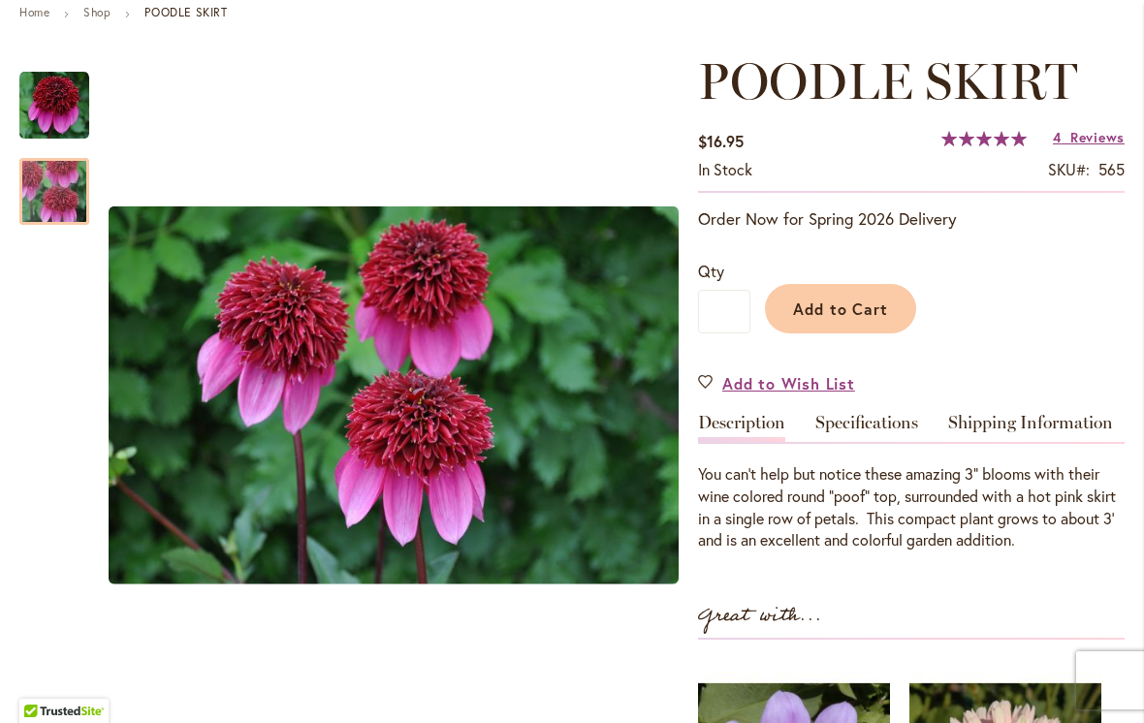
scroll to position [264, 0]
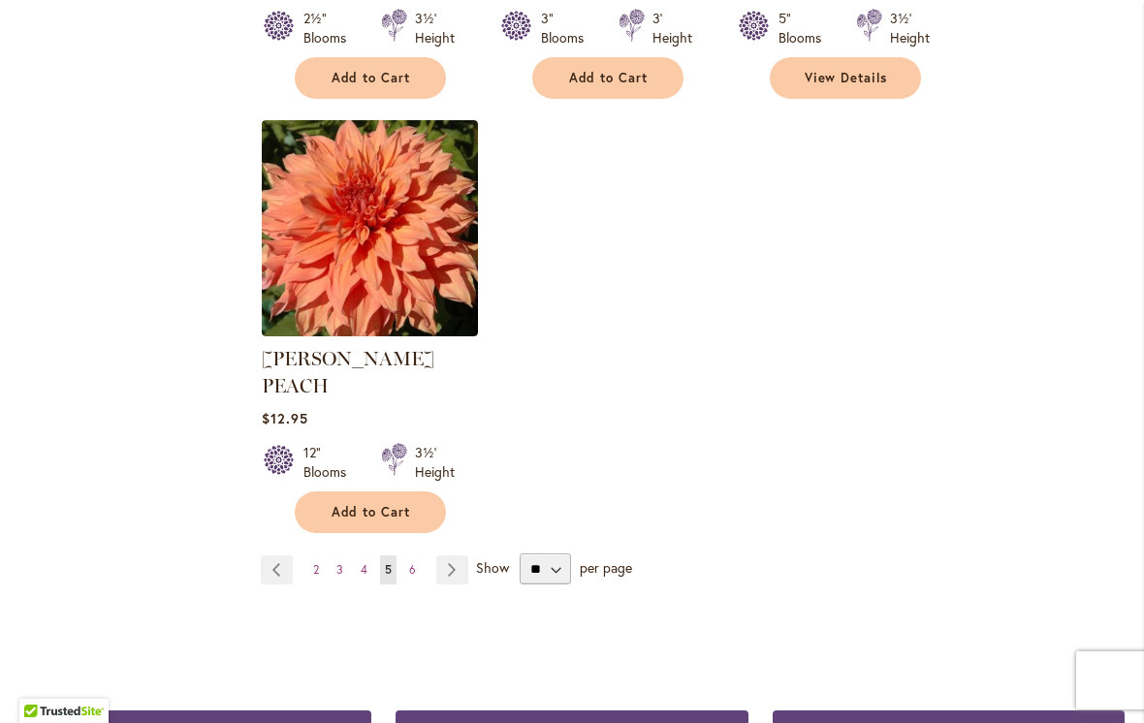
scroll to position [2385, 0]
click at [445, 555] on link "Page Next" at bounding box center [452, 569] width 32 height 29
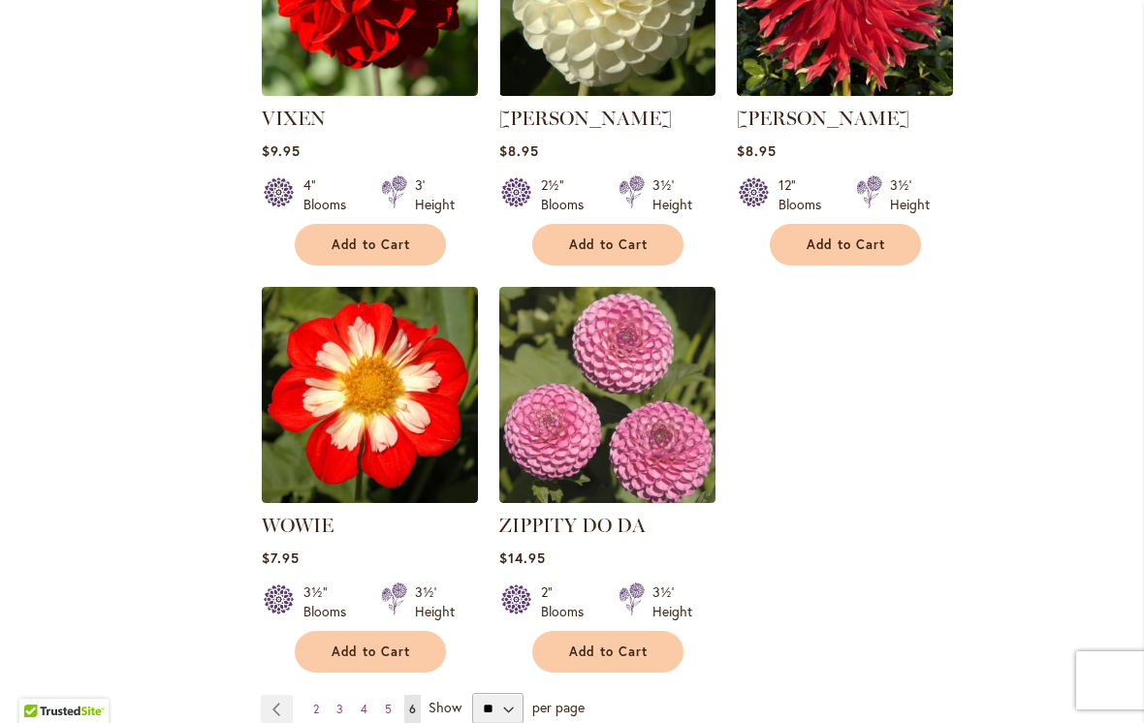
scroll to position [1907, 0]
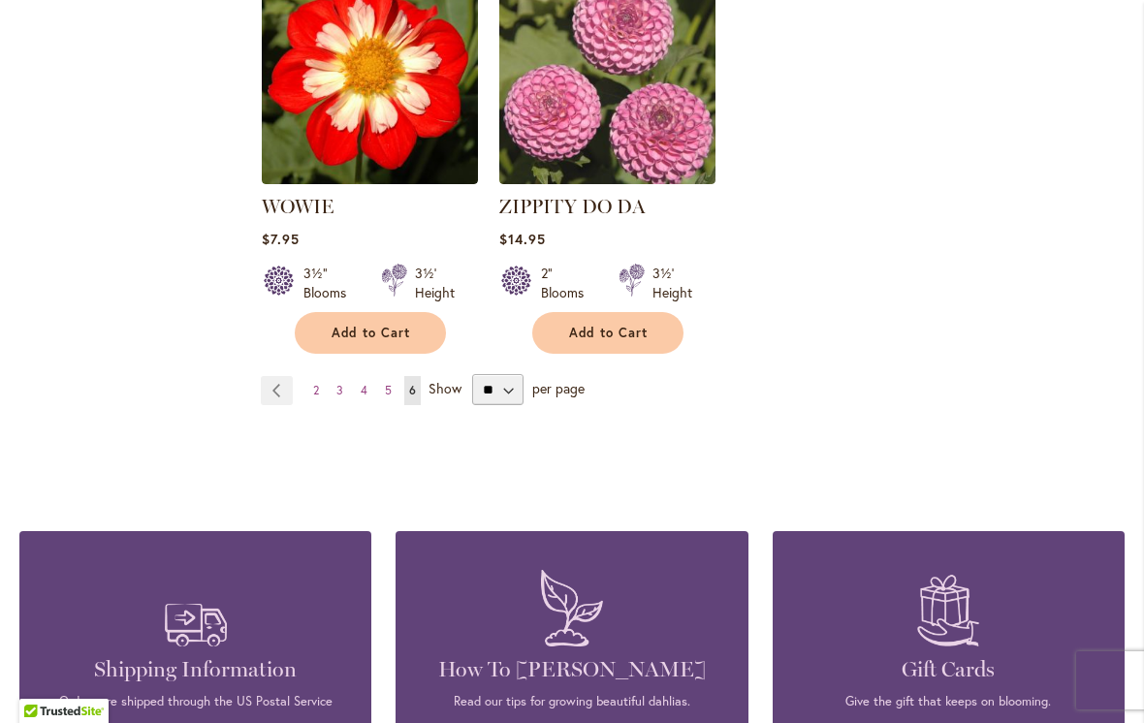
scroll to position [2126, 0]
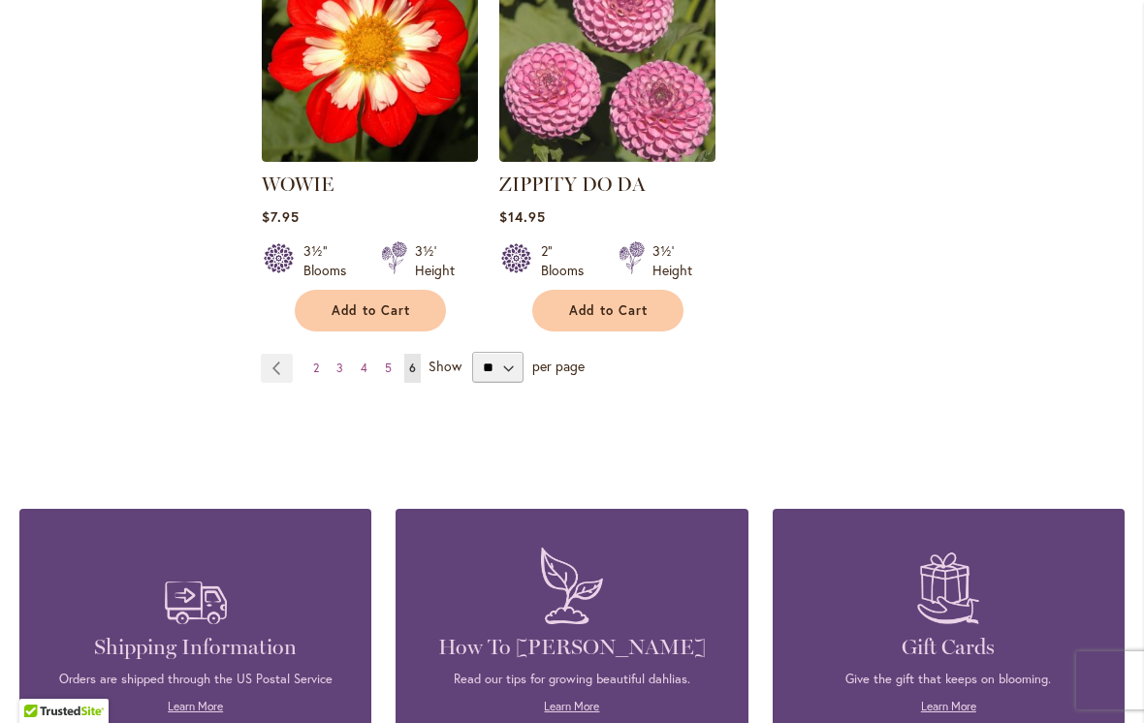
click at [273, 375] on link "Page Previous" at bounding box center [277, 368] width 32 height 29
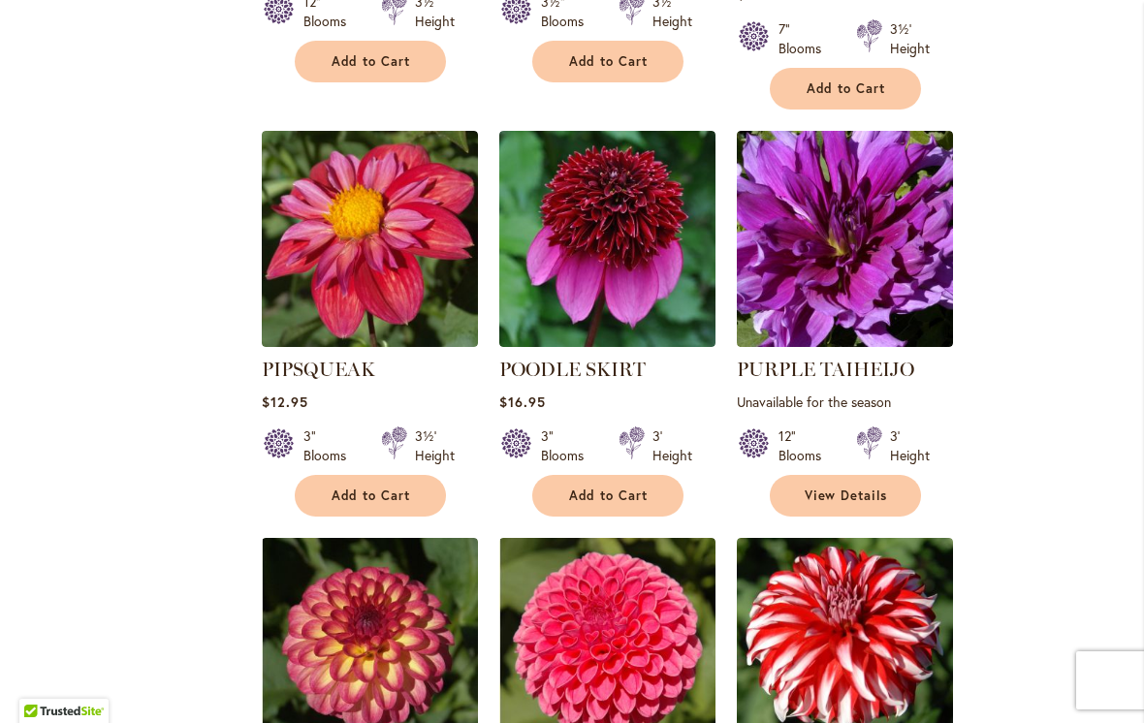
scroll to position [1513, 0]
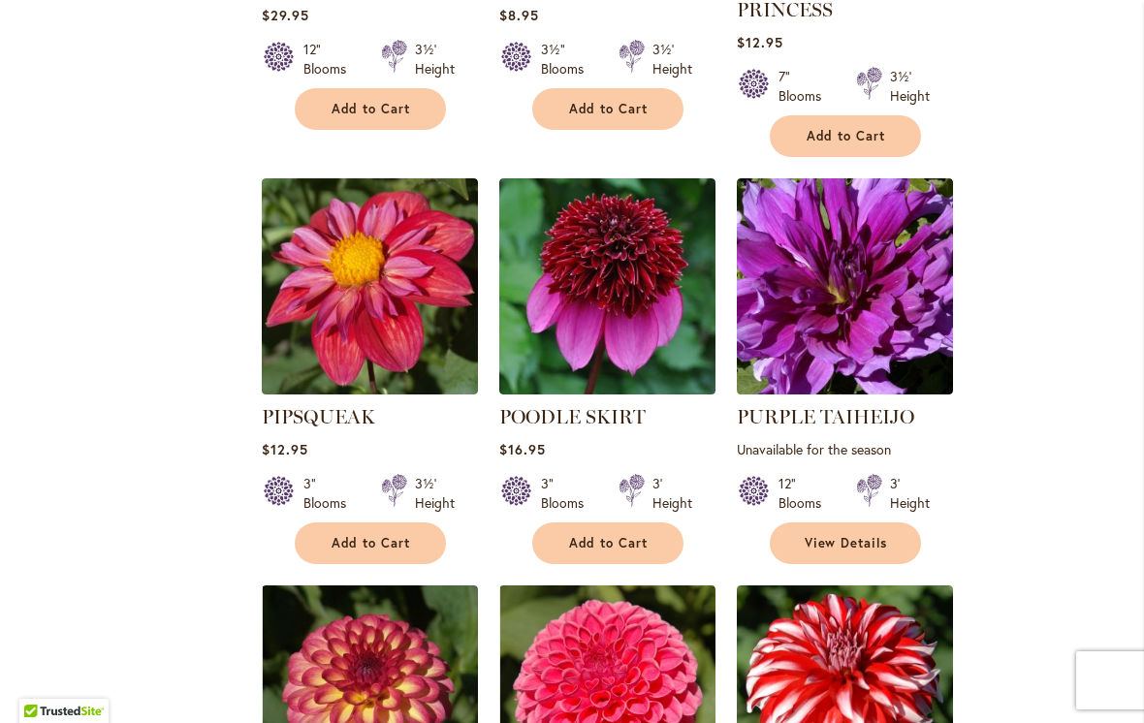
click at [209, 434] on div "Filter by: Filter By: Category Best Sellers 14 items New 1 item Best Cut Flower…" at bounding box center [571, 148] width 1105 height 2754
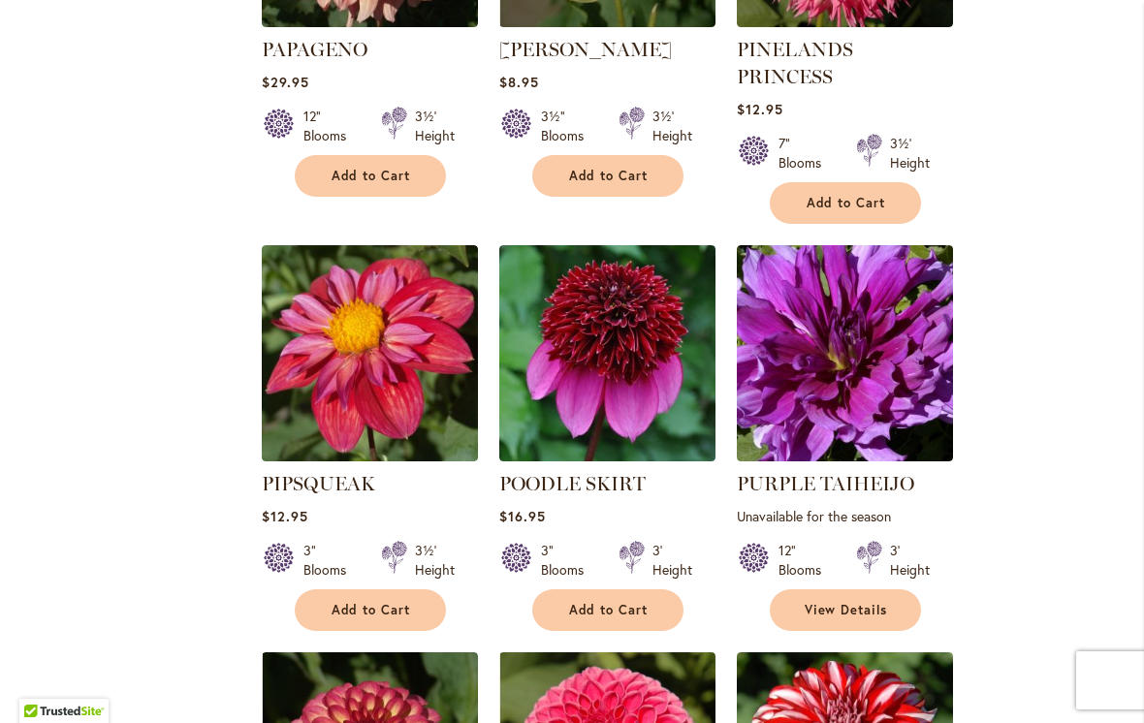
scroll to position [1441, 0]
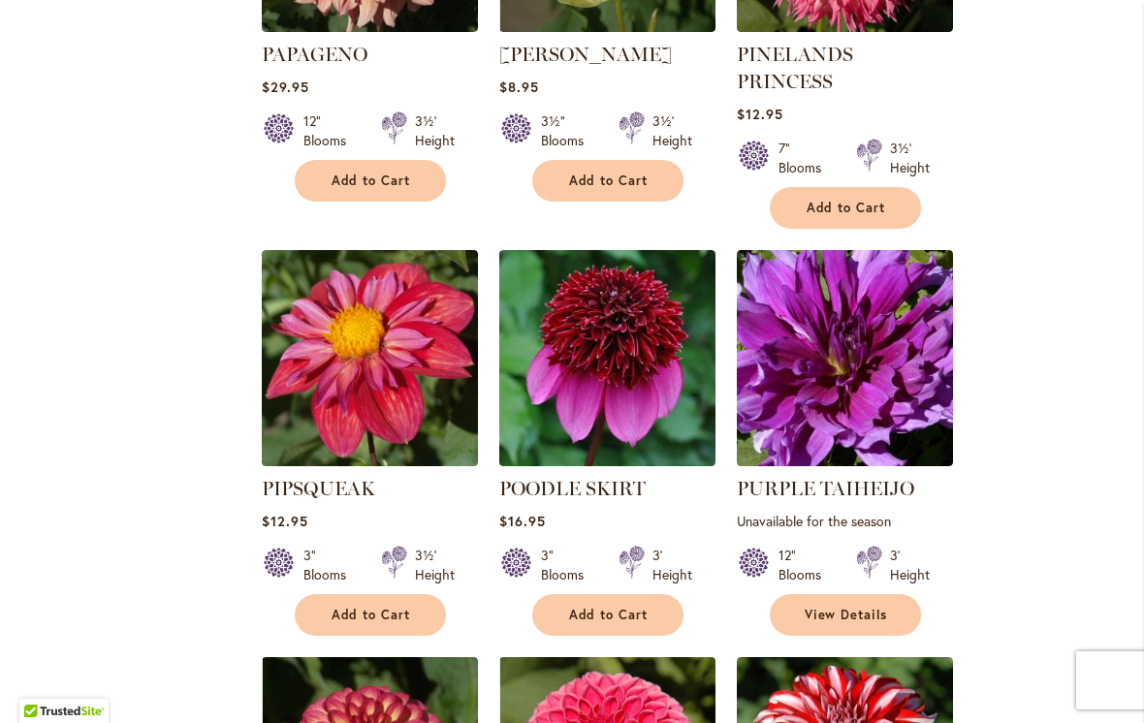
click at [379, 394] on img at bounding box center [370, 358] width 216 height 216
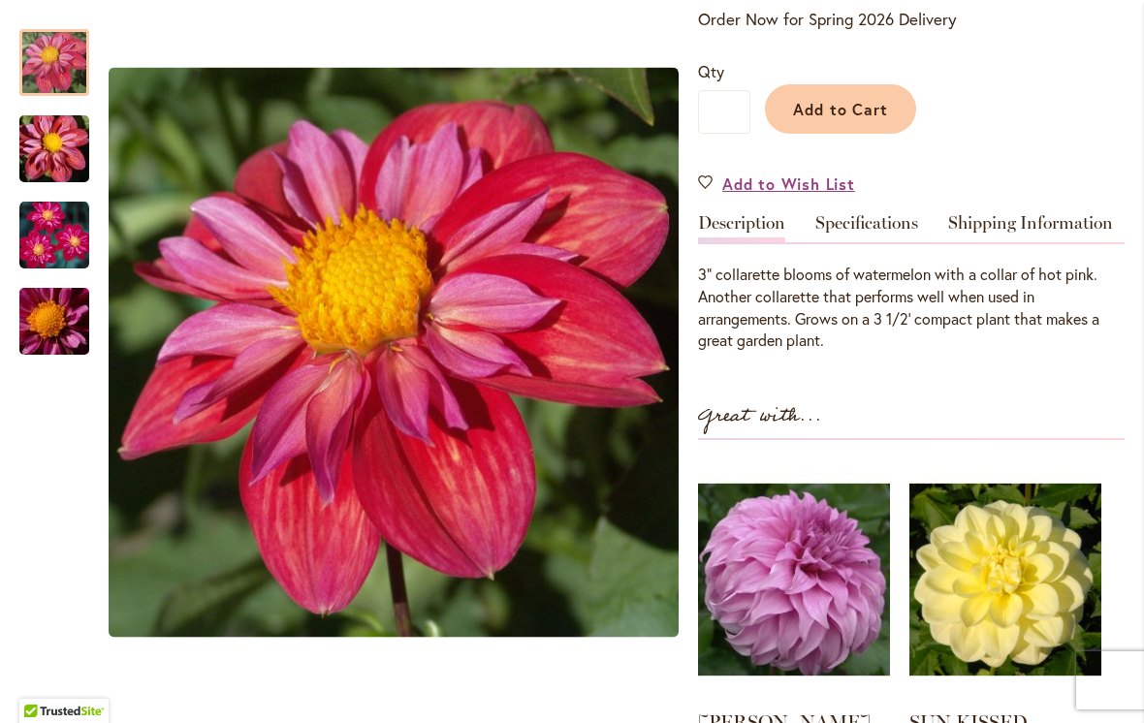
scroll to position [432, 0]
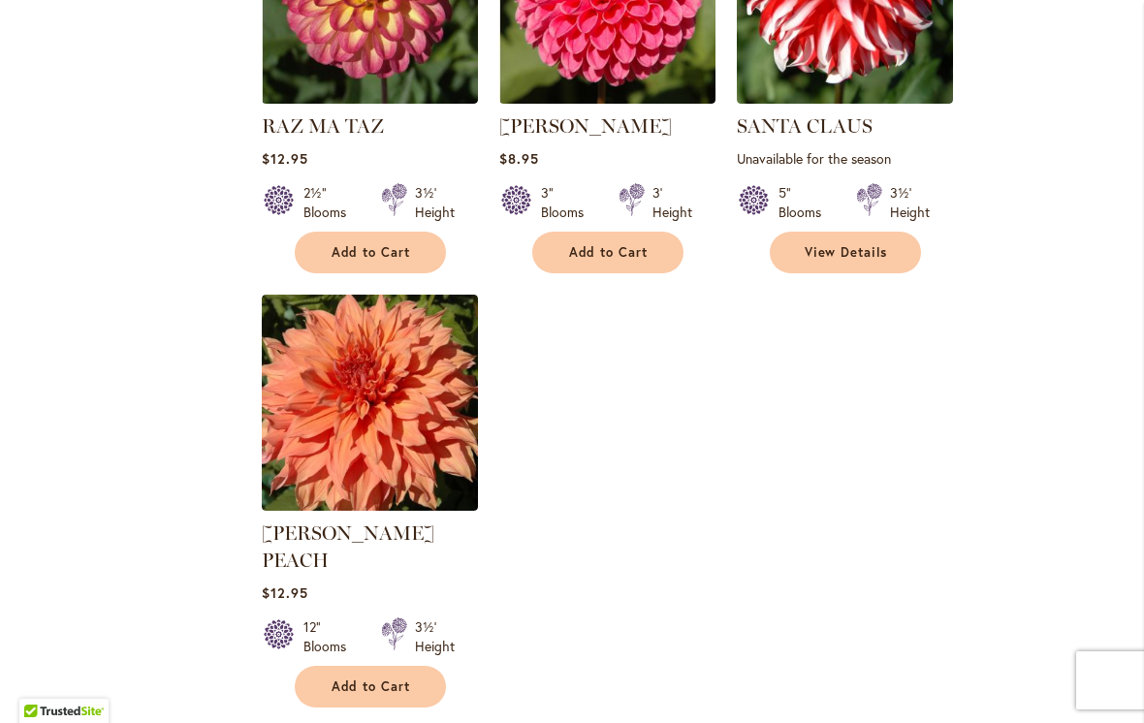
scroll to position [2284, 0]
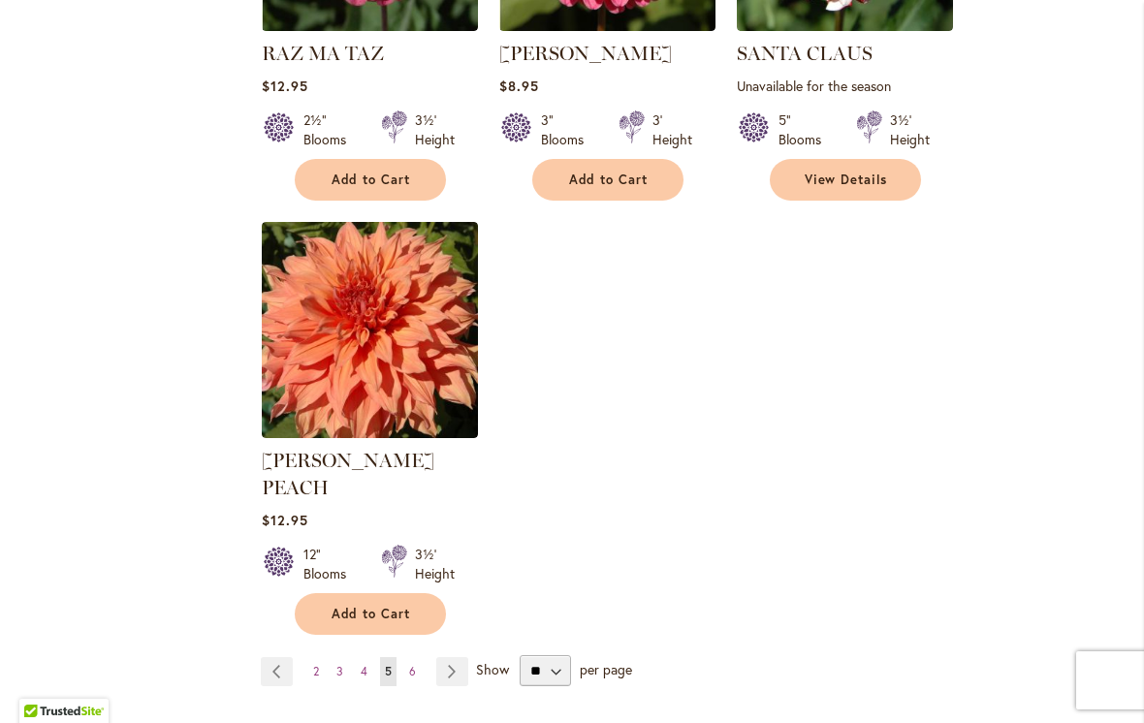
click at [279, 657] on link "Page Previous" at bounding box center [277, 671] width 32 height 29
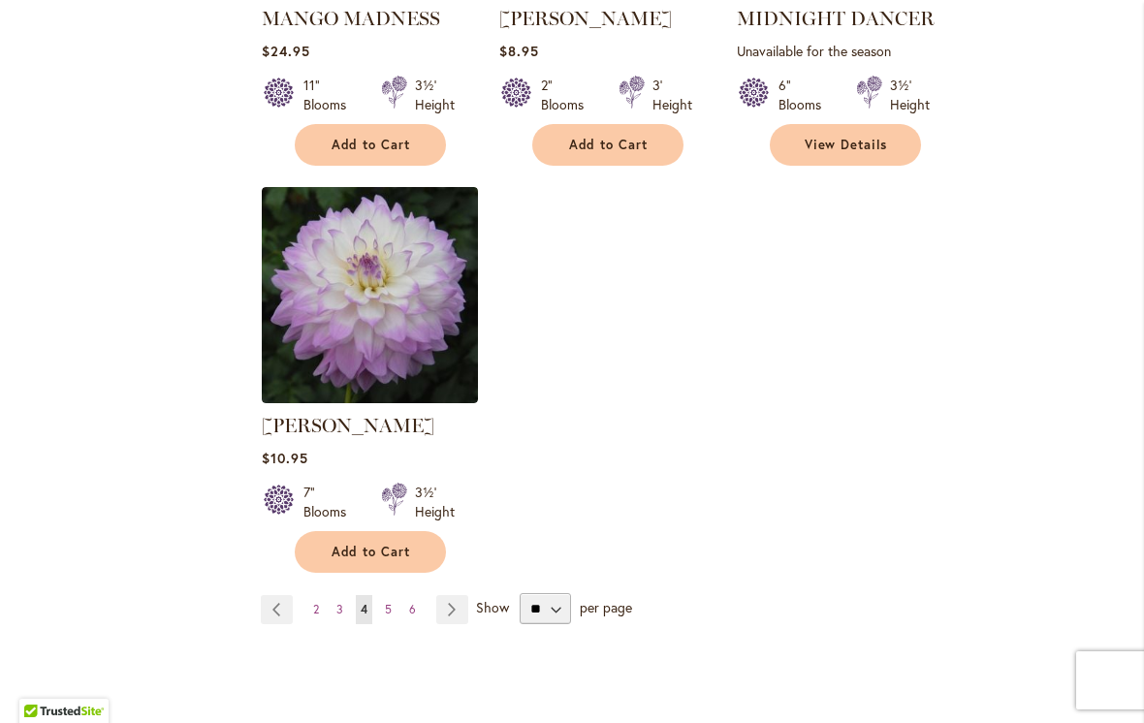
scroll to position [2268, 0]
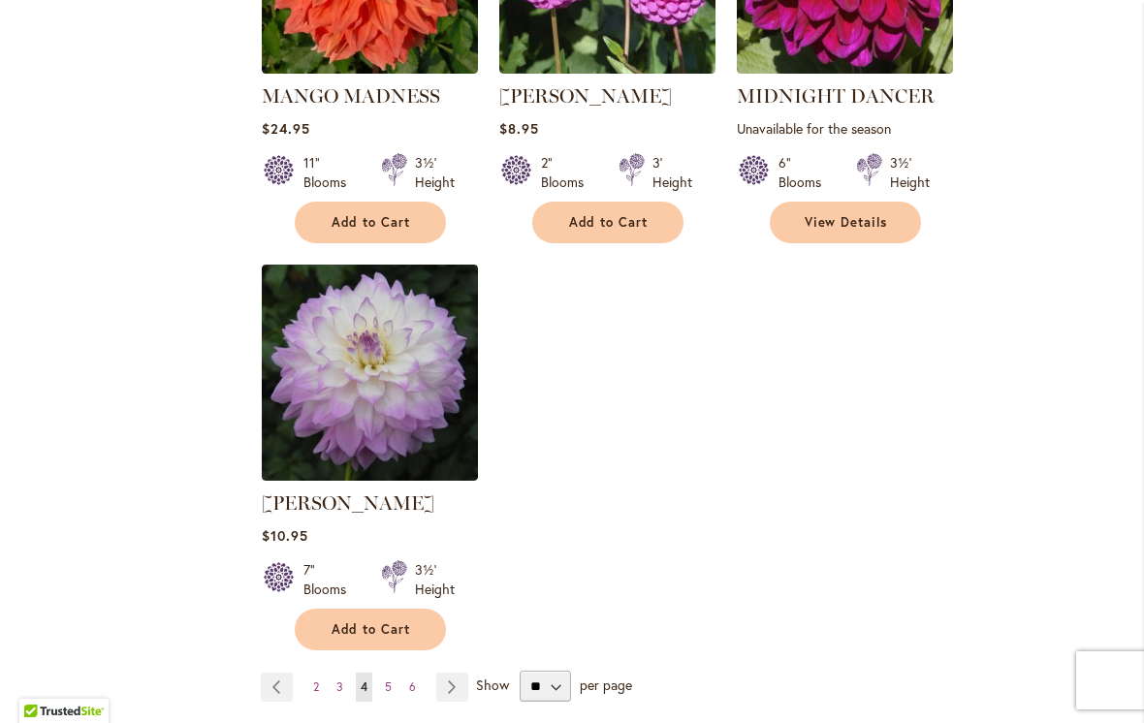
click at [273, 673] on link "Page Previous" at bounding box center [277, 687] width 32 height 29
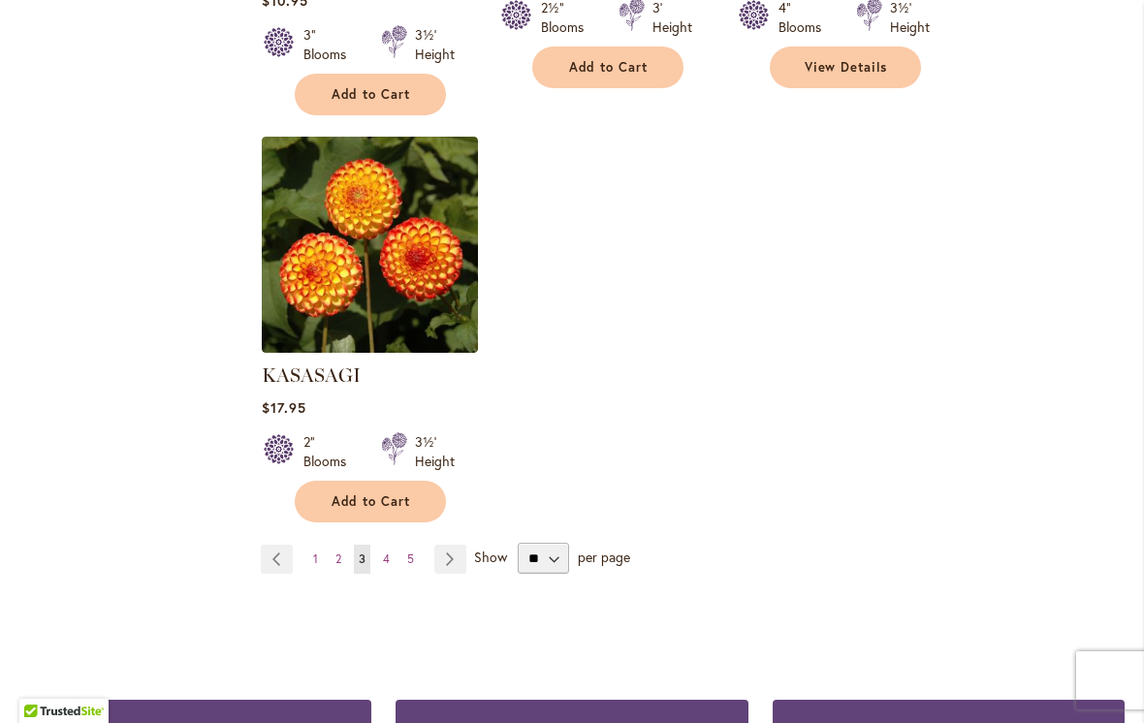
scroll to position [2377, 0]
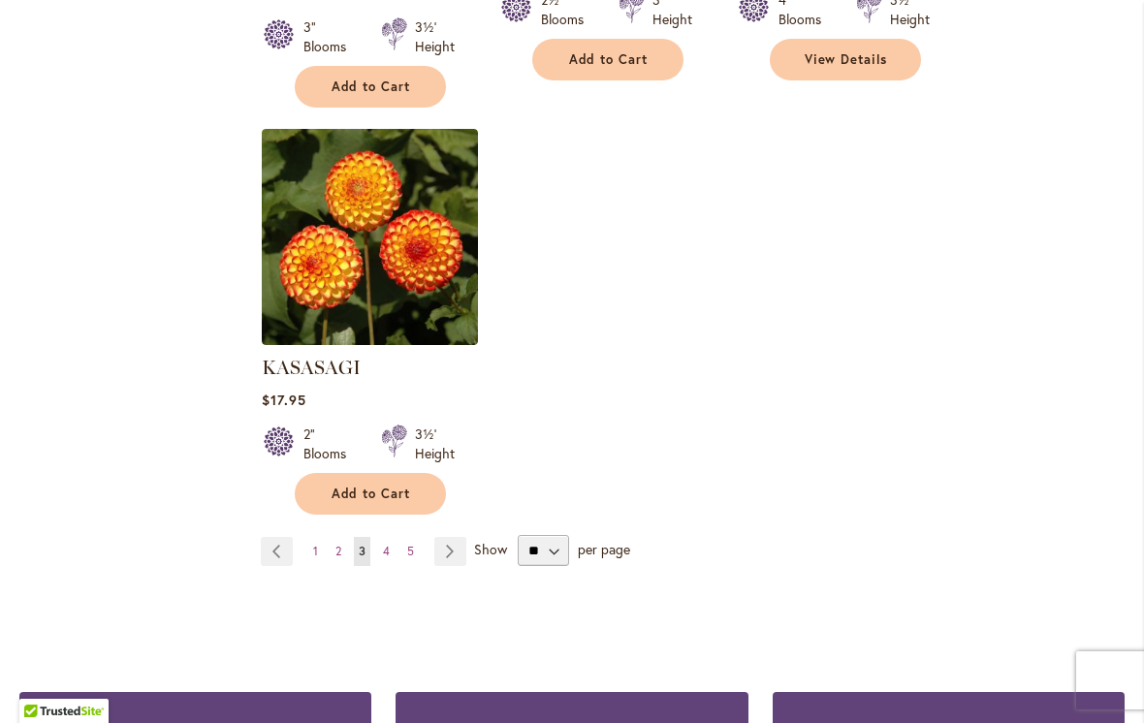
click at [275, 537] on link "Page Previous" at bounding box center [277, 551] width 32 height 29
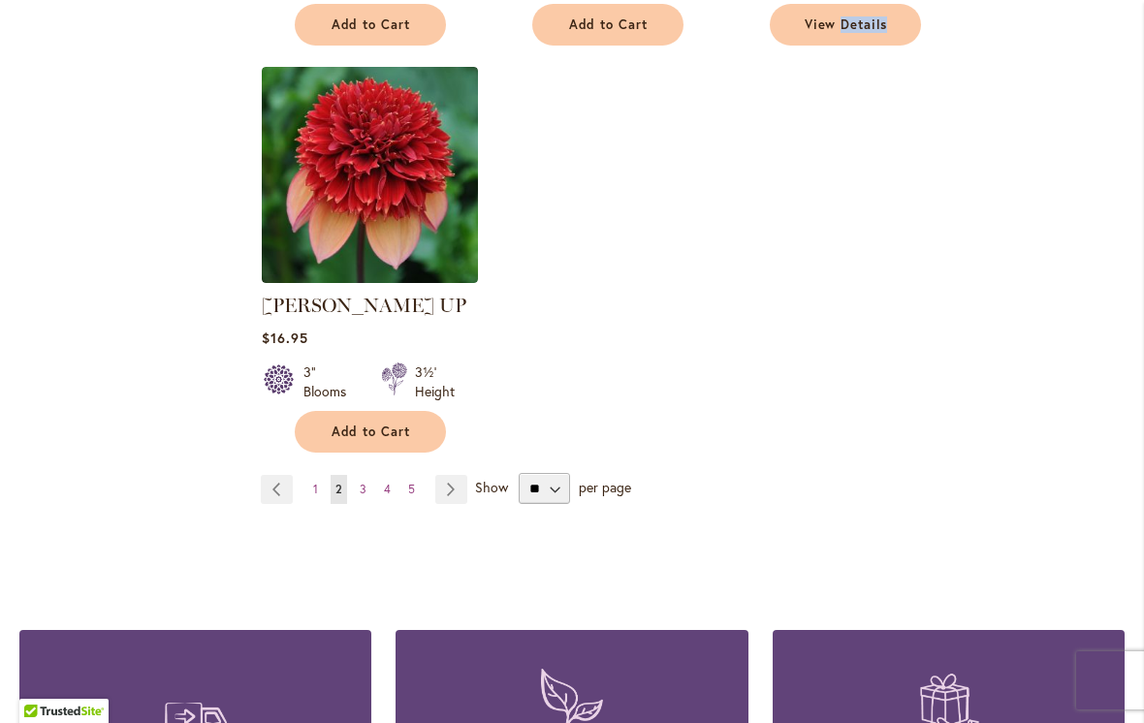
scroll to position [2467, 0]
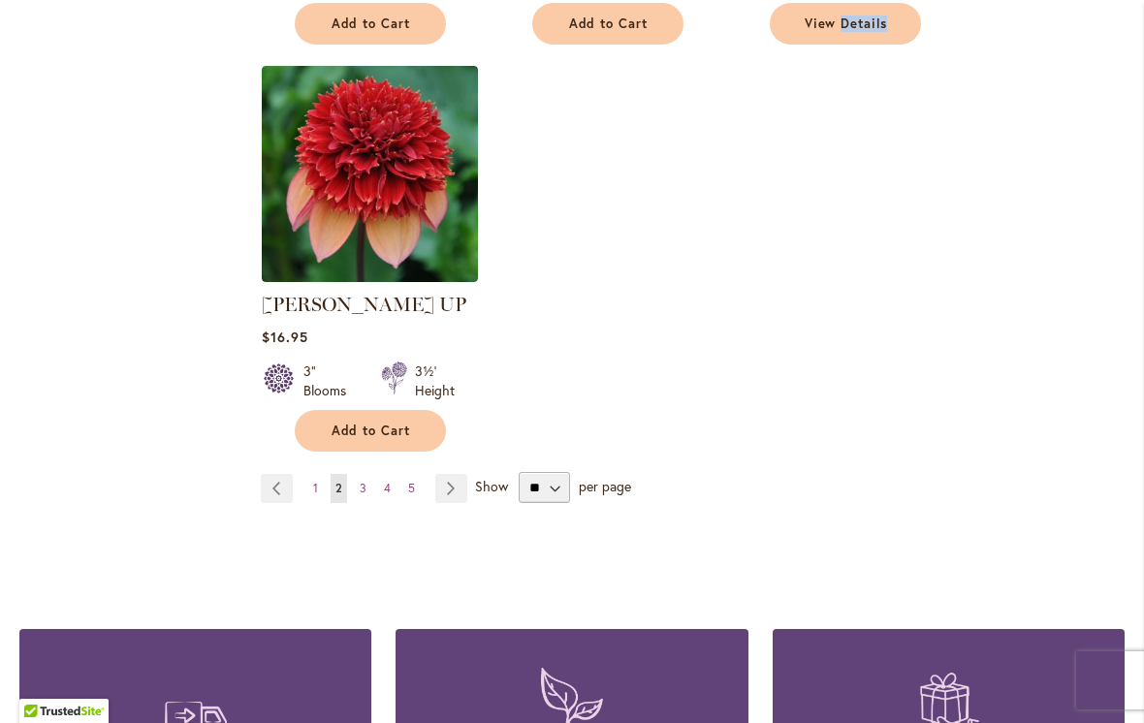
click at [281, 474] on link "Page Previous" at bounding box center [277, 488] width 32 height 29
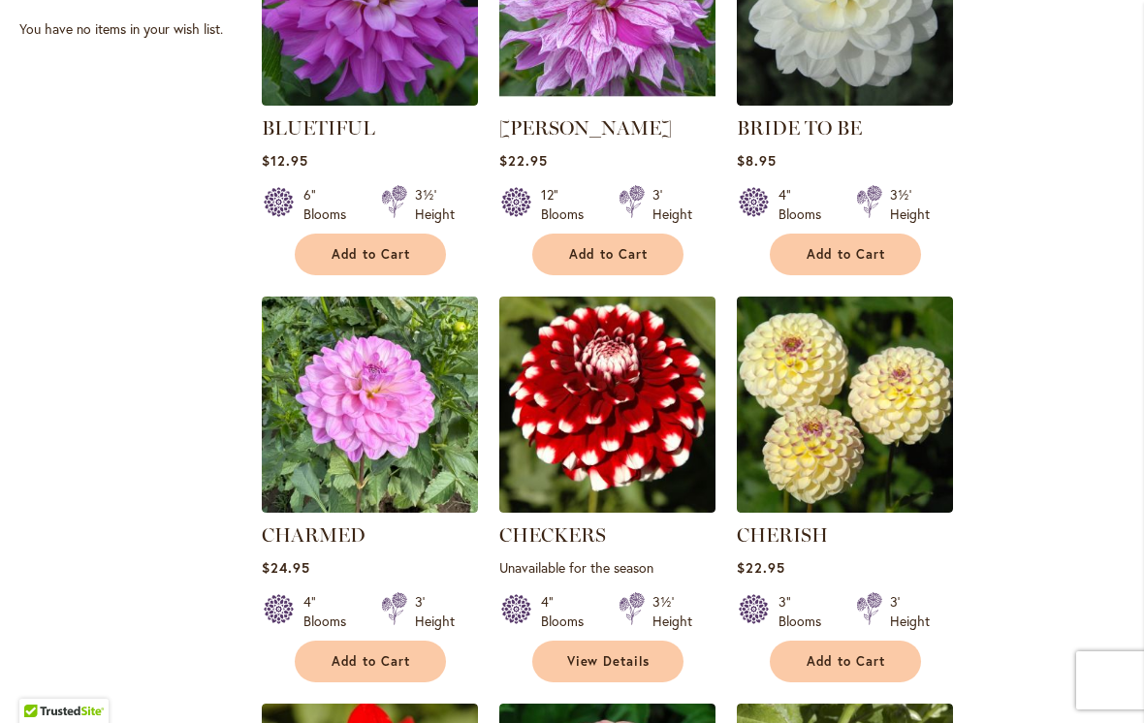
scroll to position [1408, 0]
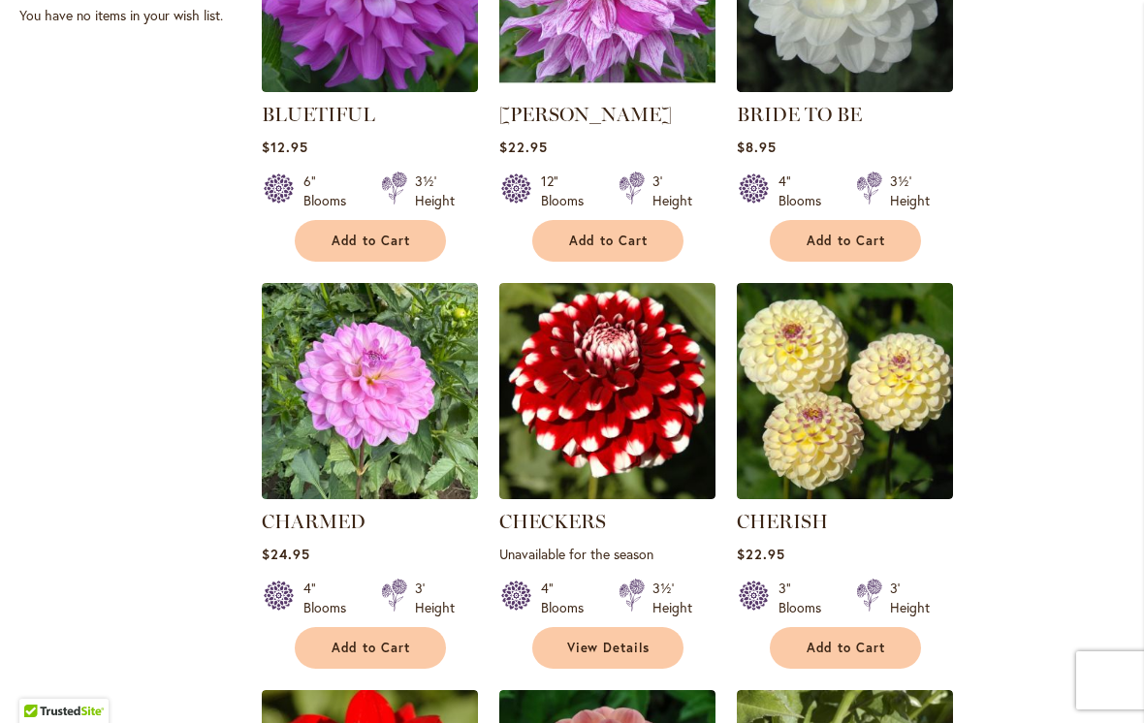
click at [839, 395] on img at bounding box center [845, 391] width 216 height 216
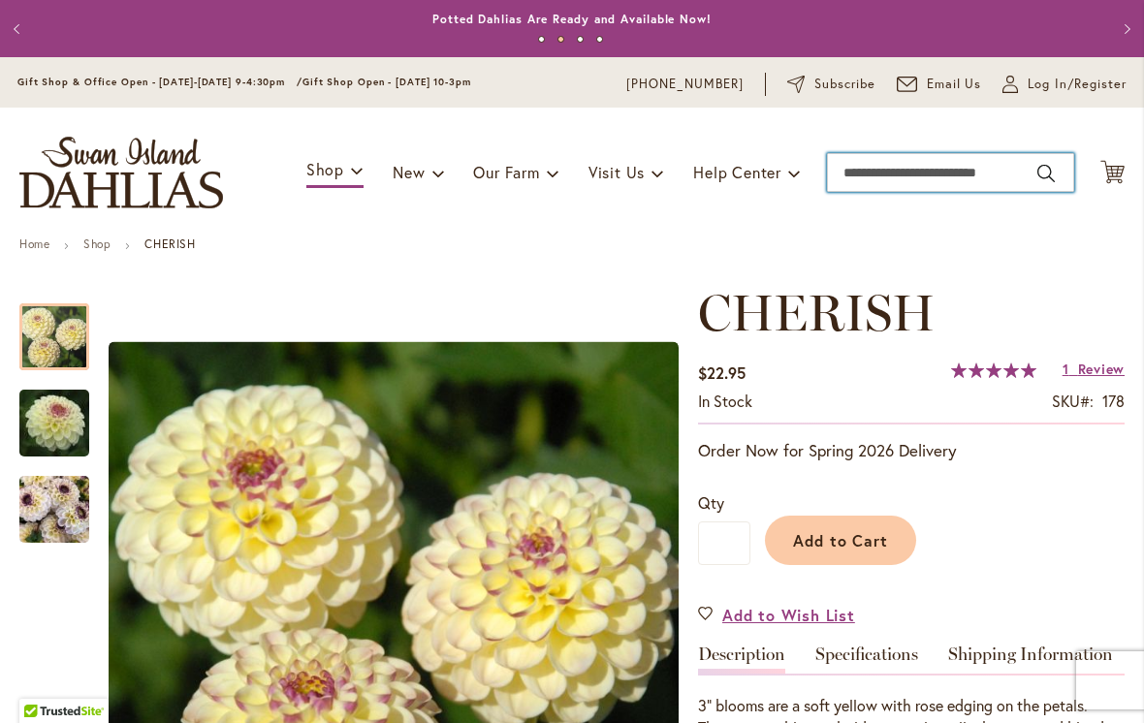
click at [868, 171] on input "Search" at bounding box center [950, 172] width 247 height 39
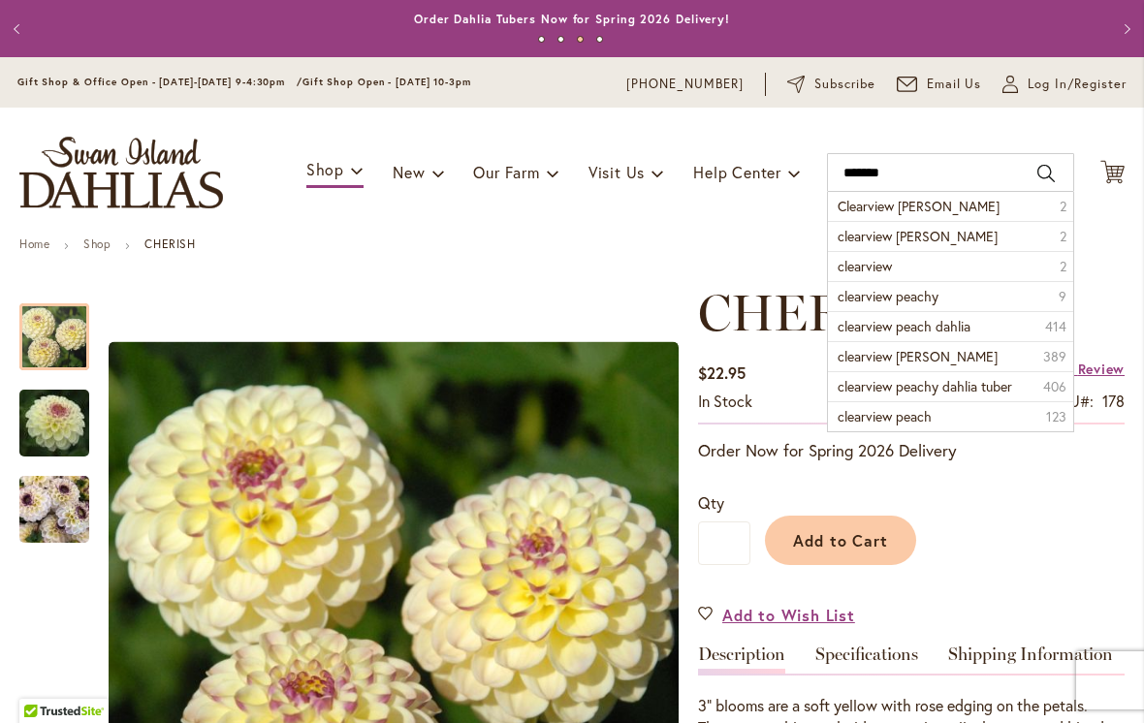
click at [910, 200] on span "Clearview Jonas" at bounding box center [918, 206] width 162 height 18
type input "**********"
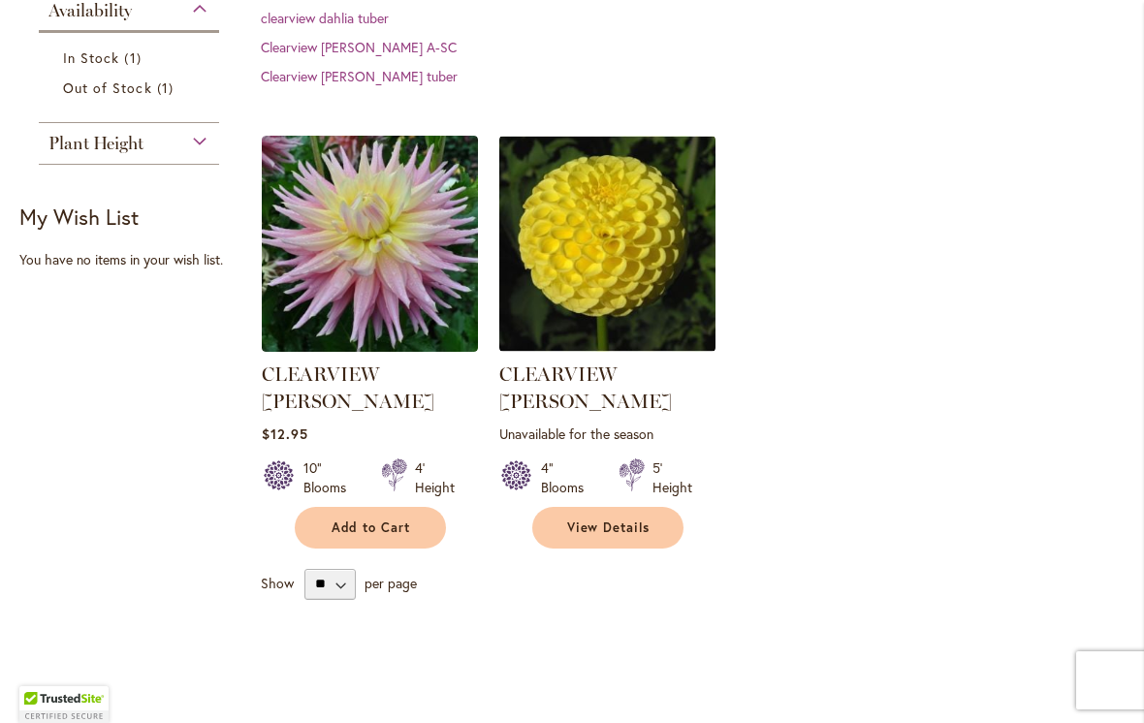
scroll to position [528, 0]
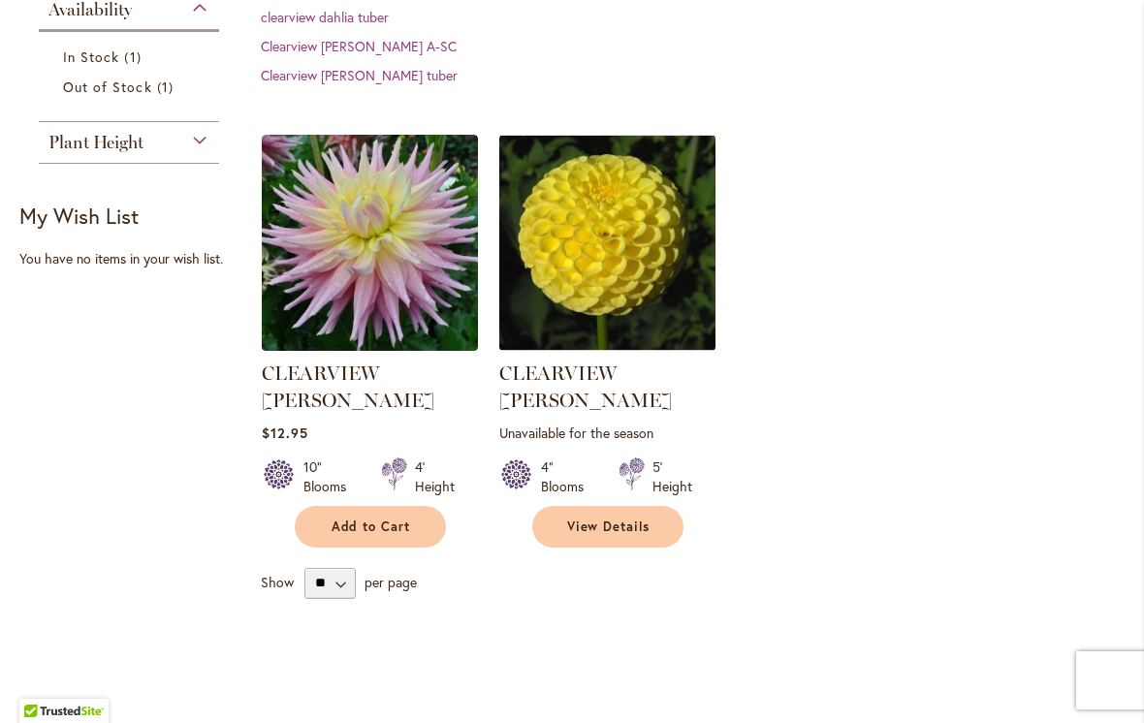
click at [370, 218] on img at bounding box center [370, 243] width 216 height 216
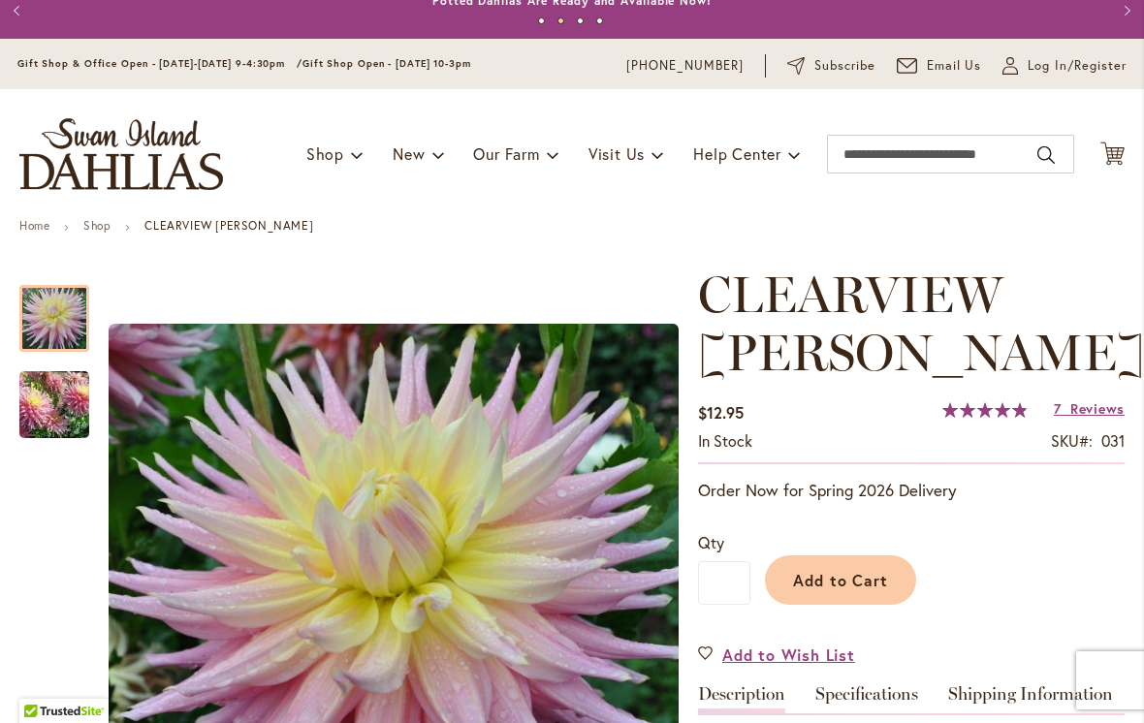
scroll to position [252, 0]
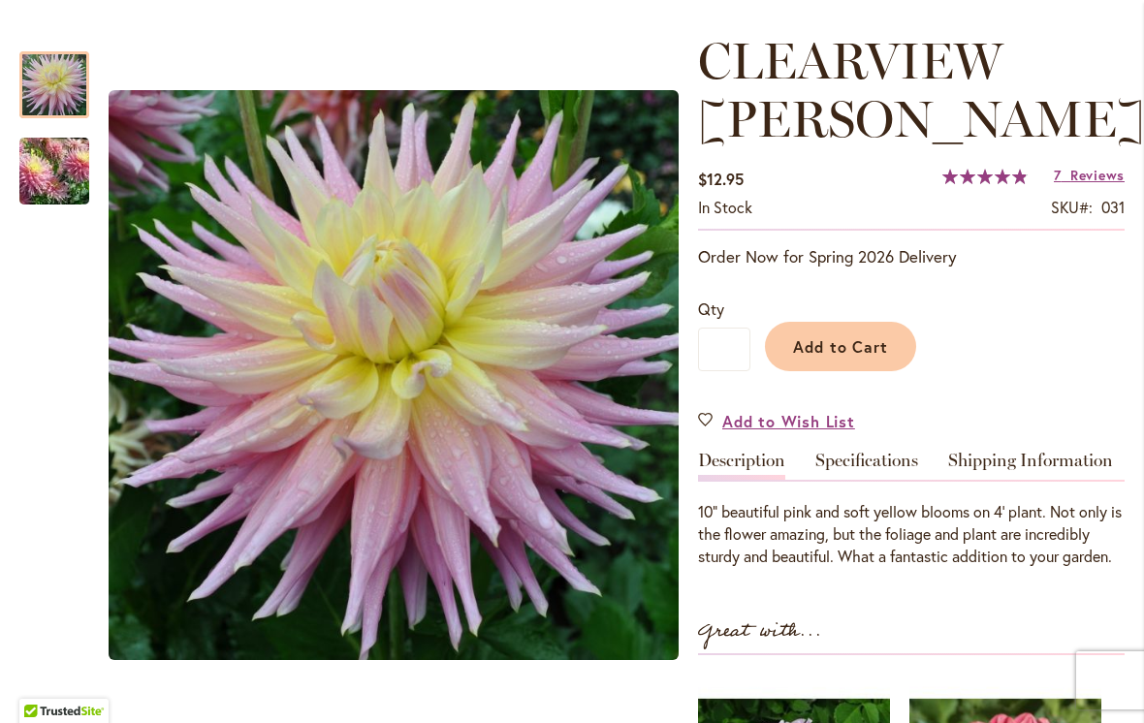
click at [1110, 39] on h1 "CLEARVIEW [PERSON_NAME]" at bounding box center [911, 90] width 426 height 116
